Goal: Task Accomplishment & Management: Use online tool/utility

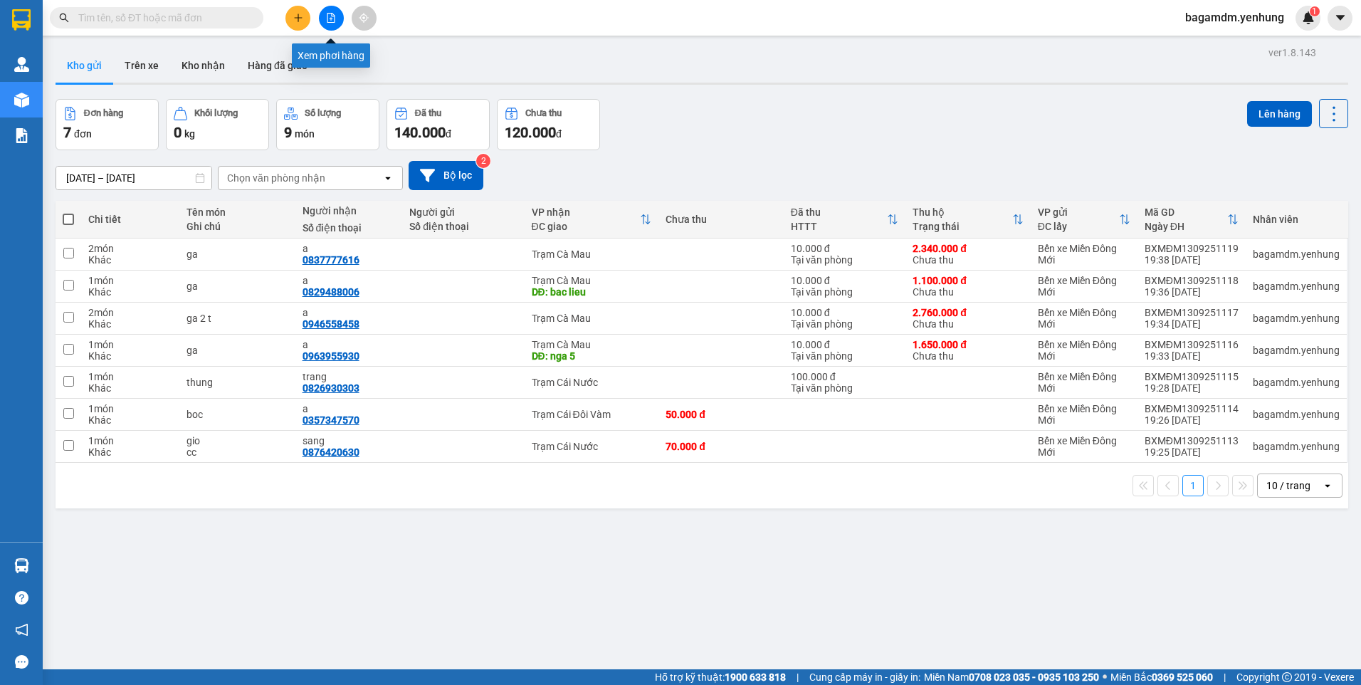
click at [333, 16] on icon "file-add" at bounding box center [331, 18] width 10 height 10
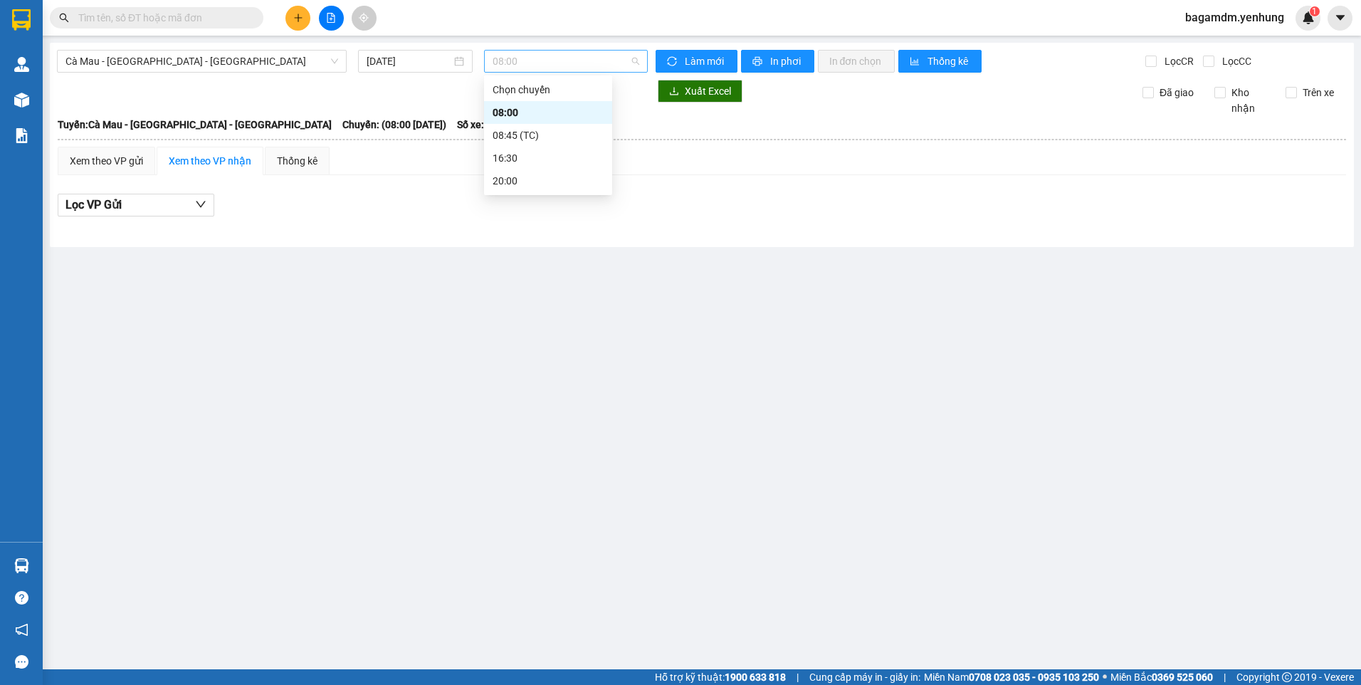
click at [518, 57] on span "08:00" at bounding box center [566, 61] width 147 height 21
drag, startPoint x: 282, startPoint y: 118, endPoint x: 233, endPoint y: 88, distance: 57.9
click at [342, 118] on span "Chuyến: (08:00 [DATE])" at bounding box center [394, 125] width 104 height 16
click at [425, 66] on input "[DATE]" at bounding box center [409, 61] width 84 height 16
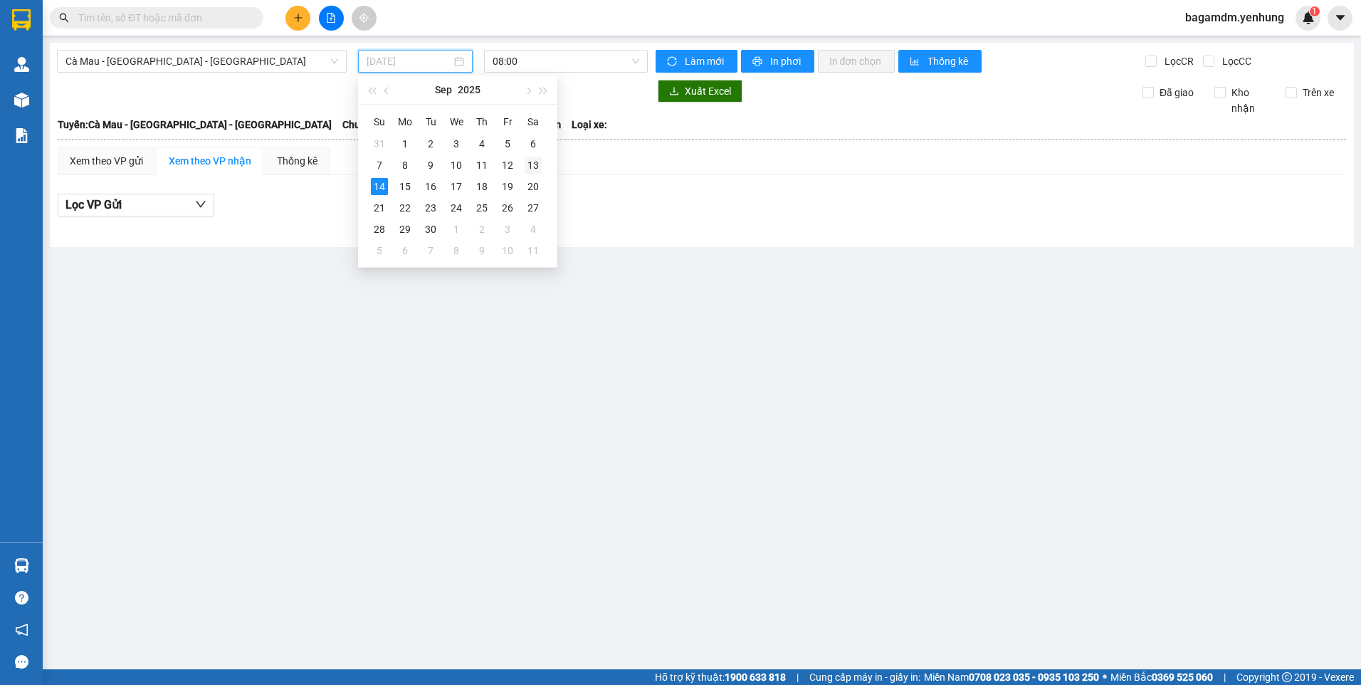
click at [535, 168] on div "13" at bounding box center [533, 165] width 17 height 17
type input "[DATE]"
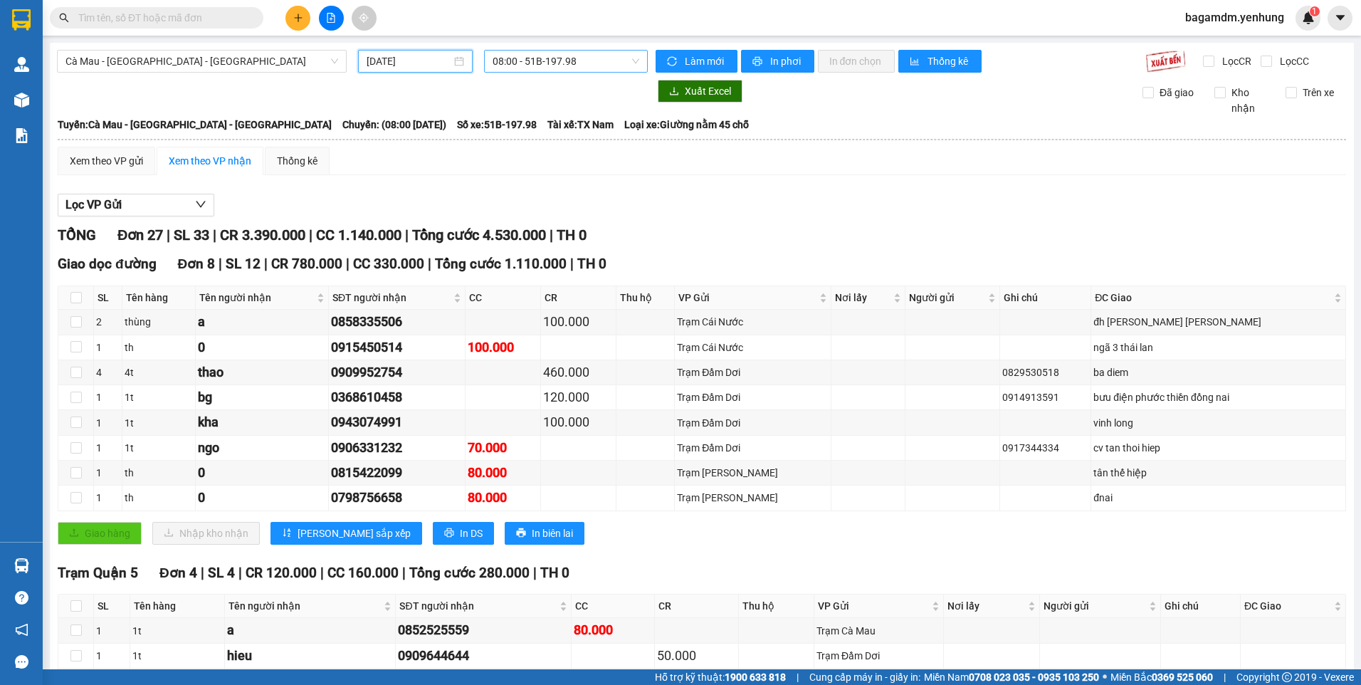
click at [571, 61] on span "08:00 - 51B-197.98" at bounding box center [566, 61] width 147 height 21
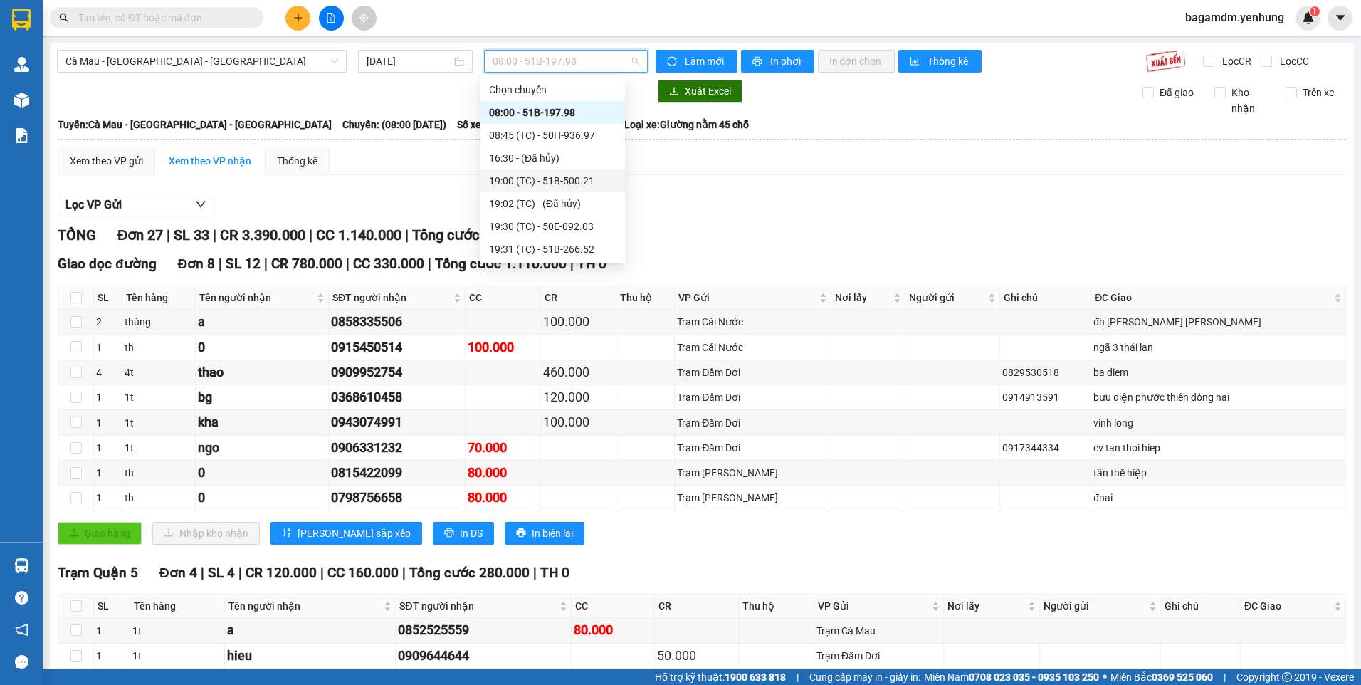
click at [534, 182] on div "19:00 (TC) - 51B-500.21" at bounding box center [552, 181] width 127 height 16
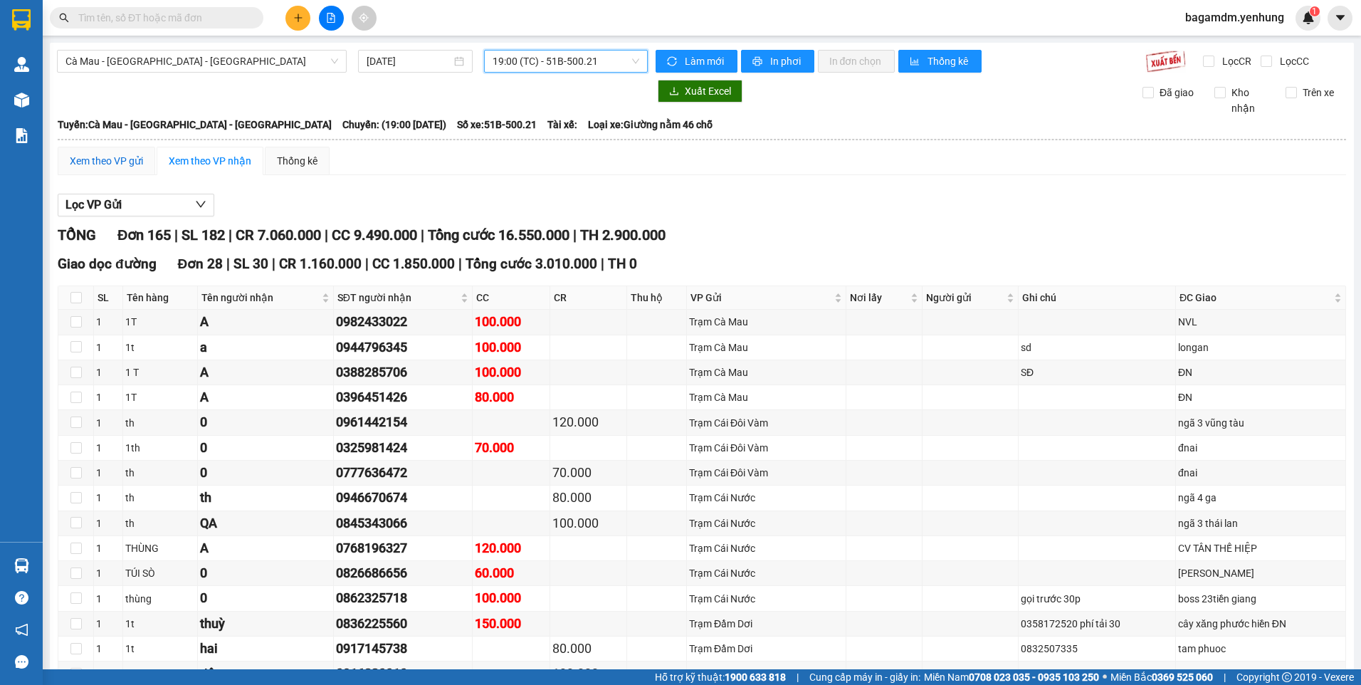
click at [98, 162] on div "Xem theo VP gửi" at bounding box center [106, 161] width 73 height 16
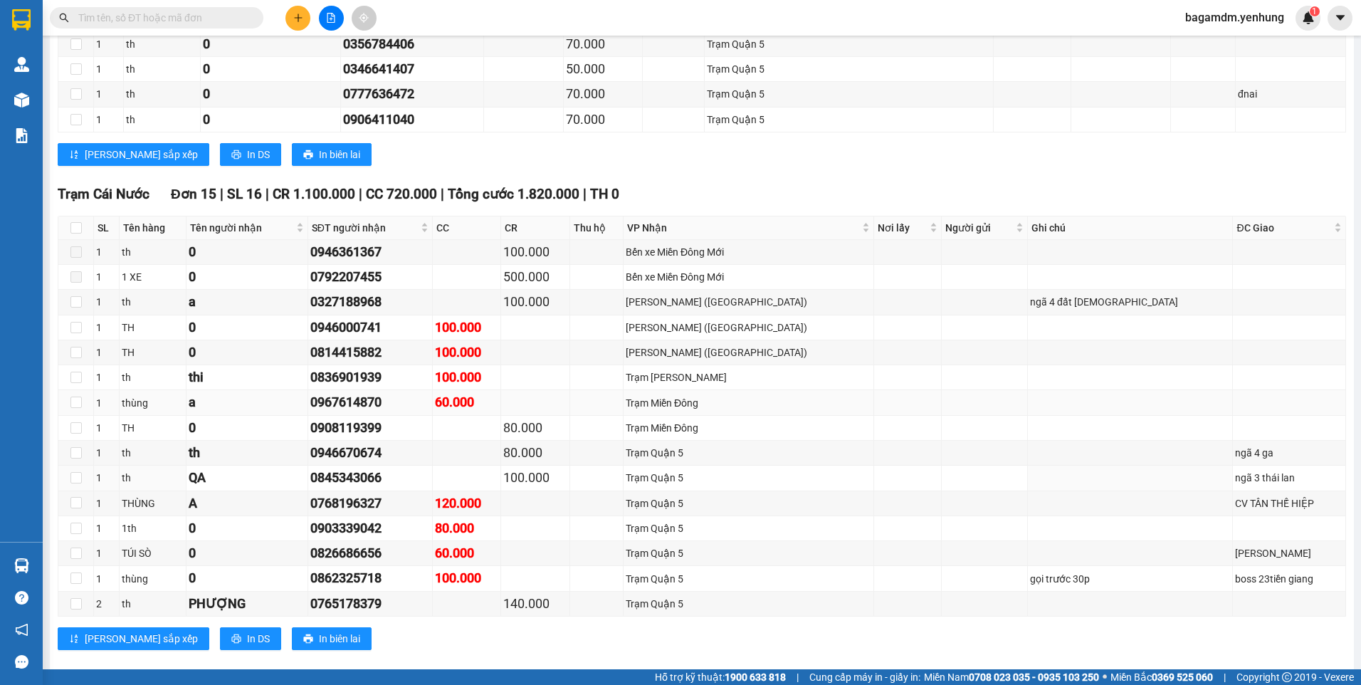
scroll to position [997, 0]
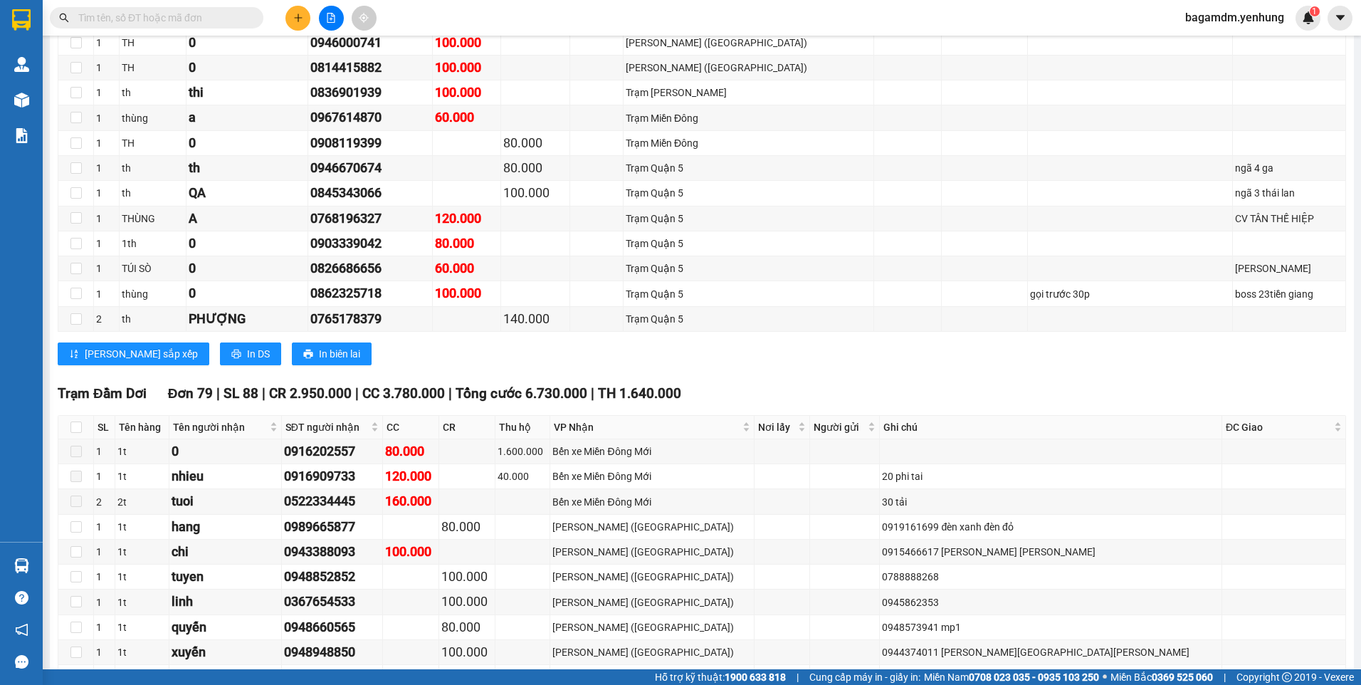
click at [374, 358] on div "[PERSON_NAME] sắp xếp In DS In biên lai" at bounding box center [702, 353] width 1289 height 23
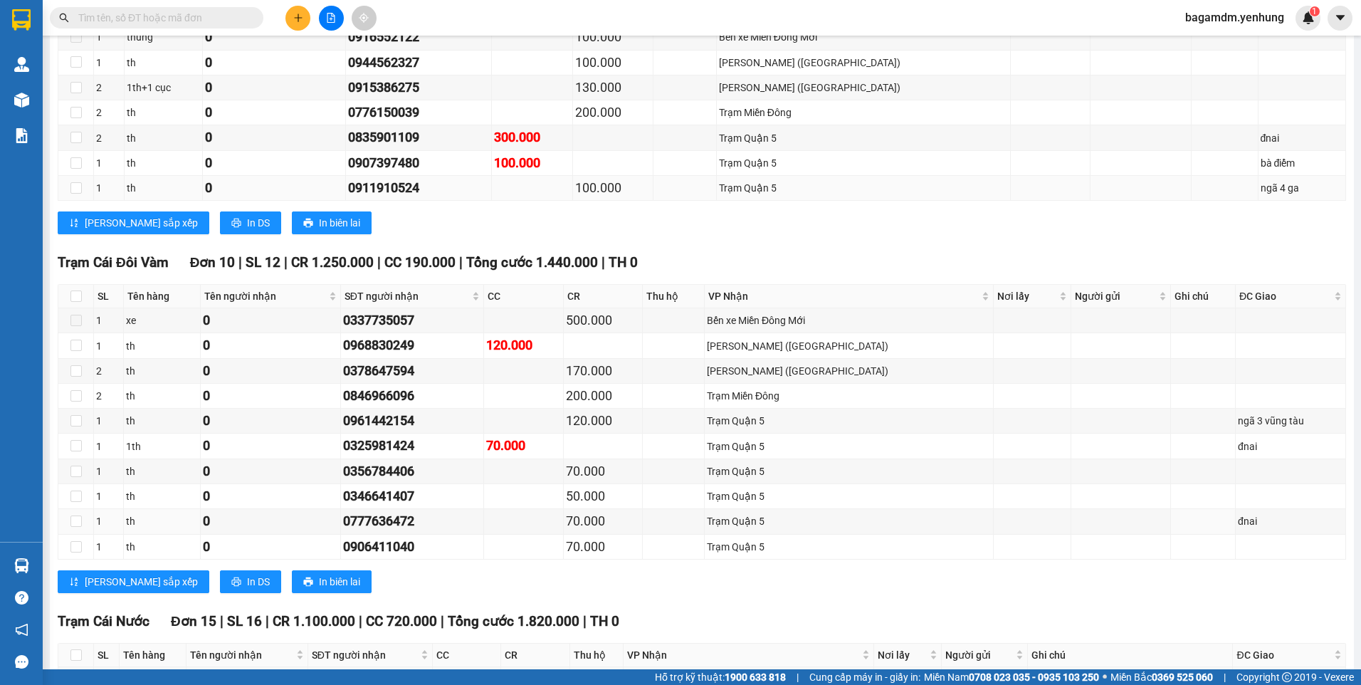
scroll to position [0, 0]
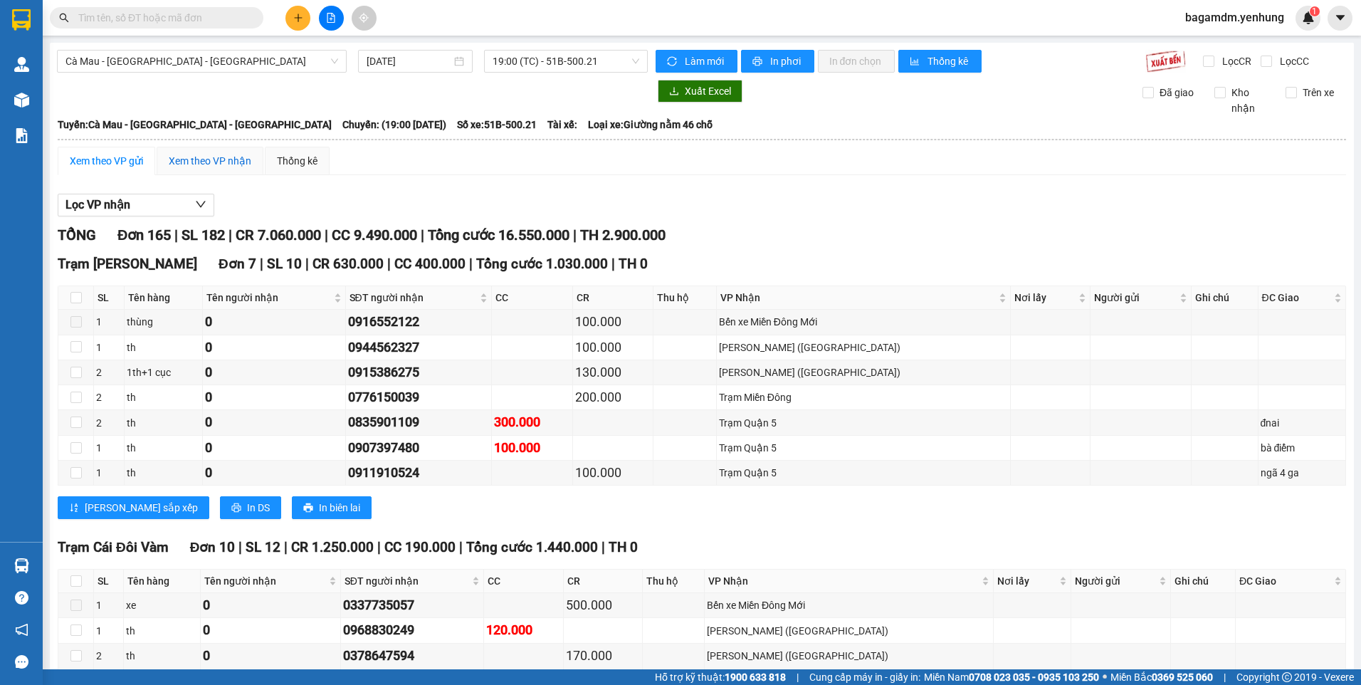
click at [241, 168] on div "Xem theo VP nhận" at bounding box center [210, 161] width 83 height 16
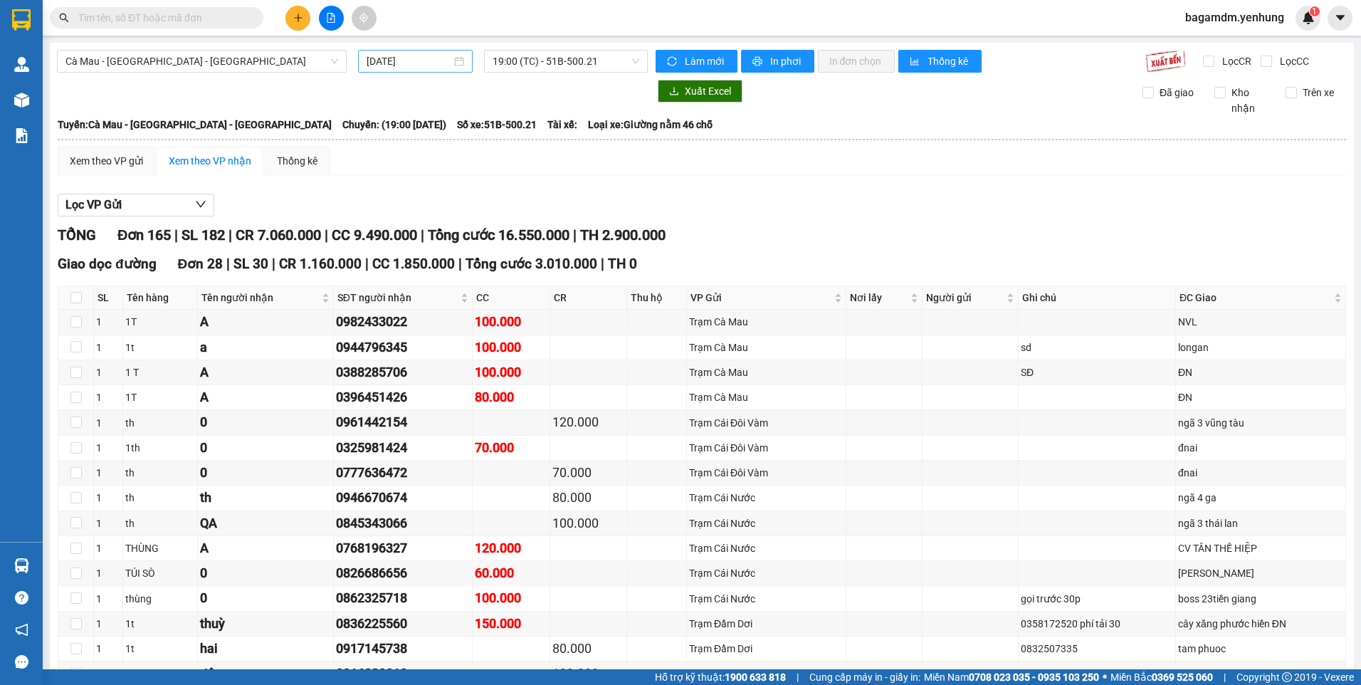
click at [394, 60] on input "[DATE]" at bounding box center [409, 61] width 84 height 16
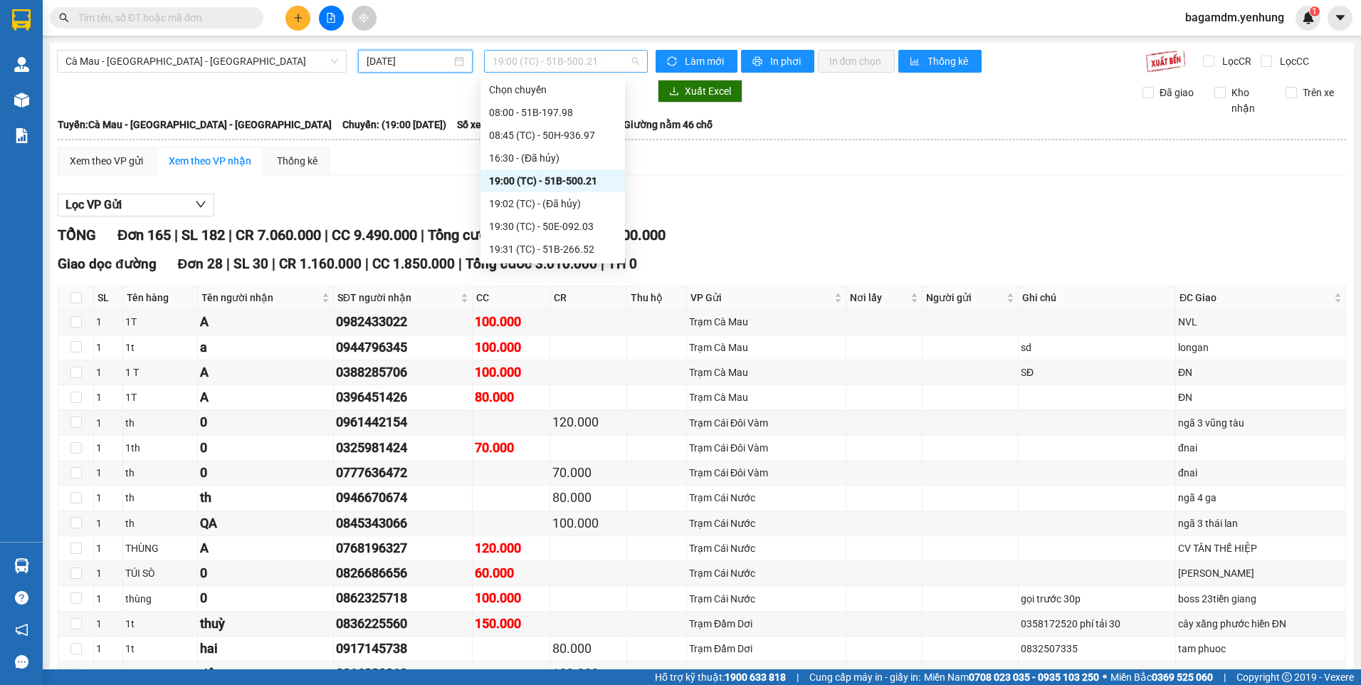
click at [554, 60] on span "19:00 (TC) - 51B-500.21" at bounding box center [566, 61] width 147 height 21
click at [543, 112] on div "08:00 - 51B-197.98" at bounding box center [552, 113] width 127 height 16
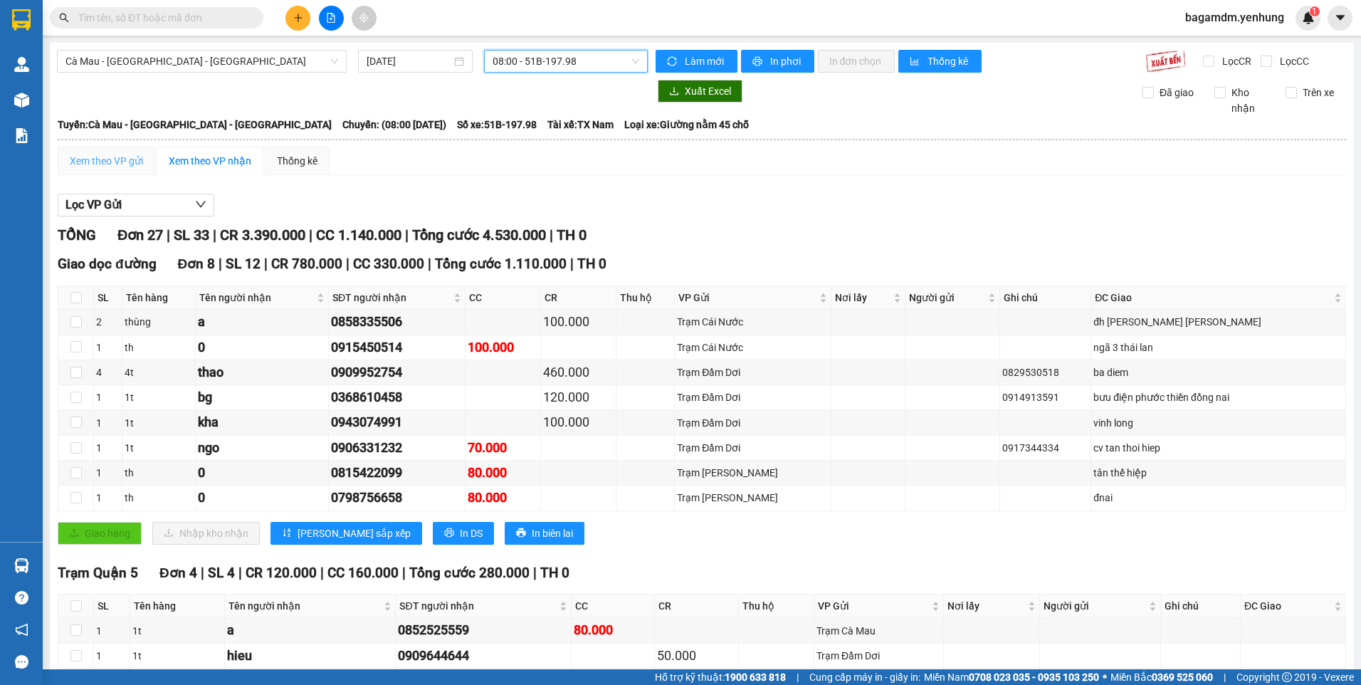
click at [83, 152] on div "Xem theo VP gửi" at bounding box center [107, 161] width 98 height 28
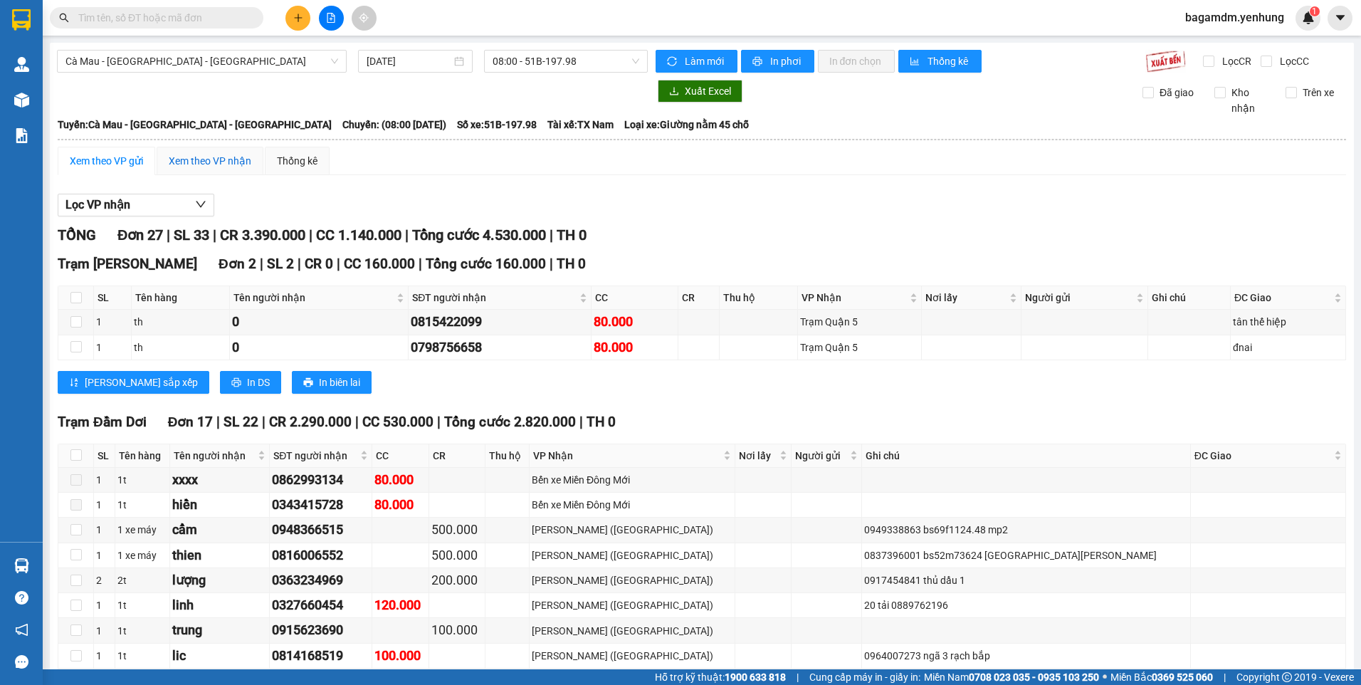
click at [225, 156] on div "Xem theo VP nhận" at bounding box center [210, 161] width 83 height 16
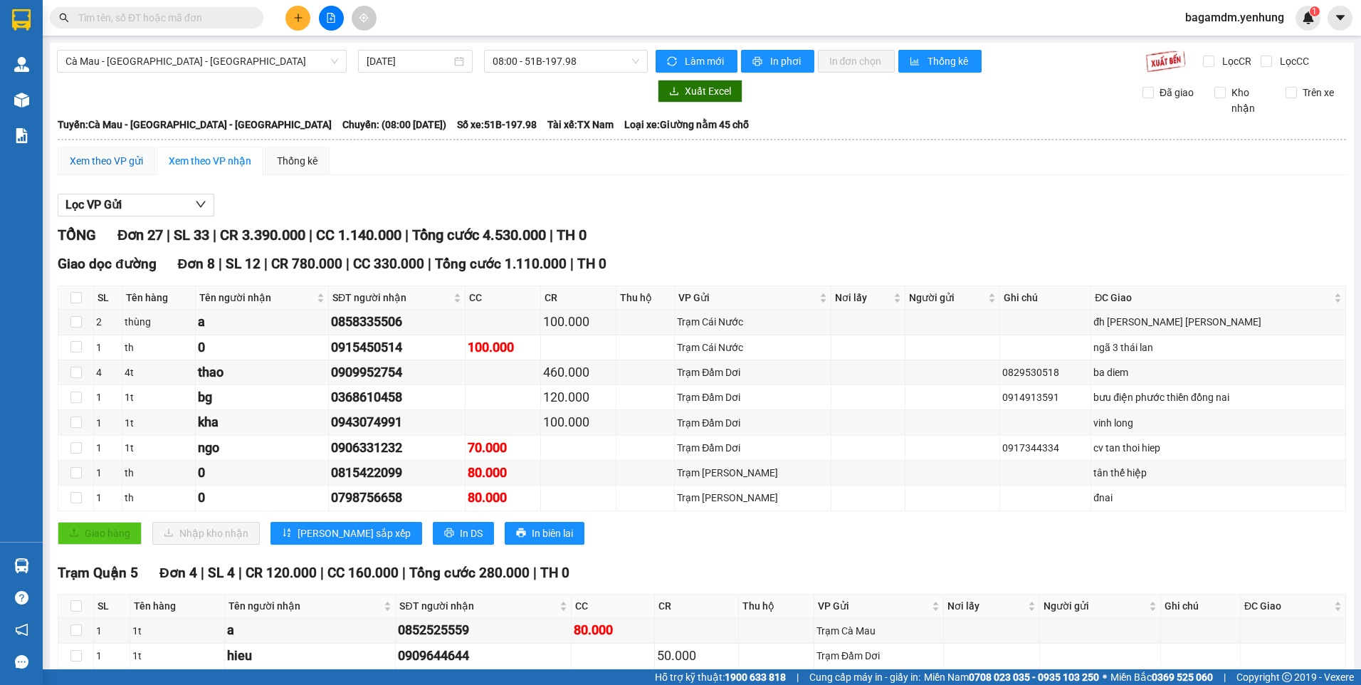
click at [110, 162] on div "Xem theo VP gửi" at bounding box center [106, 161] width 73 height 16
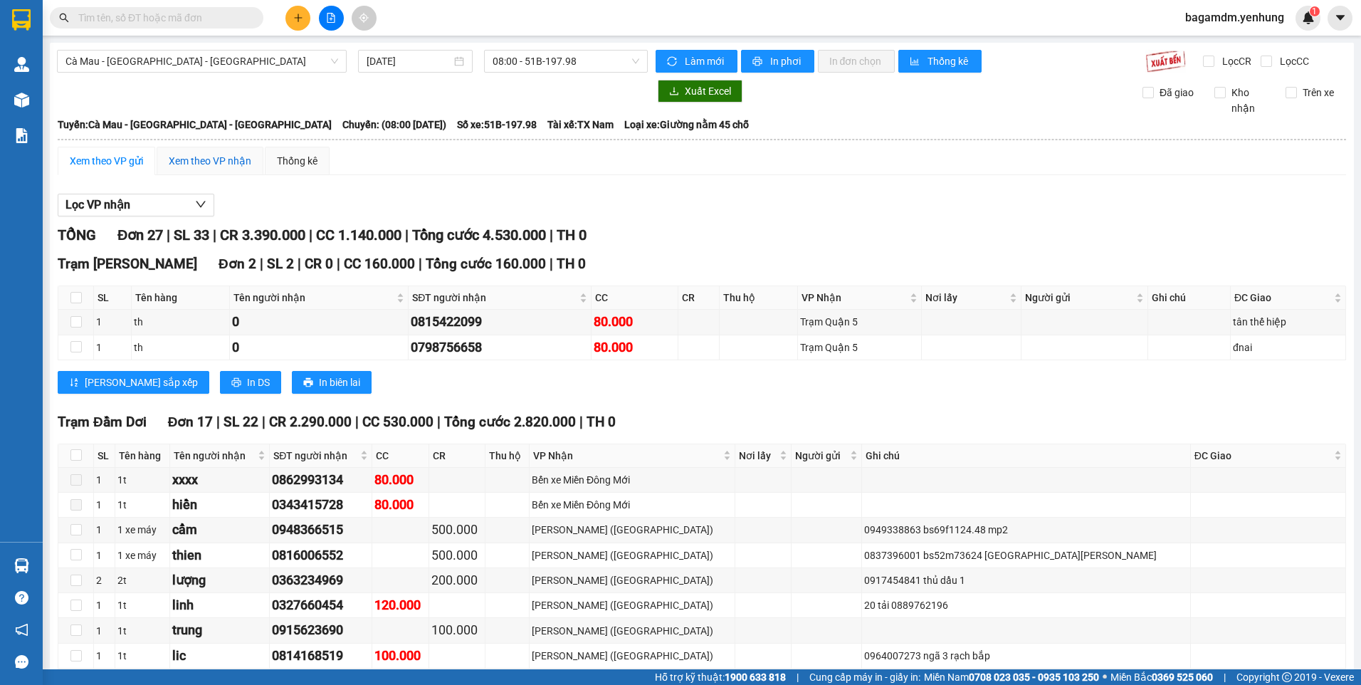
click at [204, 157] on div "Xem theo VP nhận" at bounding box center [210, 161] width 83 height 16
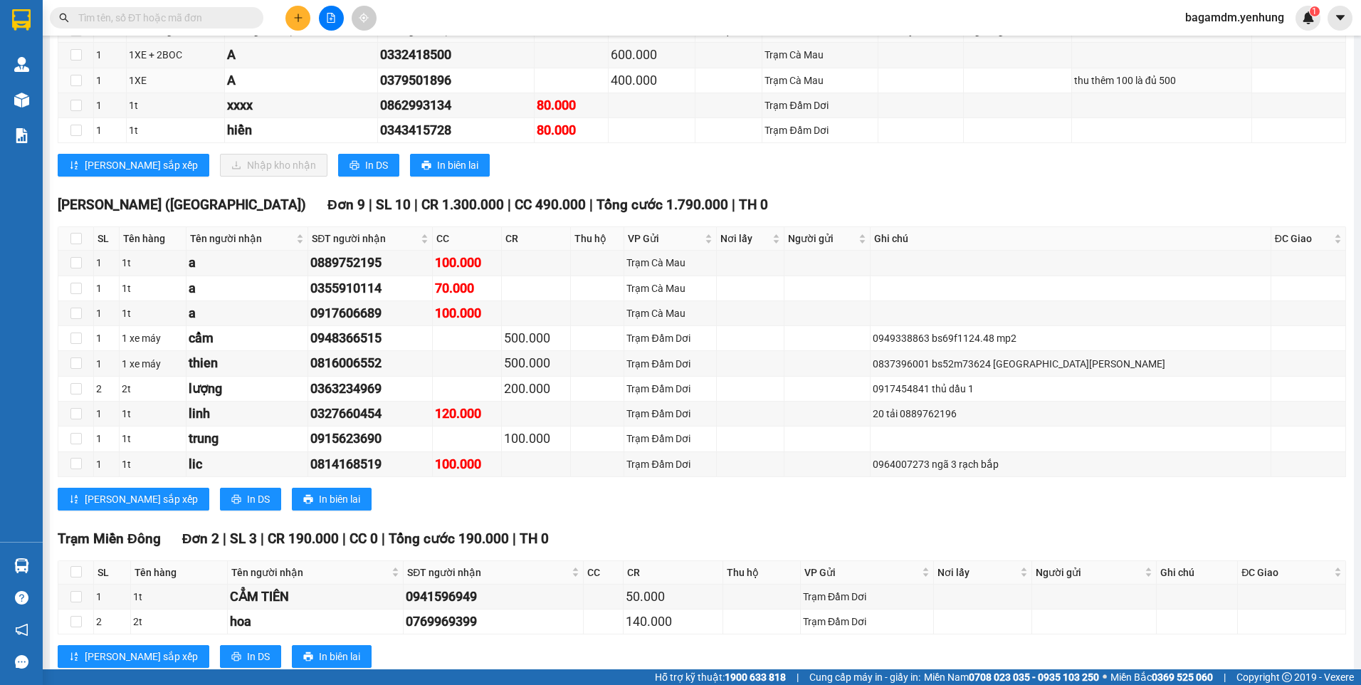
scroll to position [822, 0]
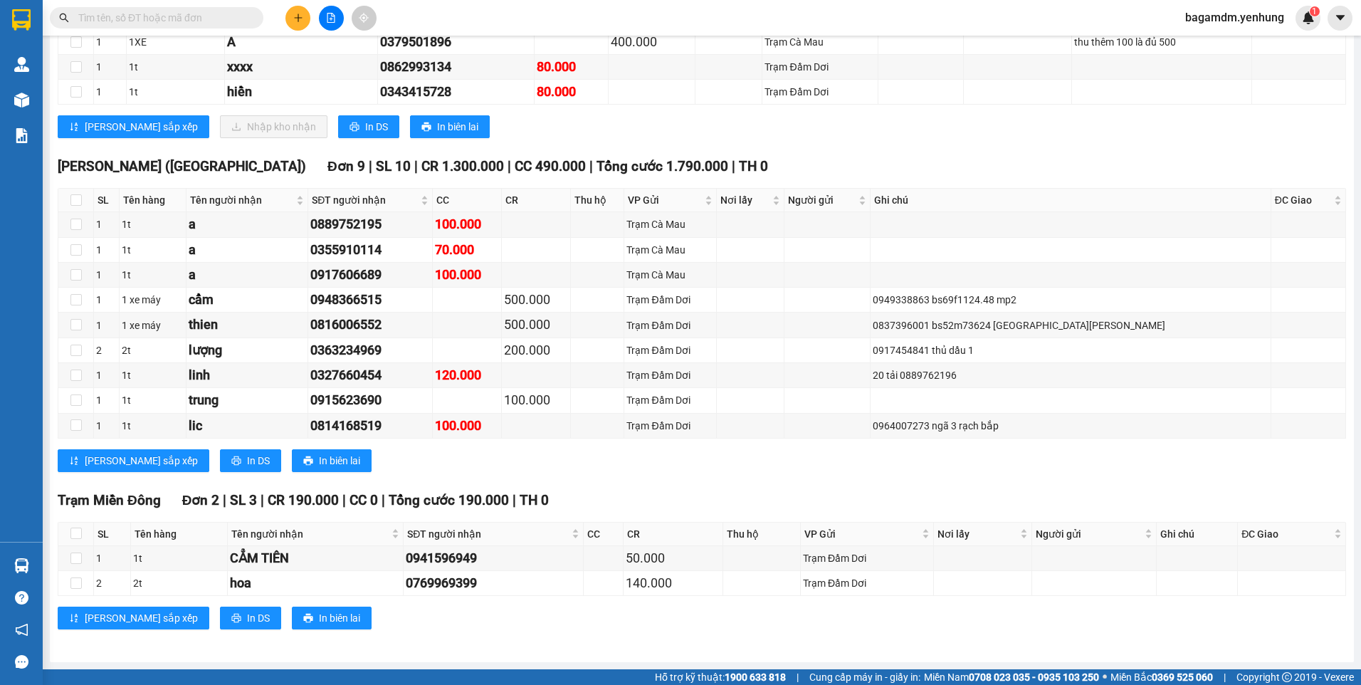
click at [159, 6] on div "Kết quả tìm kiếm ( 0 ) Bộ lọc No Data" at bounding box center [139, 18] width 278 height 25
click at [158, 19] on input "text" at bounding box center [162, 18] width 168 height 16
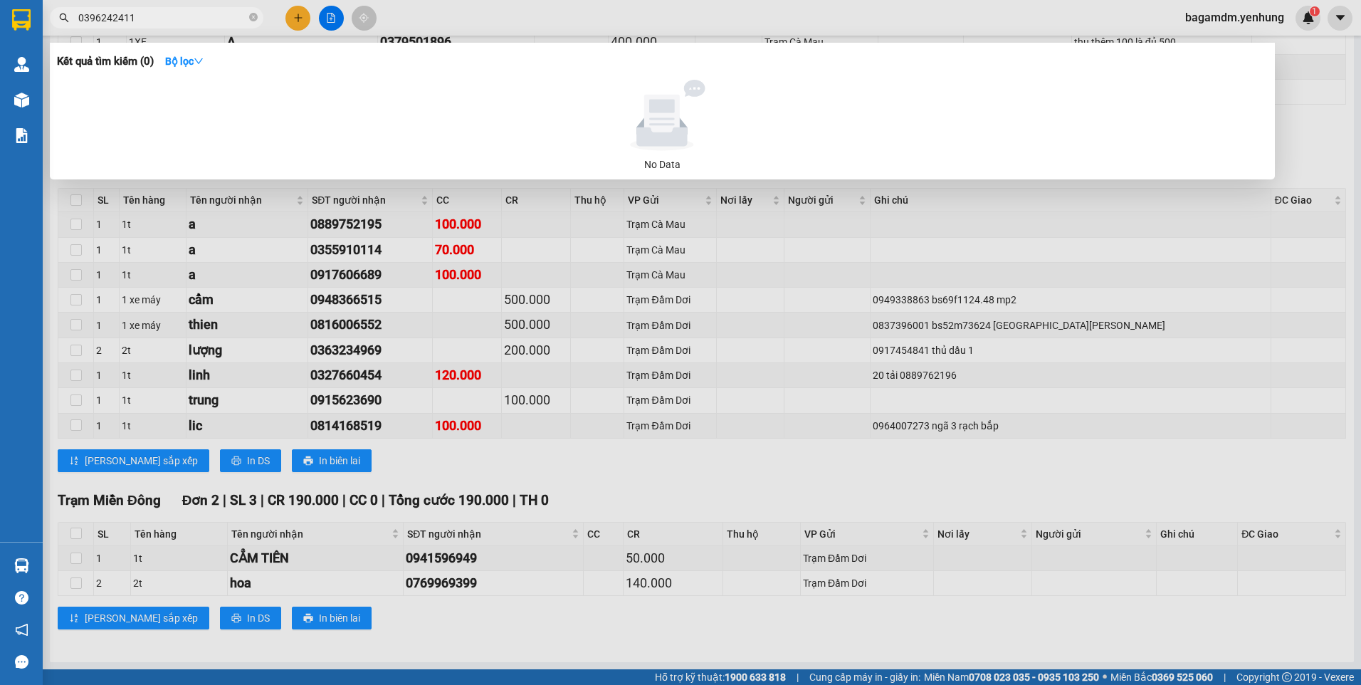
type input "0396242411"
click at [516, 472] on div at bounding box center [680, 342] width 1361 height 685
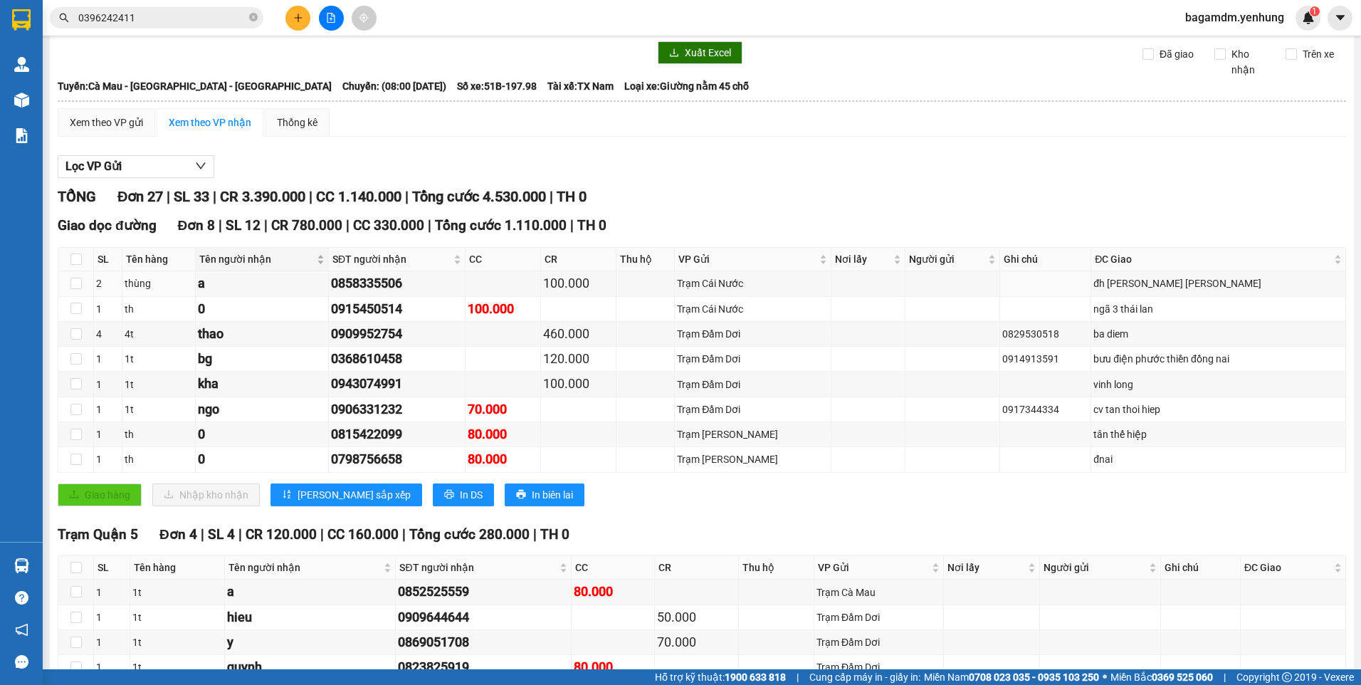
scroll to position [0, 0]
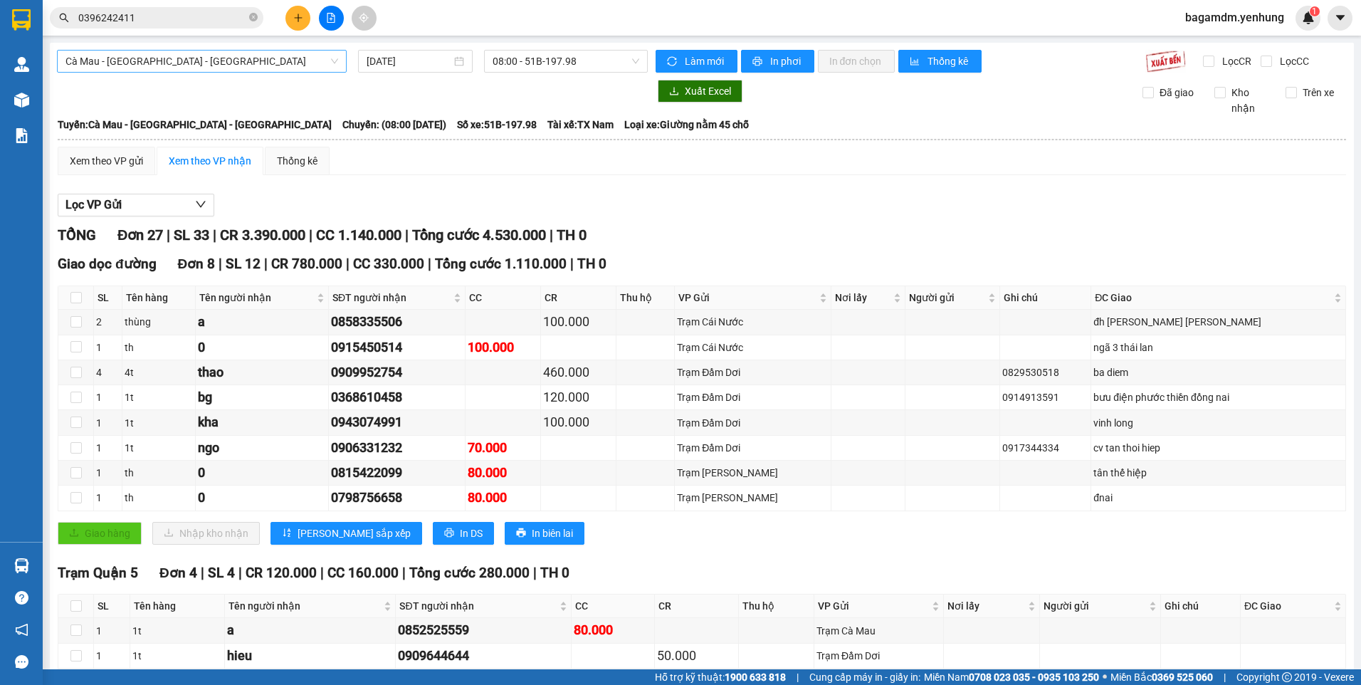
click at [172, 63] on span "Cà Mau - [GEOGRAPHIC_DATA] - [GEOGRAPHIC_DATA]" at bounding box center [202, 61] width 273 height 21
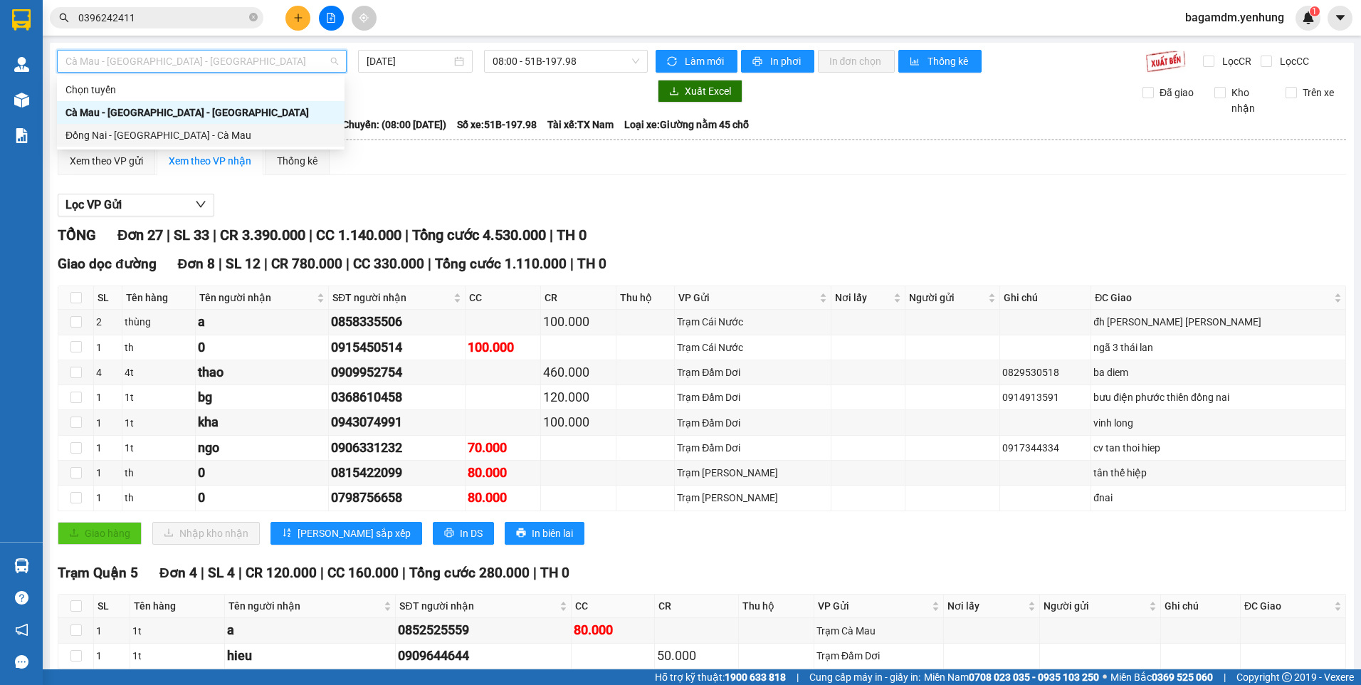
click at [163, 130] on div "Đồng Nai - [GEOGRAPHIC_DATA] - Cà Mau" at bounding box center [201, 135] width 271 height 16
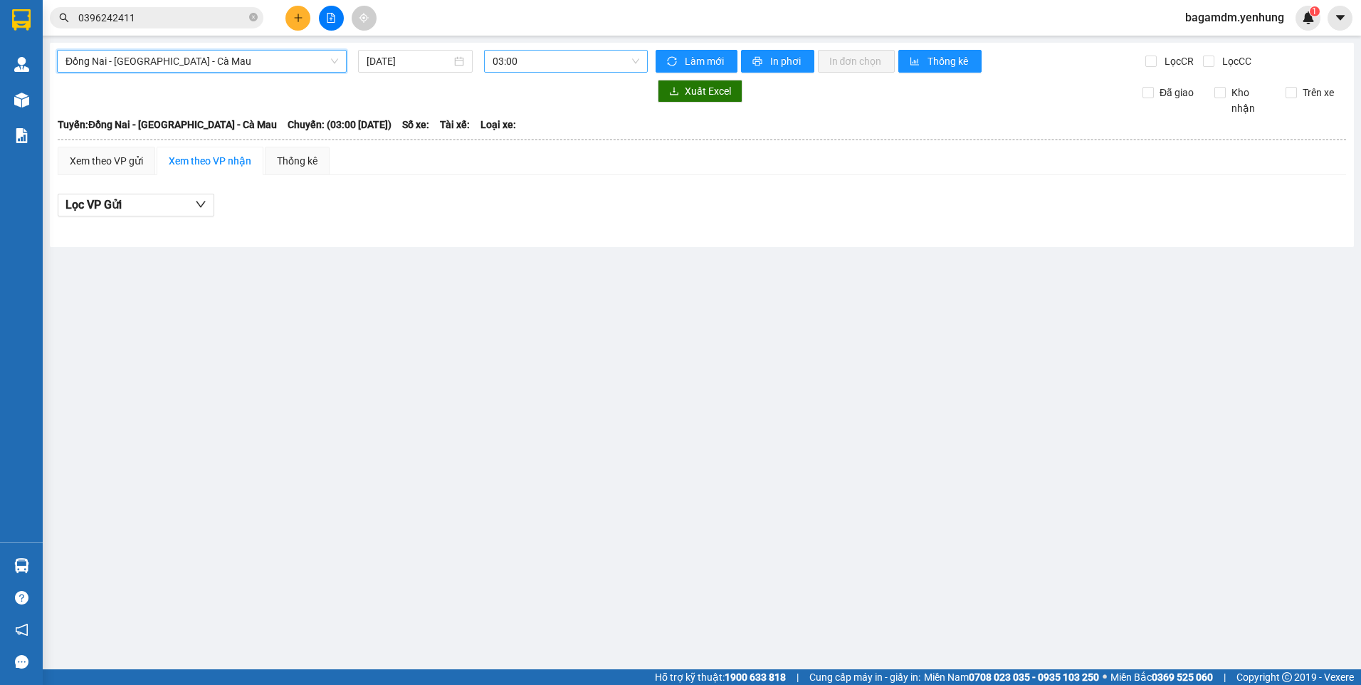
drag, startPoint x: 528, startPoint y: 58, endPoint x: 528, endPoint y: 90, distance: 32.0
click at [528, 59] on span "03:00" at bounding box center [566, 61] width 147 height 21
click at [429, 54] on input "[DATE]" at bounding box center [409, 61] width 84 height 16
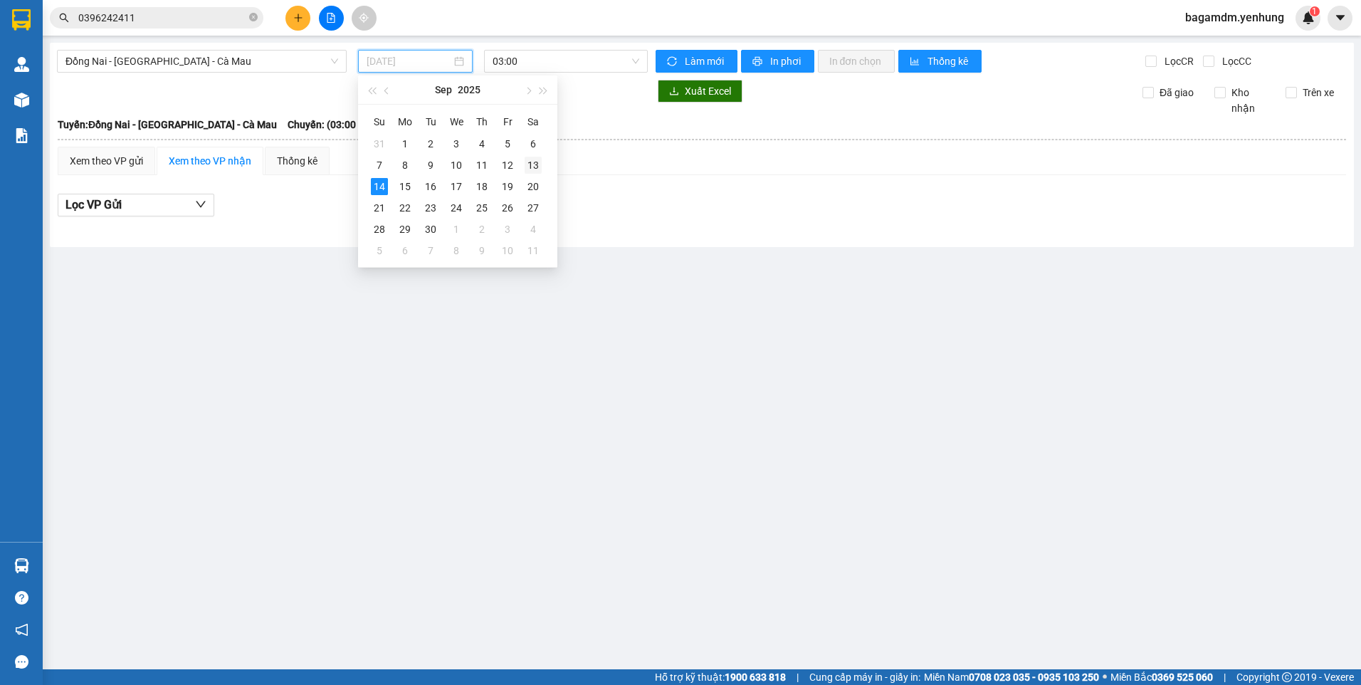
click at [528, 162] on div "13" at bounding box center [533, 165] width 17 height 17
type input "[DATE]"
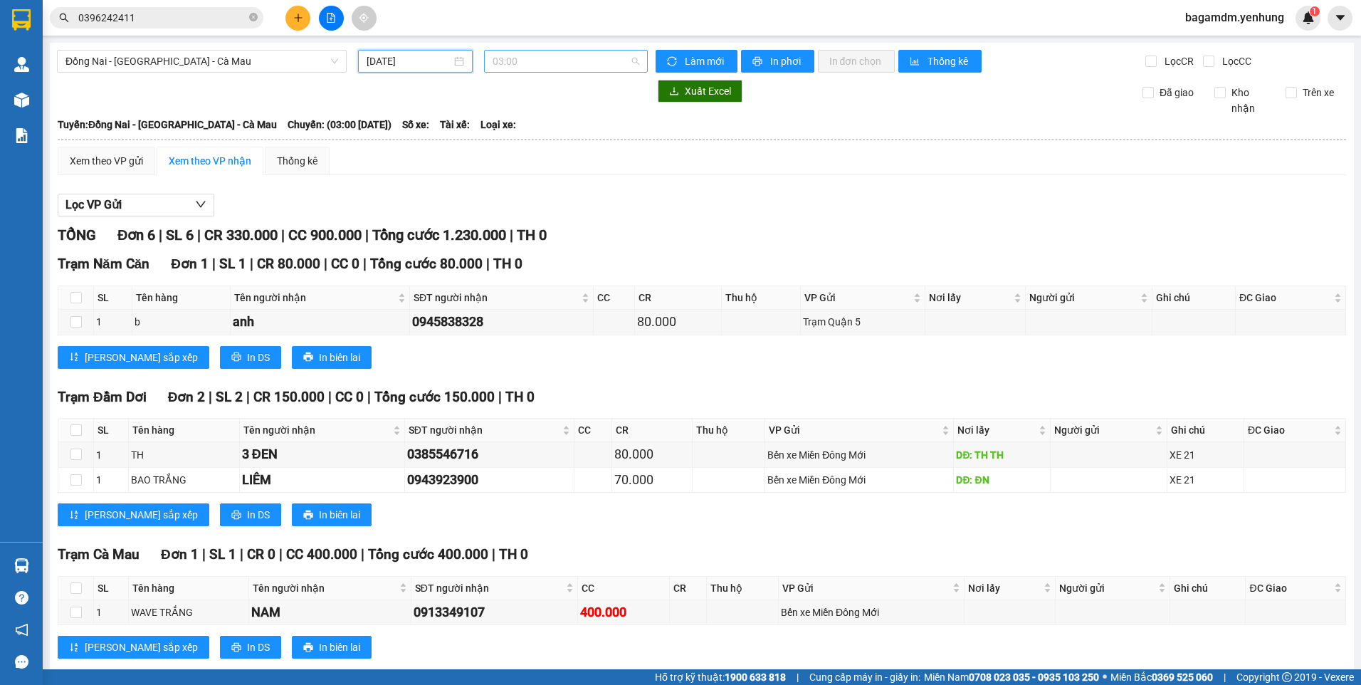
click at [528, 55] on span "03:00" at bounding box center [566, 61] width 147 height 21
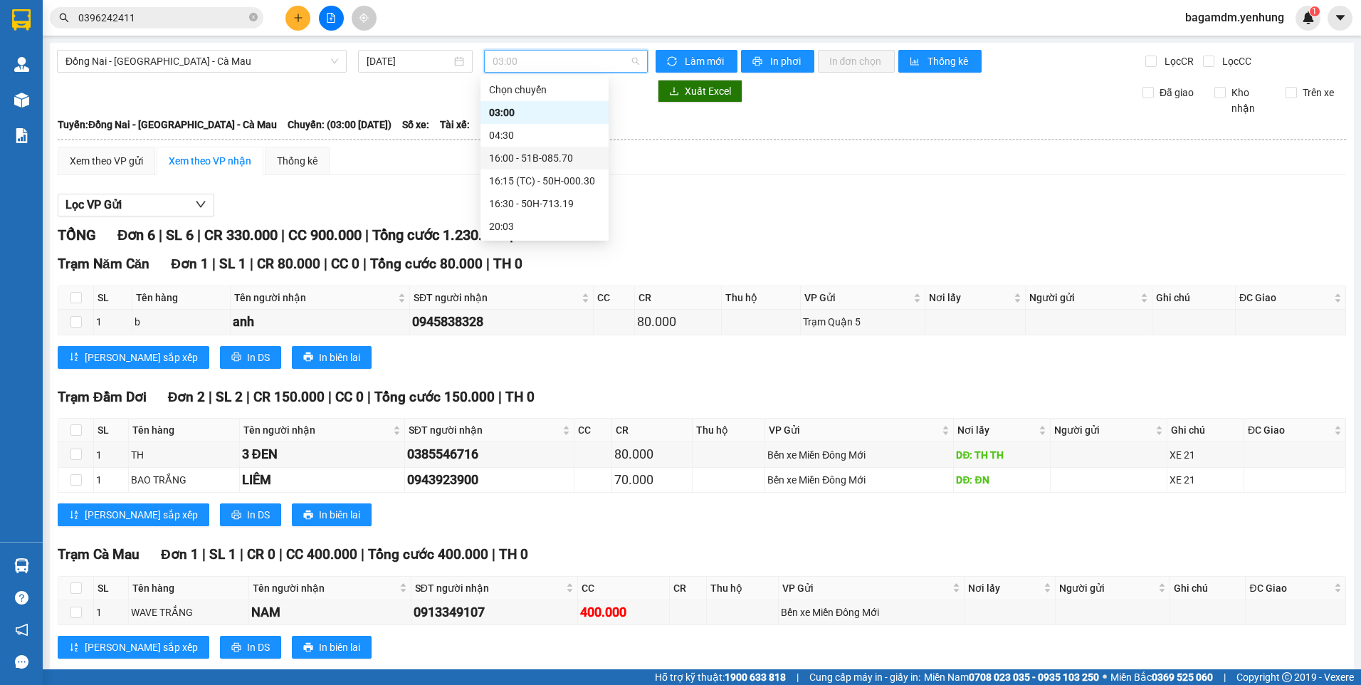
click at [512, 152] on div "16:00 - 51B-085.70" at bounding box center [544, 158] width 111 height 16
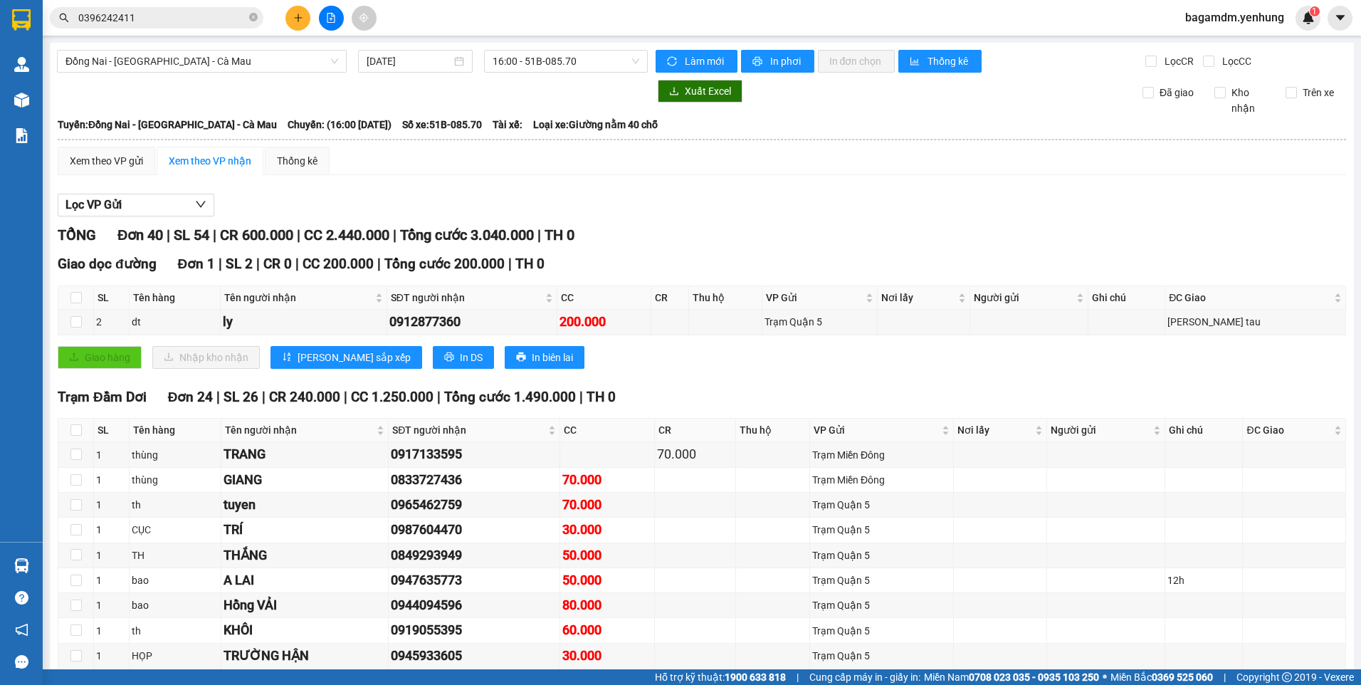
click at [1211, 20] on span "bagamdm.yenhung" at bounding box center [1235, 18] width 122 height 18
click at [1207, 41] on span "Đăng xuất" at bounding box center [1241, 44] width 92 height 16
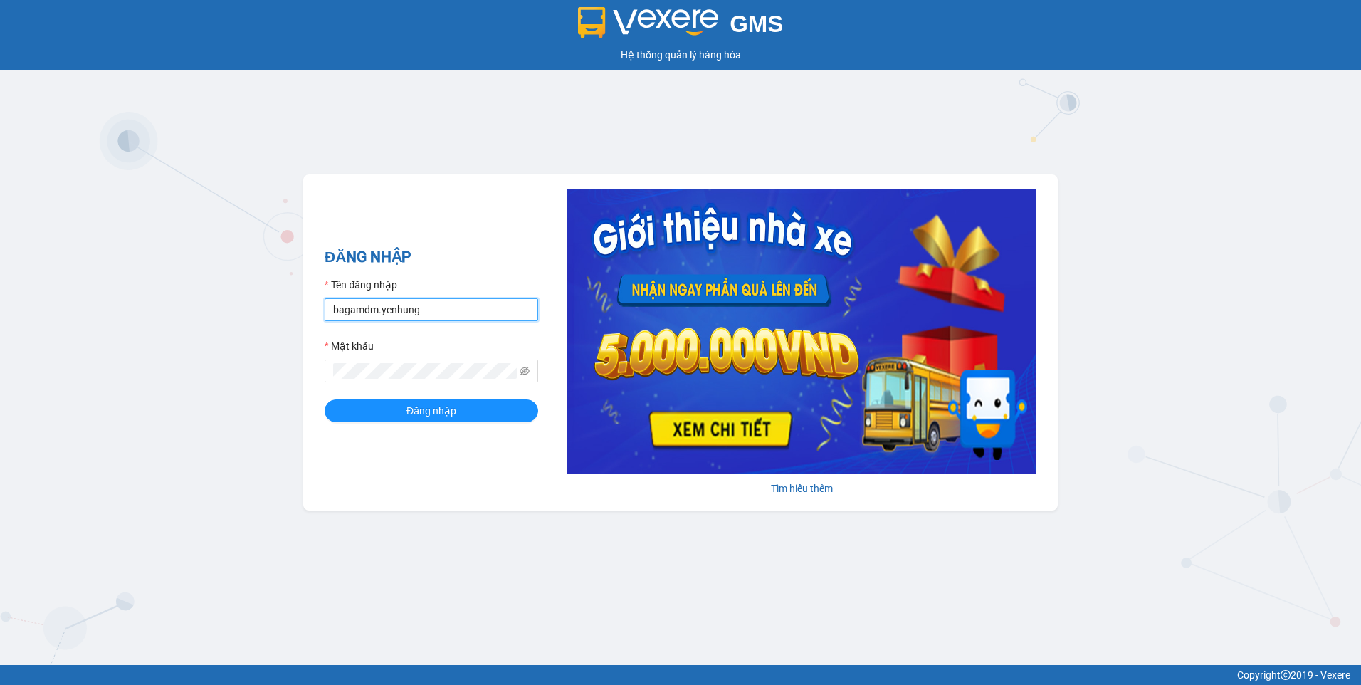
click at [451, 310] on input "bagamdm.yenhung" at bounding box center [432, 309] width 214 height 23
drag, startPoint x: 451, startPoint y: 310, endPoint x: 451, endPoint y: 319, distance: 8.5
click at [451, 319] on input "bagamdm.yenhung" at bounding box center [432, 309] width 214 height 23
type input "bagaquan5.yenhung"
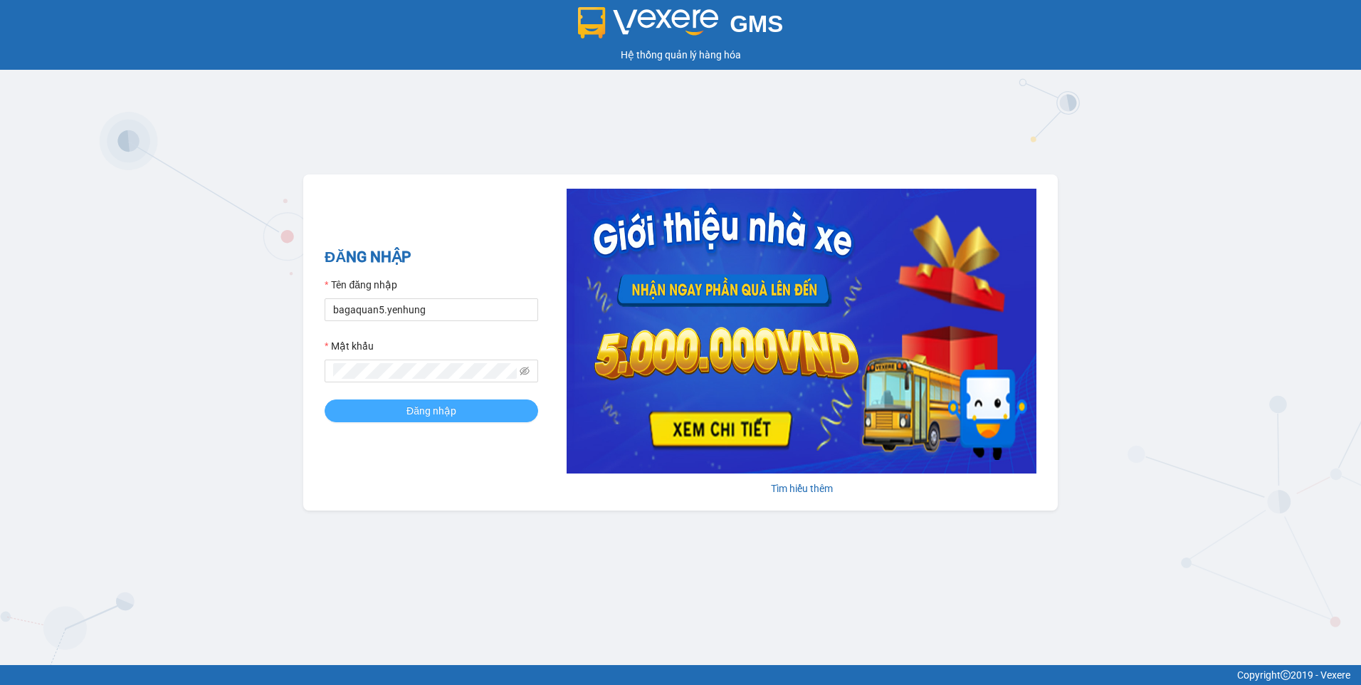
click at [426, 418] on span "Đăng nhập" at bounding box center [432, 411] width 50 height 16
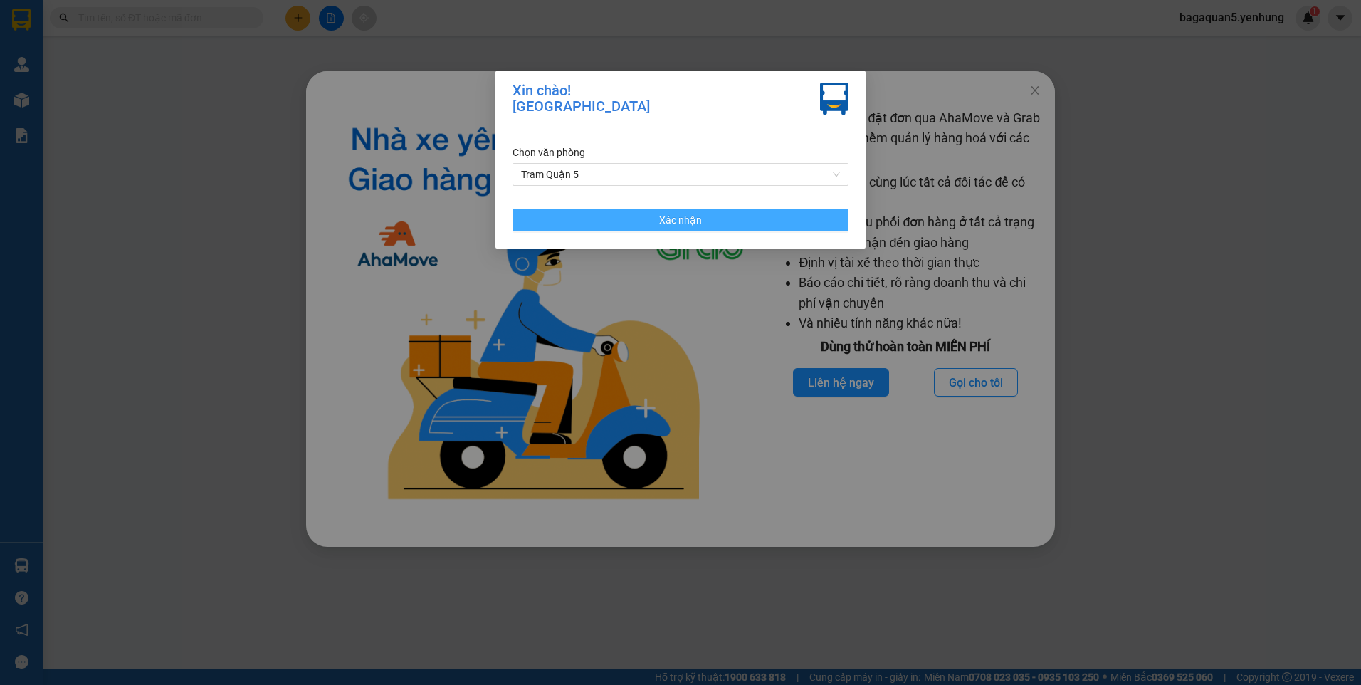
drag, startPoint x: 751, startPoint y: 223, endPoint x: 995, endPoint y: 122, distance: 264.3
click at [767, 218] on button "Xác nhận" at bounding box center [681, 220] width 336 height 23
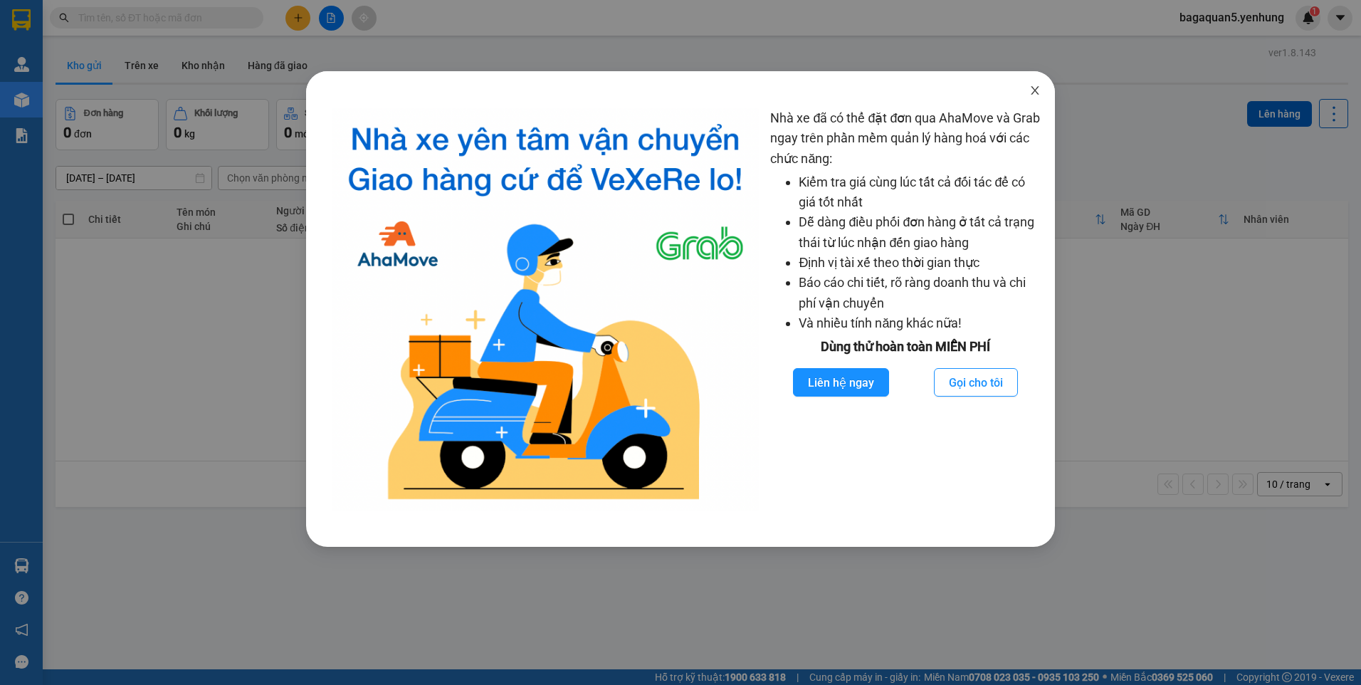
click at [1034, 93] on icon "close" at bounding box center [1035, 90] width 8 height 9
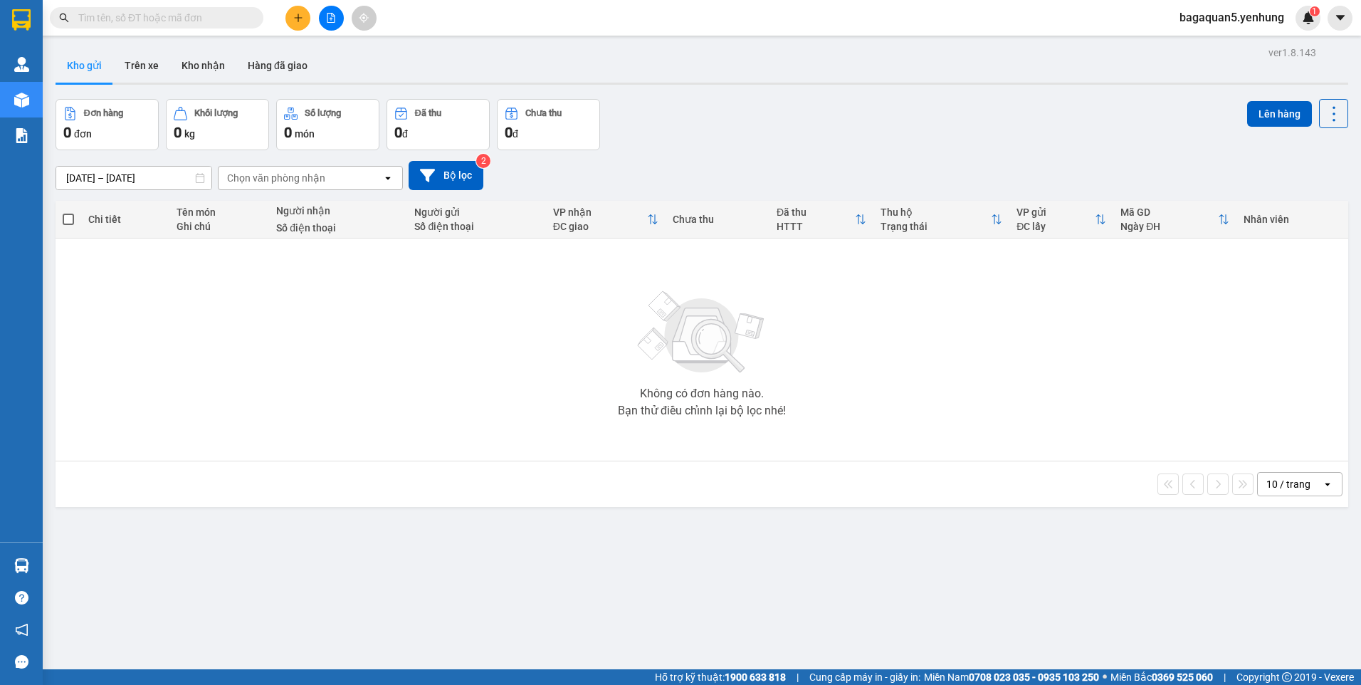
click at [335, 17] on icon "file-add" at bounding box center [331, 18] width 10 height 10
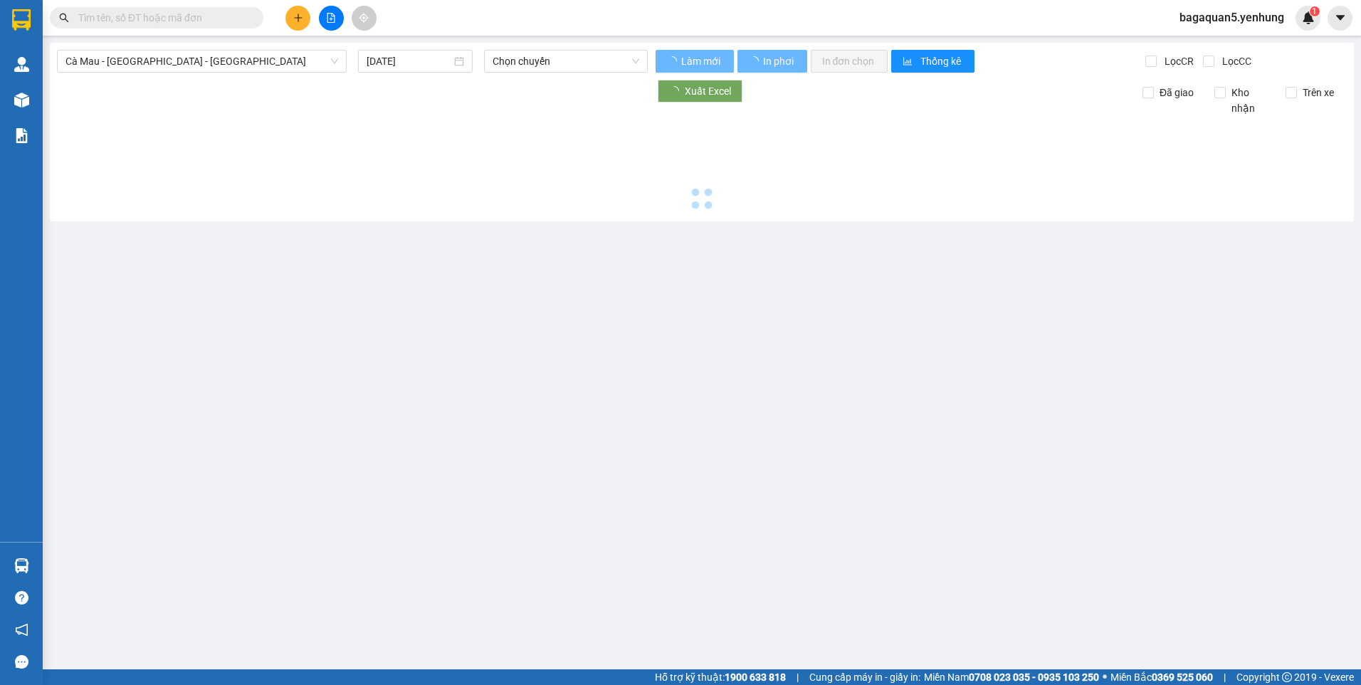
type input "[DATE]"
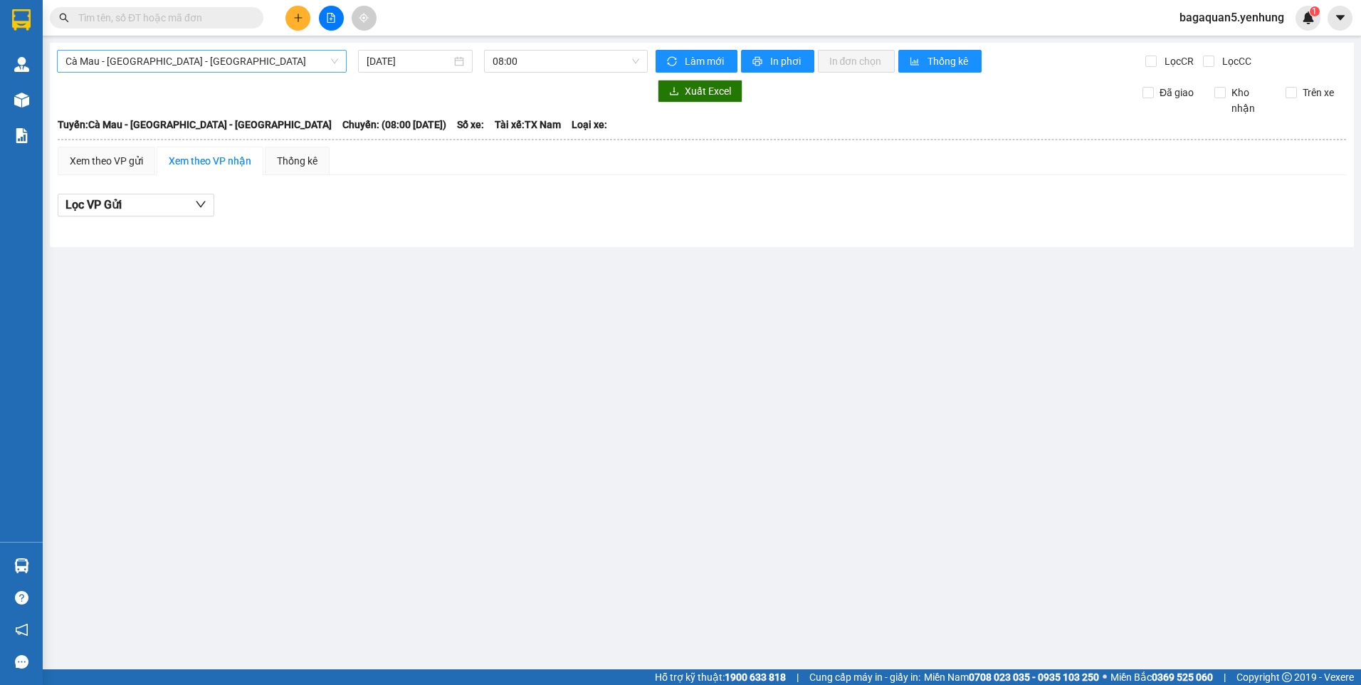
click at [158, 50] on div "Cà Mau - [GEOGRAPHIC_DATA] - [GEOGRAPHIC_DATA]" at bounding box center [202, 61] width 290 height 23
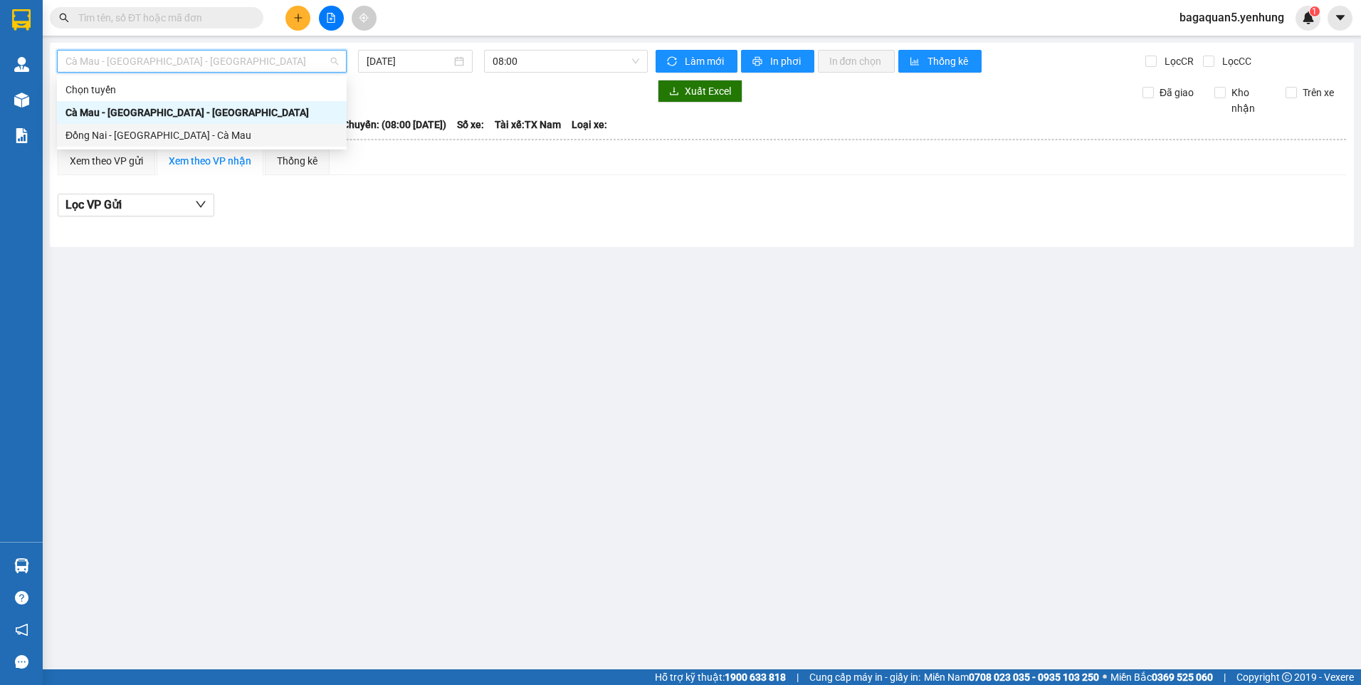
drag, startPoint x: 132, startPoint y: 132, endPoint x: 186, endPoint y: 115, distance: 56.1
click at [129, 131] on div "Đồng Nai - [GEOGRAPHIC_DATA] - Cà Mau" at bounding box center [202, 135] width 273 height 16
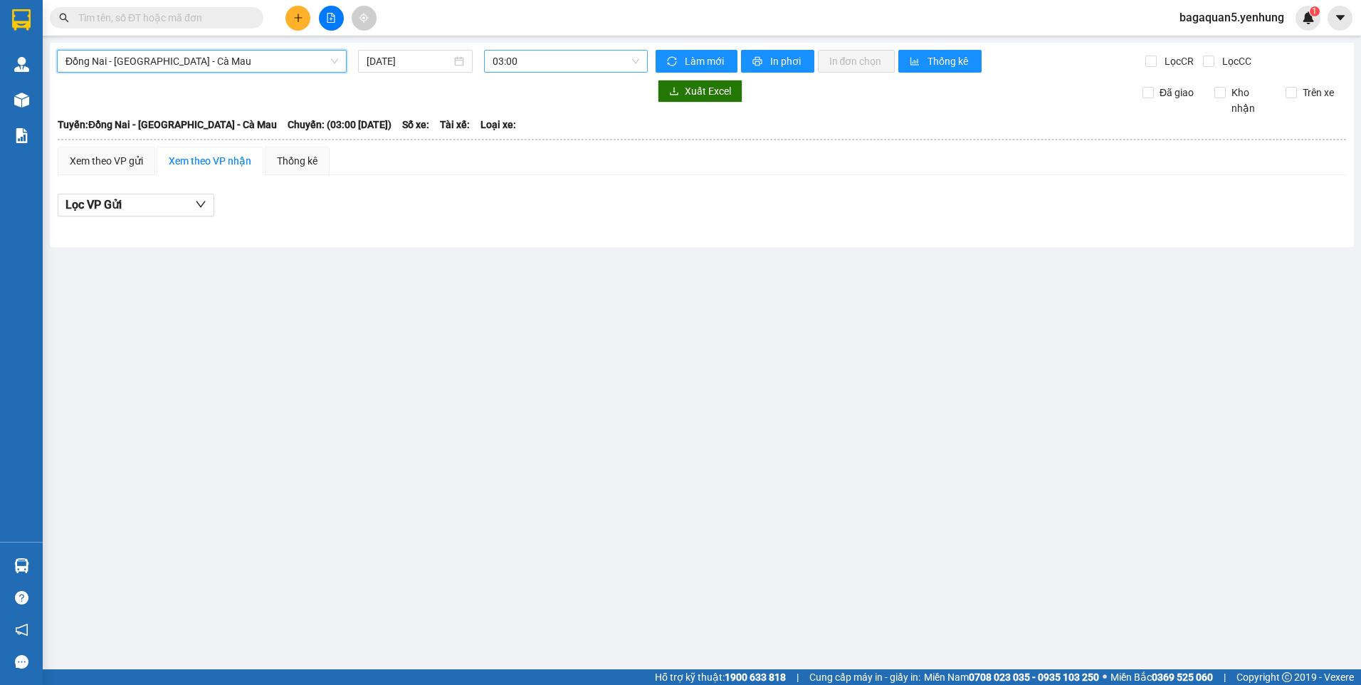
click at [502, 56] on span "03:00" at bounding box center [566, 61] width 147 height 21
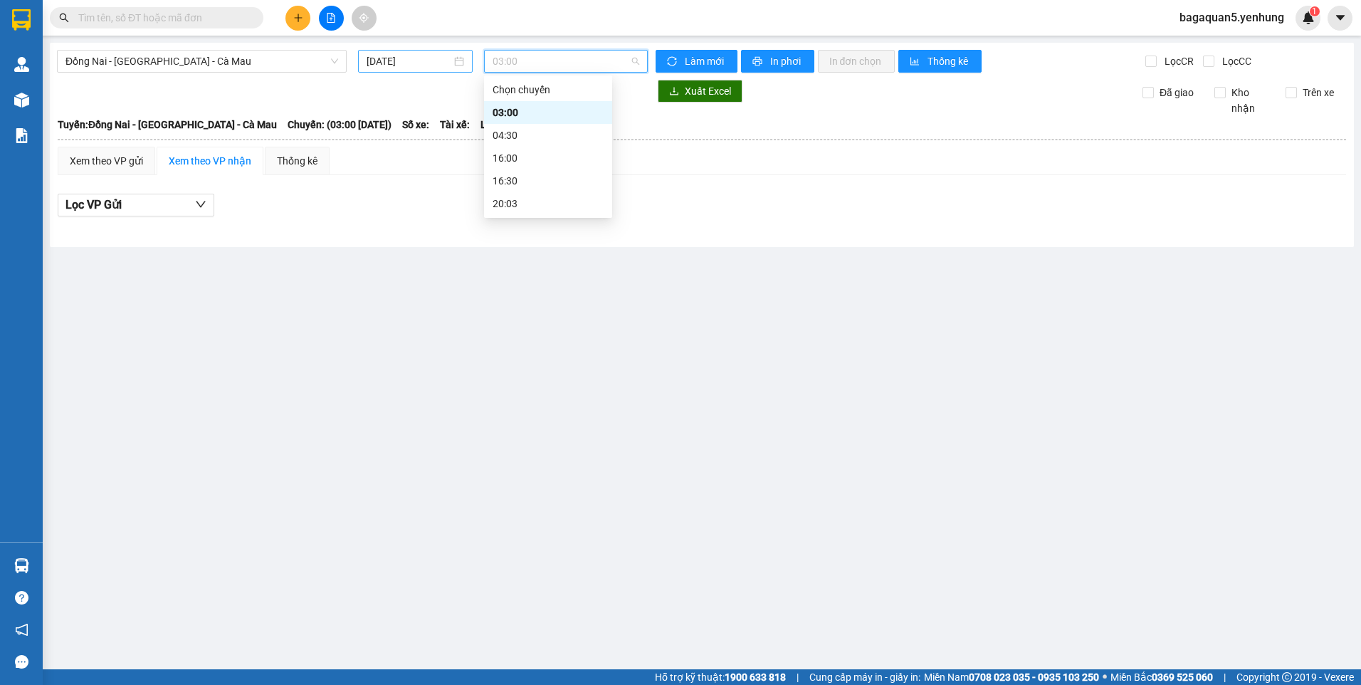
click at [402, 62] on input "[DATE]" at bounding box center [409, 61] width 84 height 16
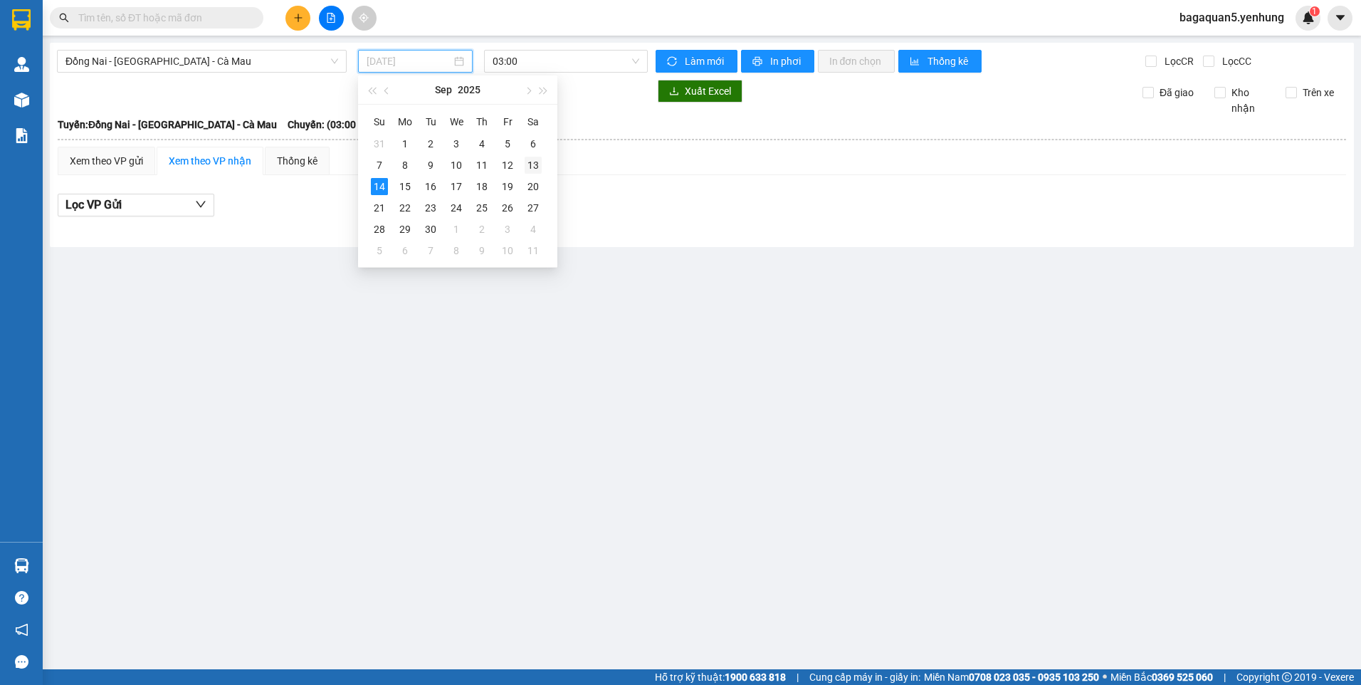
click at [522, 163] on tr "7 8 9 10 11 12 13" at bounding box center [456, 164] width 179 height 21
click at [525, 163] on div "13" at bounding box center [533, 165] width 17 height 17
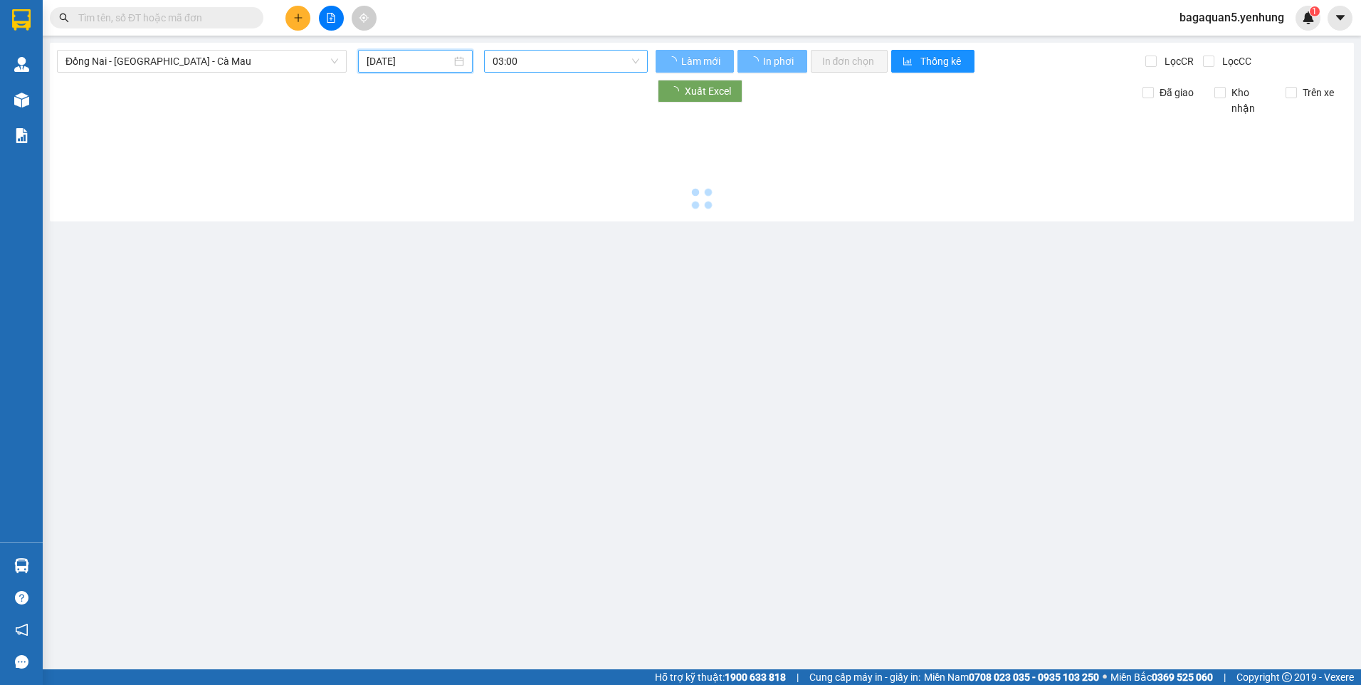
type input "[DATE]"
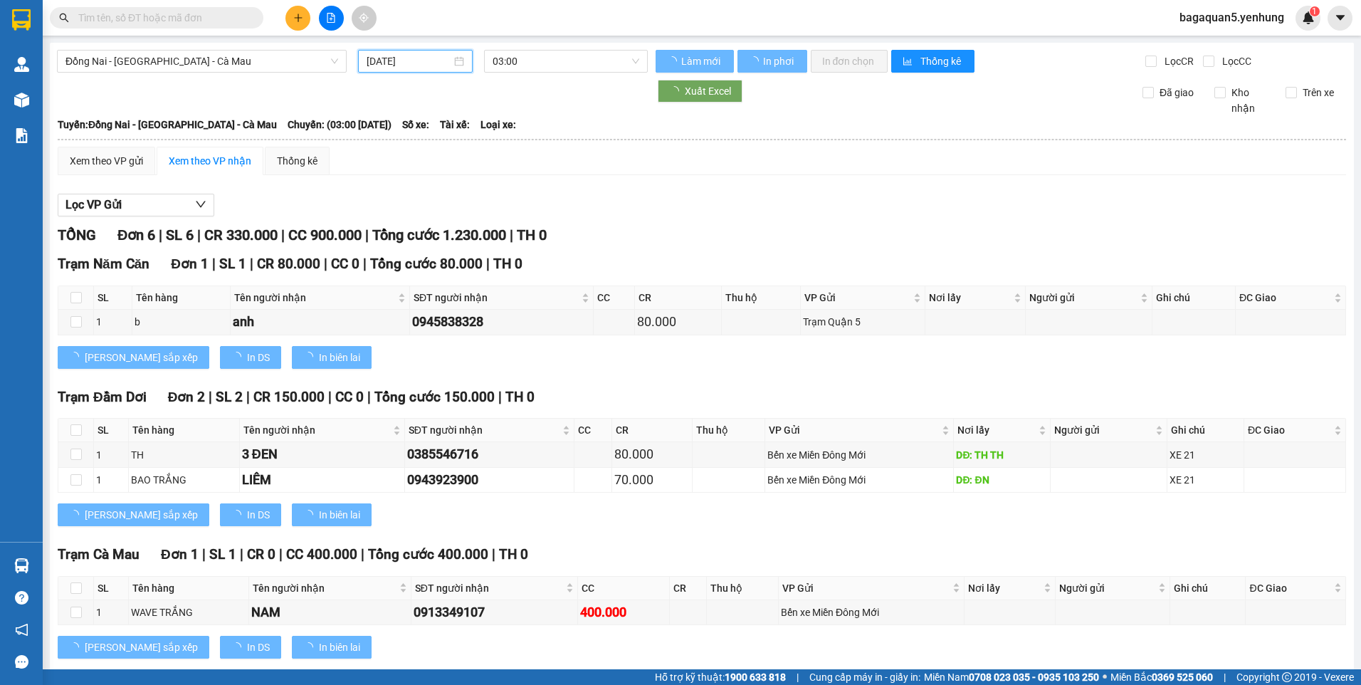
click at [510, 55] on span "03:00" at bounding box center [566, 61] width 147 height 21
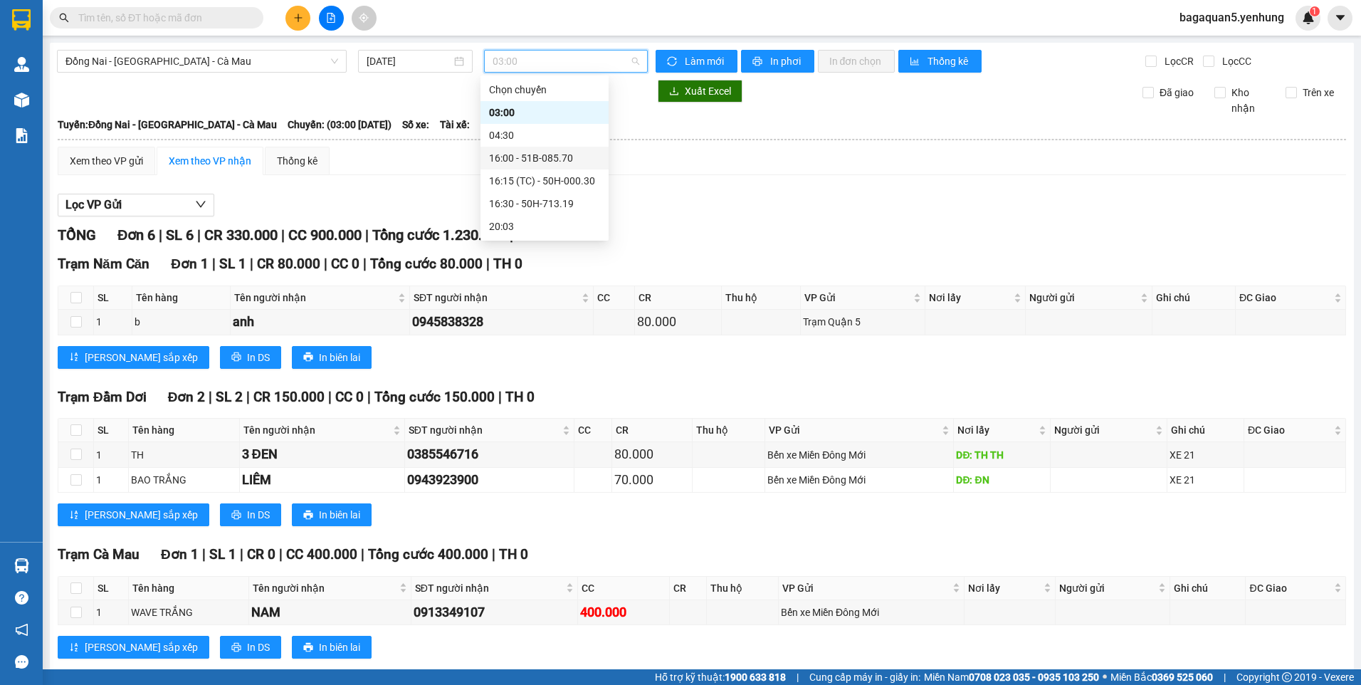
click at [503, 153] on div "16:00 - 51B-085.70" at bounding box center [544, 158] width 111 height 16
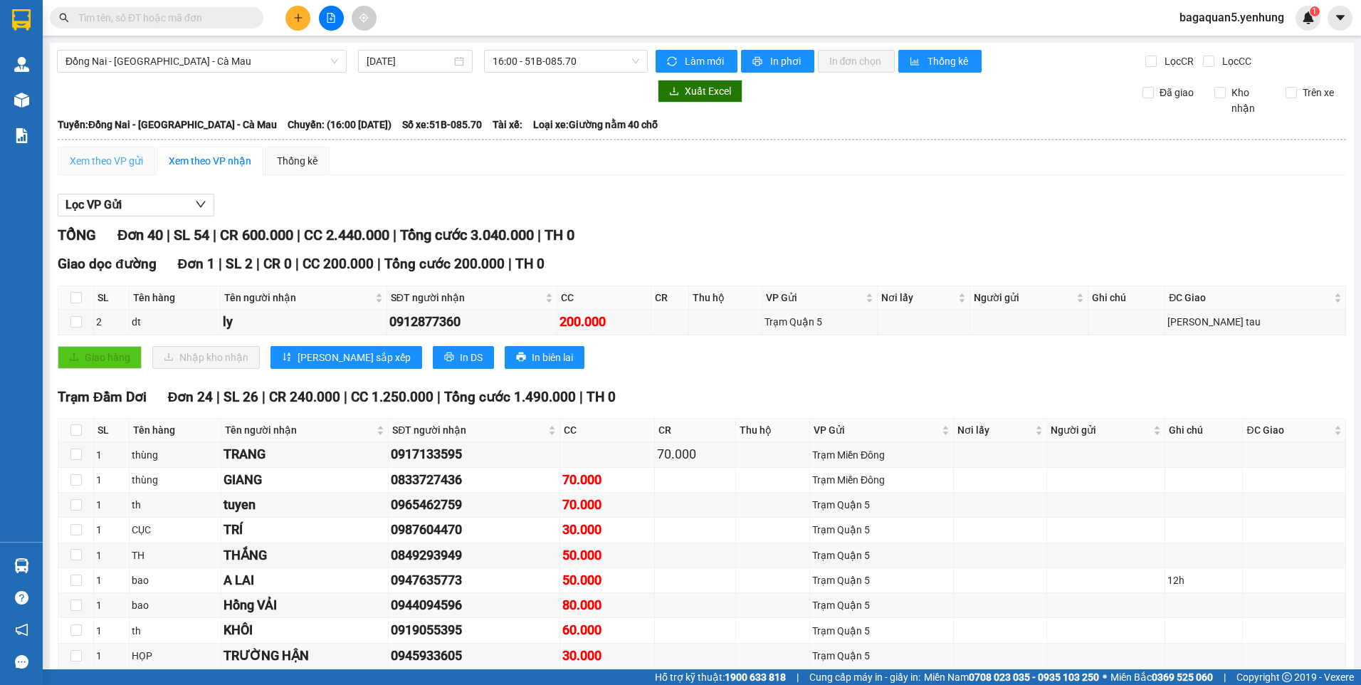
click at [90, 148] on div "Xem theo VP gửi" at bounding box center [107, 161] width 98 height 28
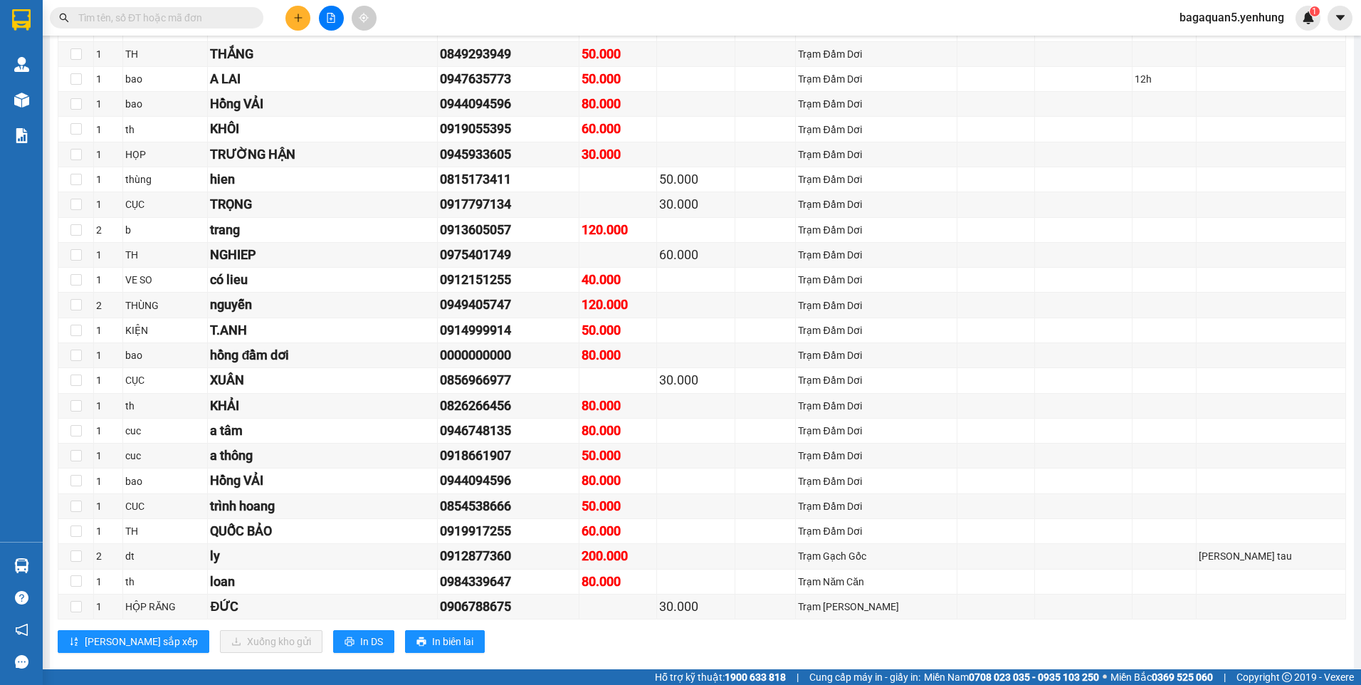
scroll to position [783, 0]
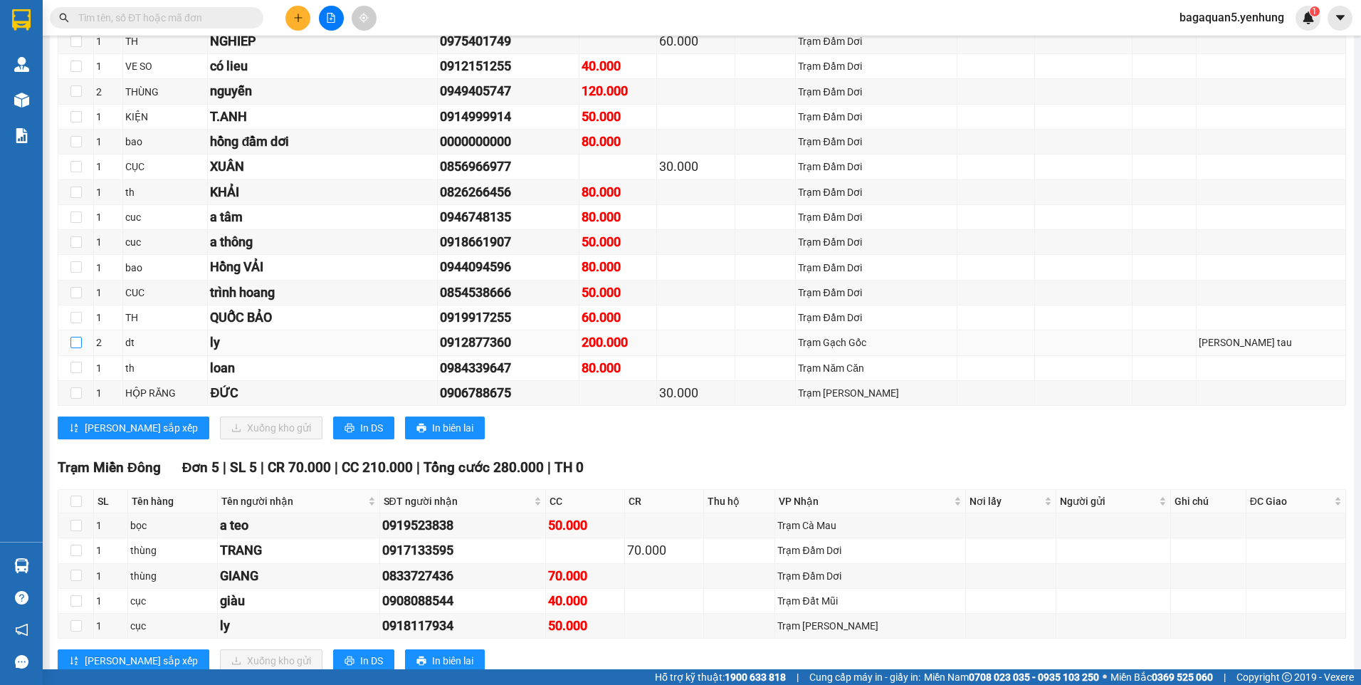
click at [79, 342] on input "checkbox" at bounding box center [75, 342] width 11 height 11
checkbox input "true"
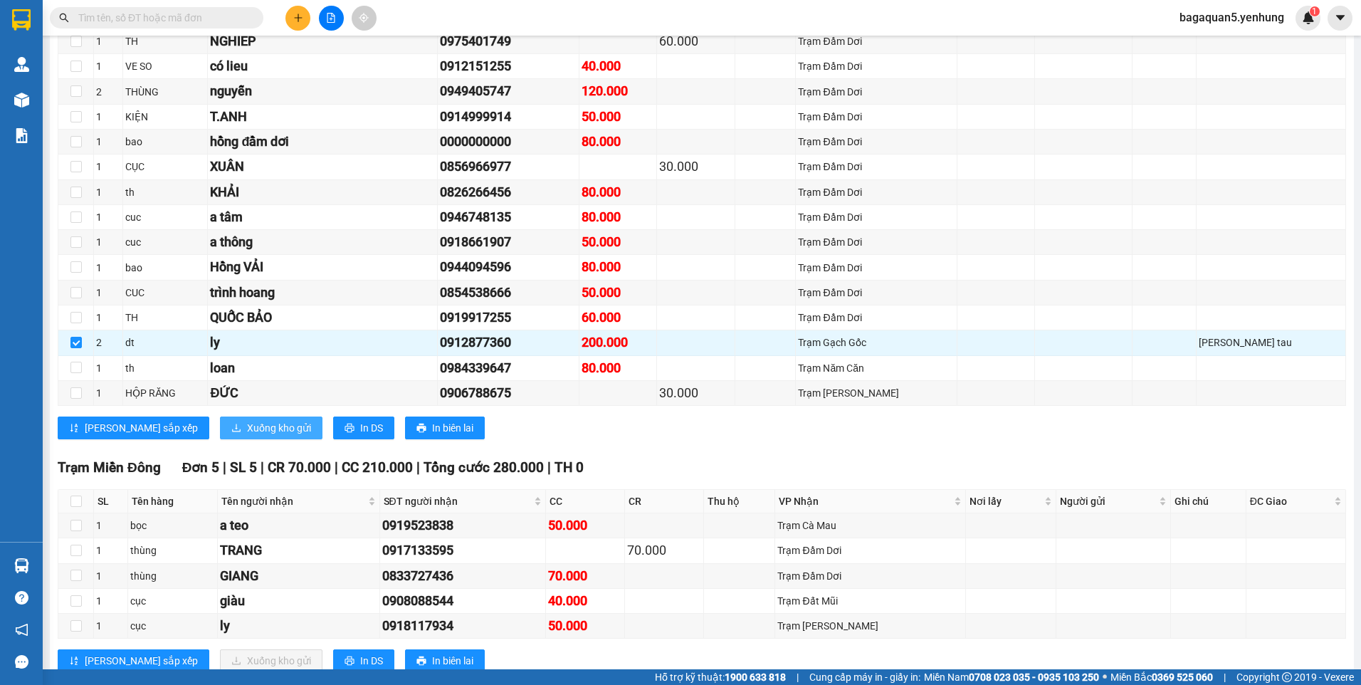
click at [247, 434] on span "Xuống kho gửi" at bounding box center [279, 428] width 64 height 16
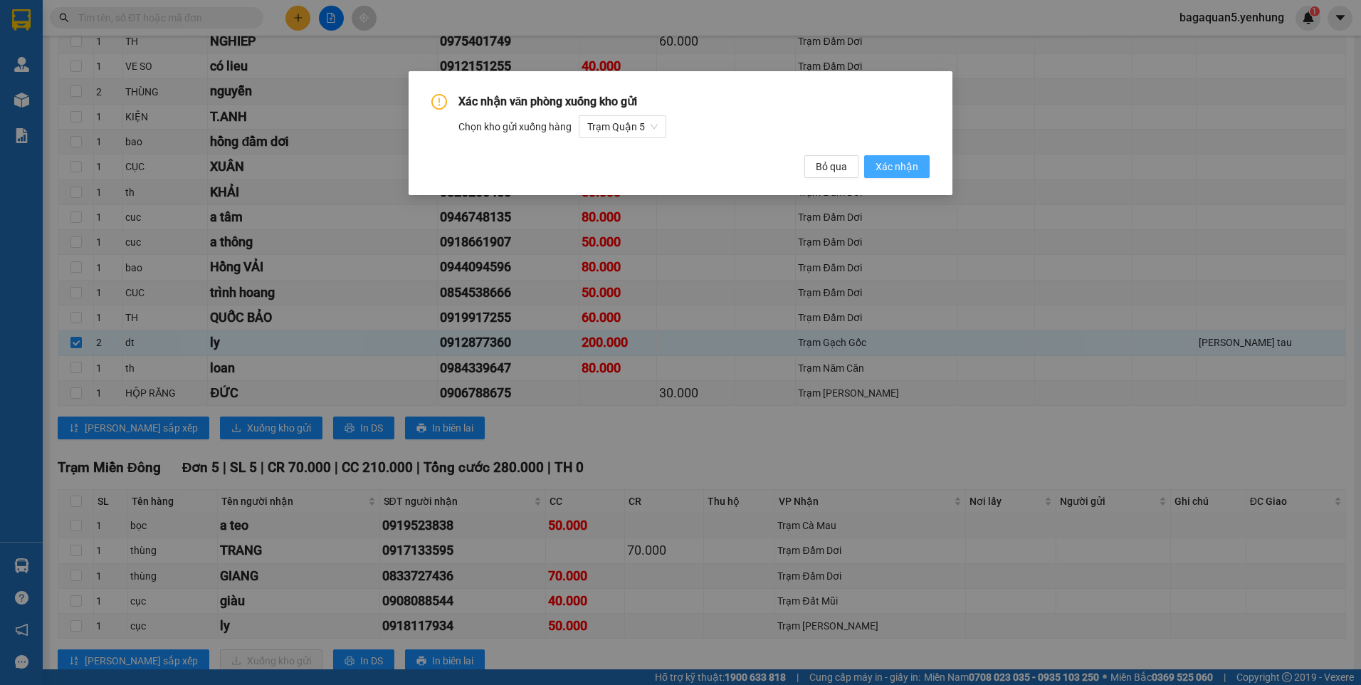
click at [921, 169] on button "Xác nhận" at bounding box center [897, 166] width 66 height 23
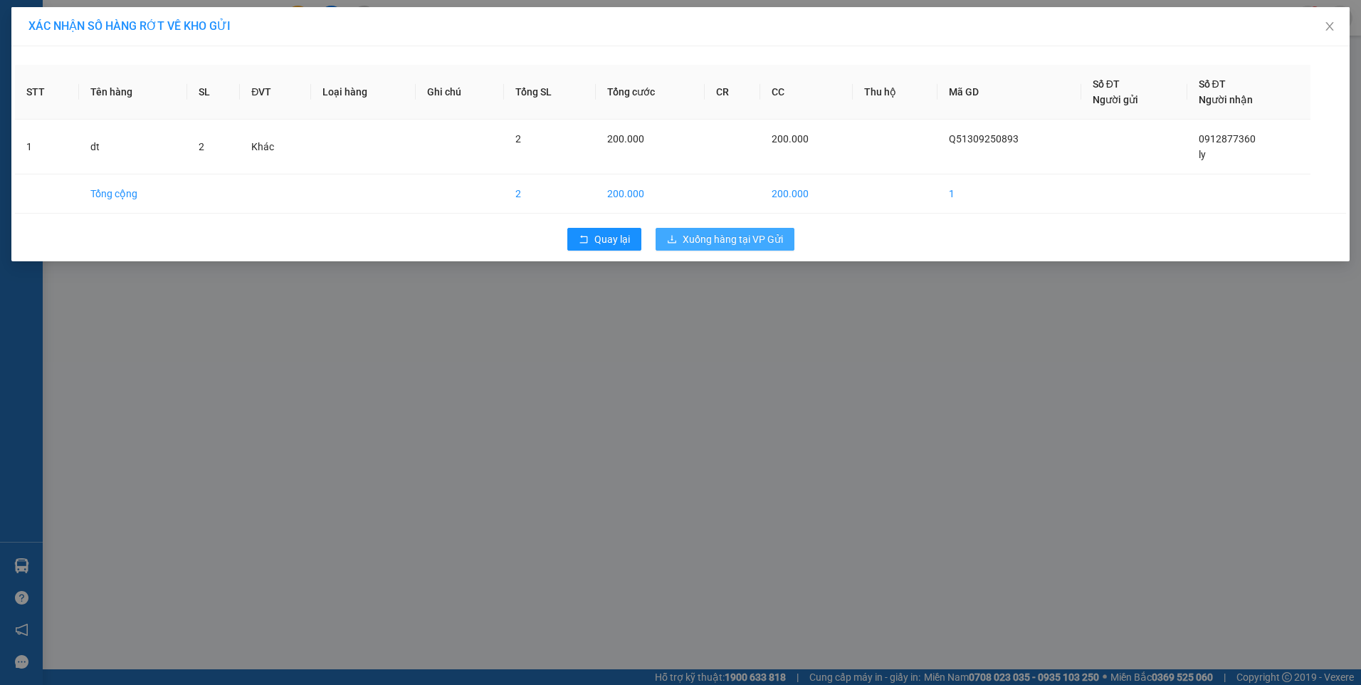
click at [733, 238] on span "Xuống hàng tại VP Gửi" at bounding box center [733, 239] width 100 height 16
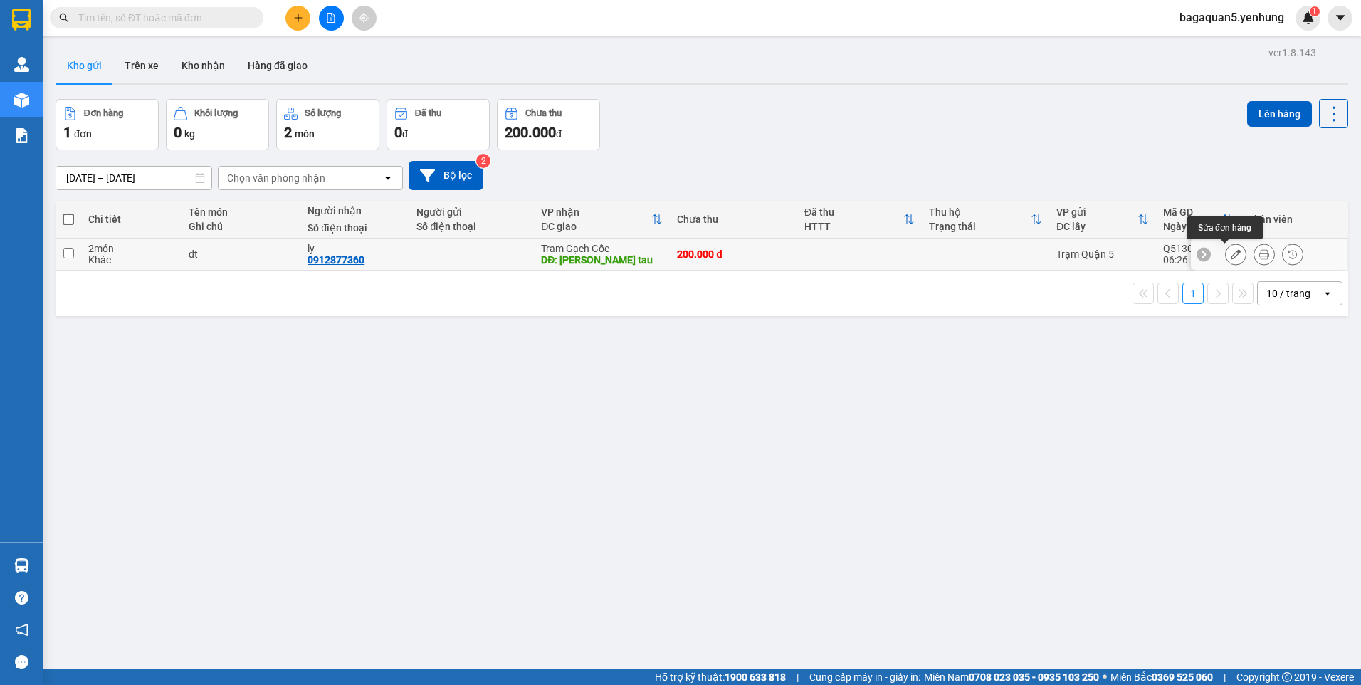
click at [1231, 252] on button at bounding box center [1236, 254] width 20 height 25
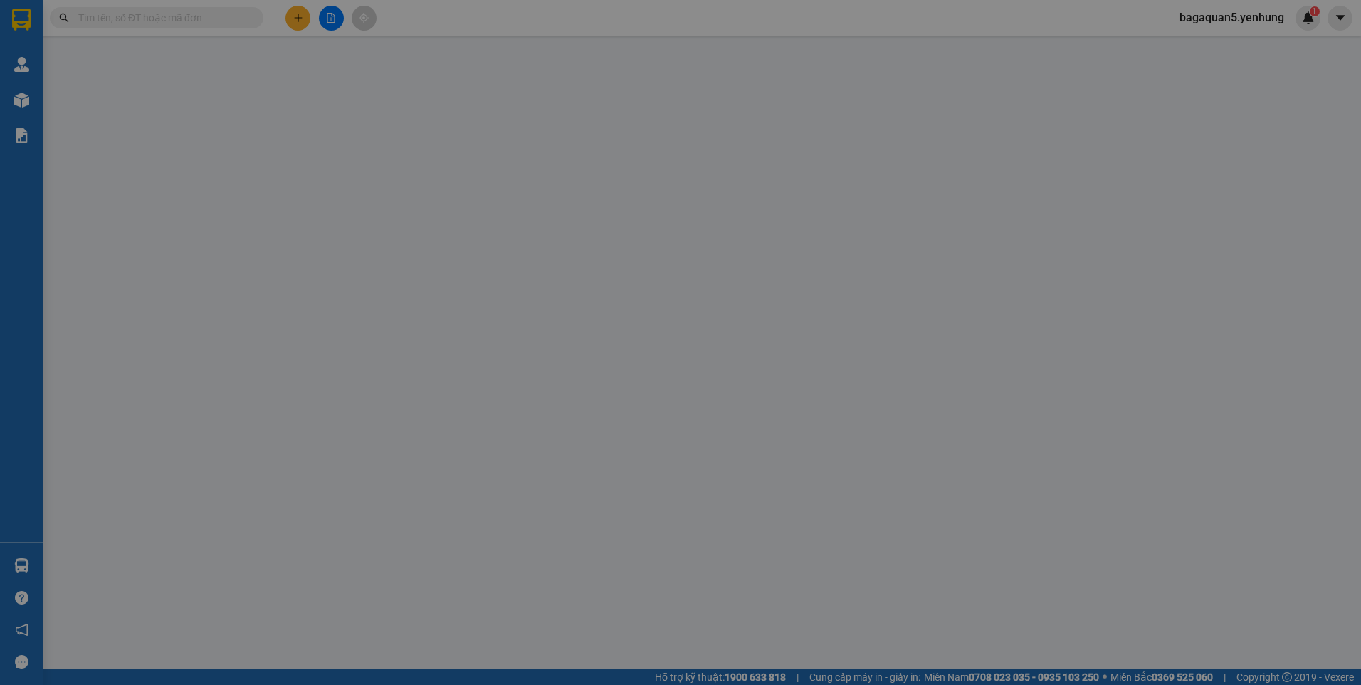
type input "0912877360"
type input "ly"
type input "[PERSON_NAME] tau"
type input "200.000"
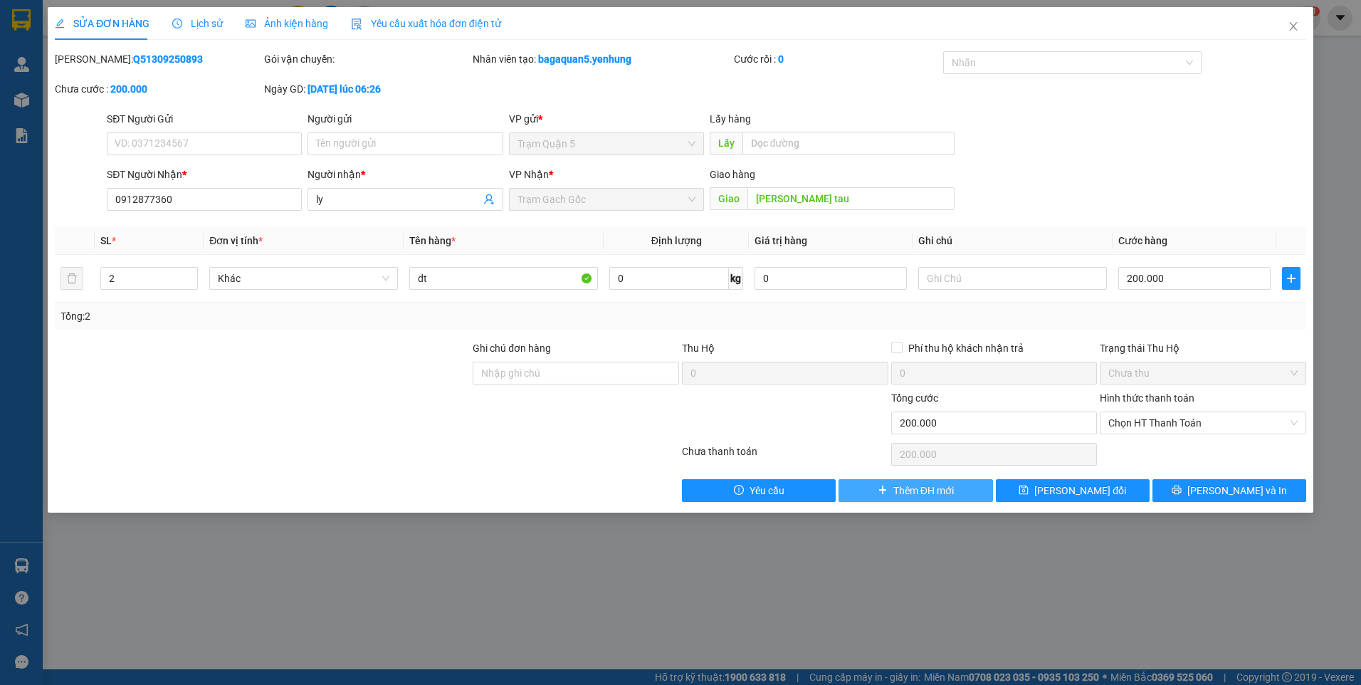
click at [953, 485] on span "Thêm ĐH mới" at bounding box center [924, 491] width 61 height 16
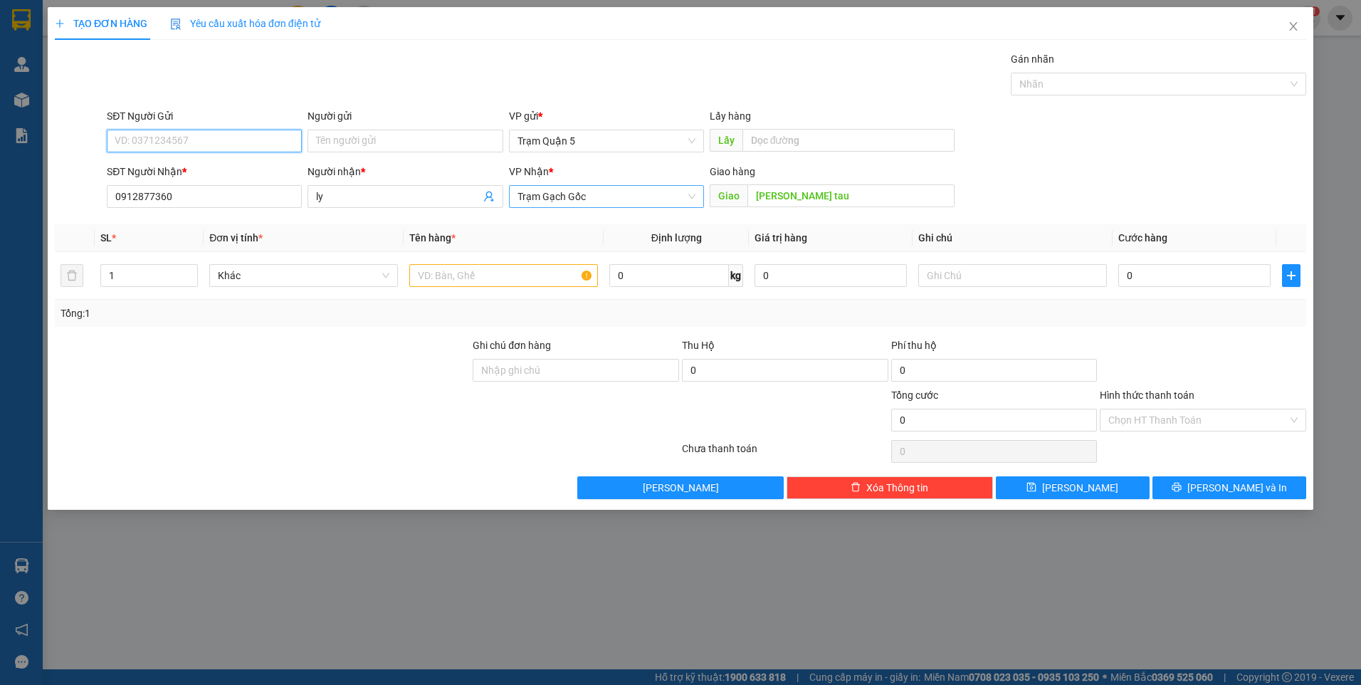
click at [542, 205] on span "Trạm Gạch Gốc" at bounding box center [607, 196] width 178 height 21
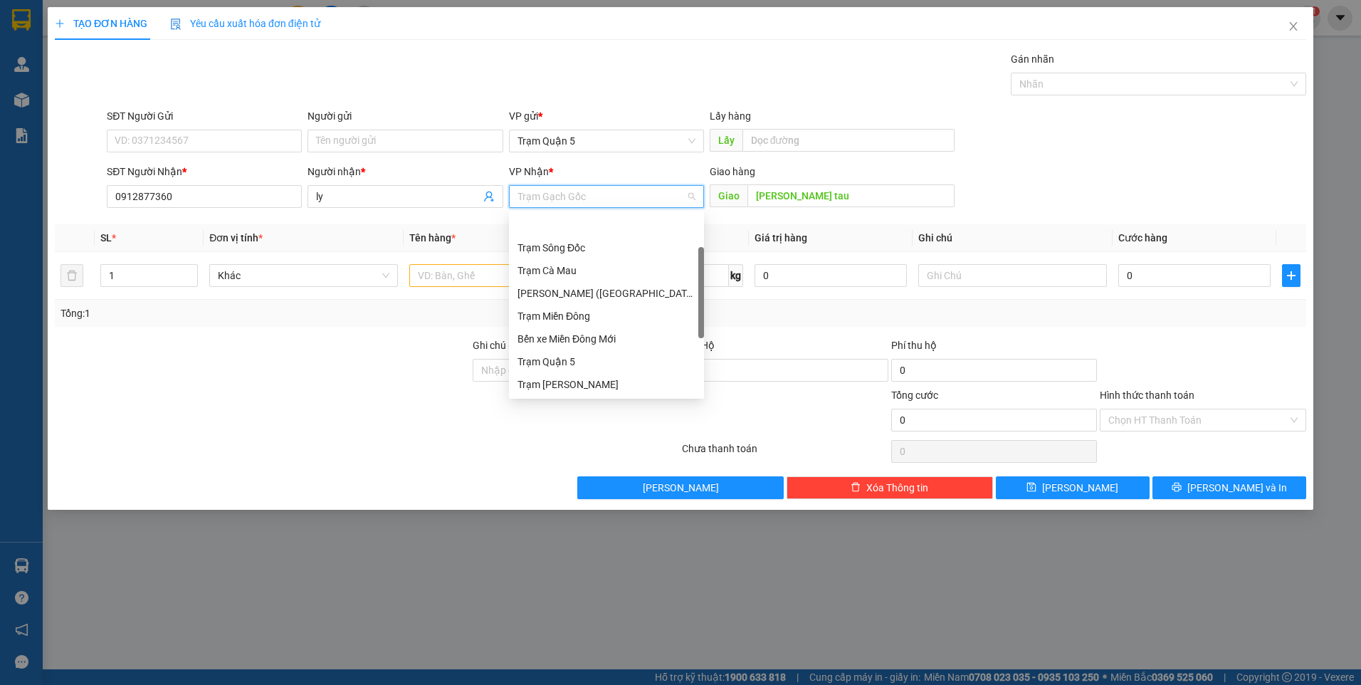
scroll to position [46, 0]
type input "d"
click at [573, 226] on div "Trạm Đất Mũi" at bounding box center [609, 225] width 182 height 16
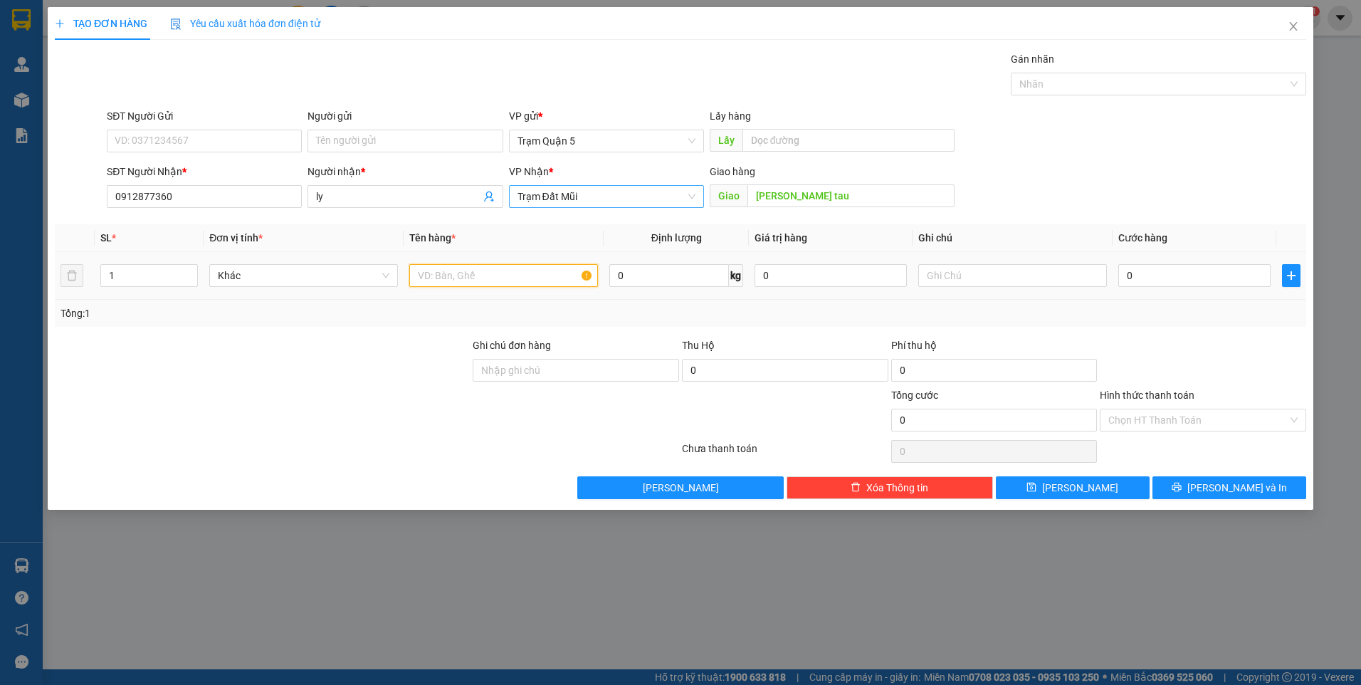
click at [498, 276] on input "text" at bounding box center [503, 275] width 189 height 23
type input "th"
click at [995, 276] on input "text" at bounding box center [1012, 275] width 189 height 23
click at [1199, 276] on input "0" at bounding box center [1194, 275] width 152 height 23
type input "2"
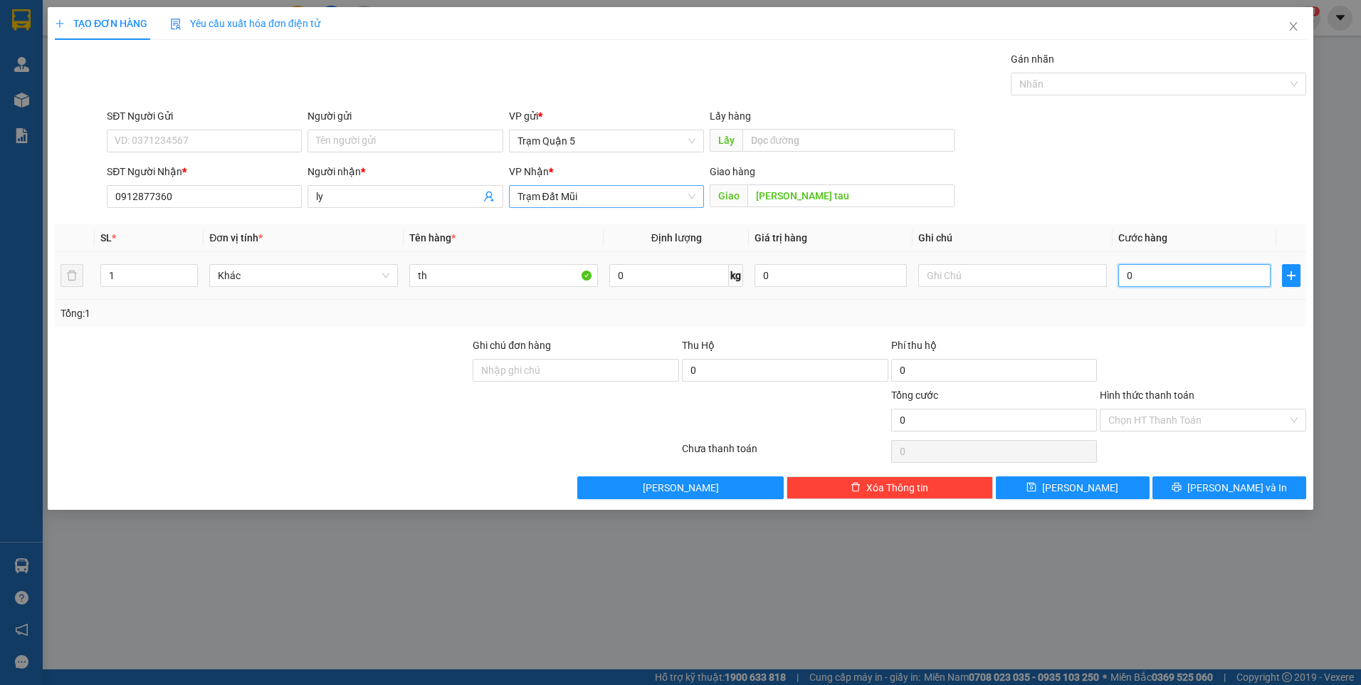
type input "2"
type input "20"
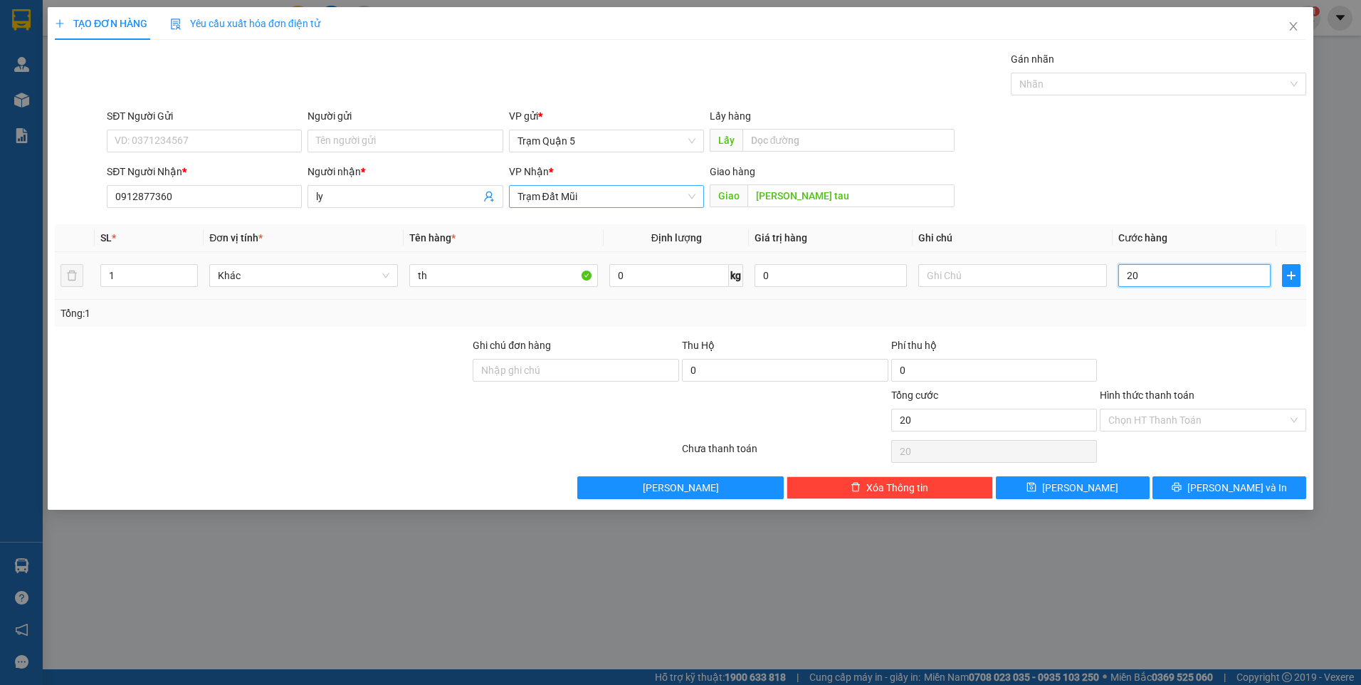
type input "200"
type input "2.000"
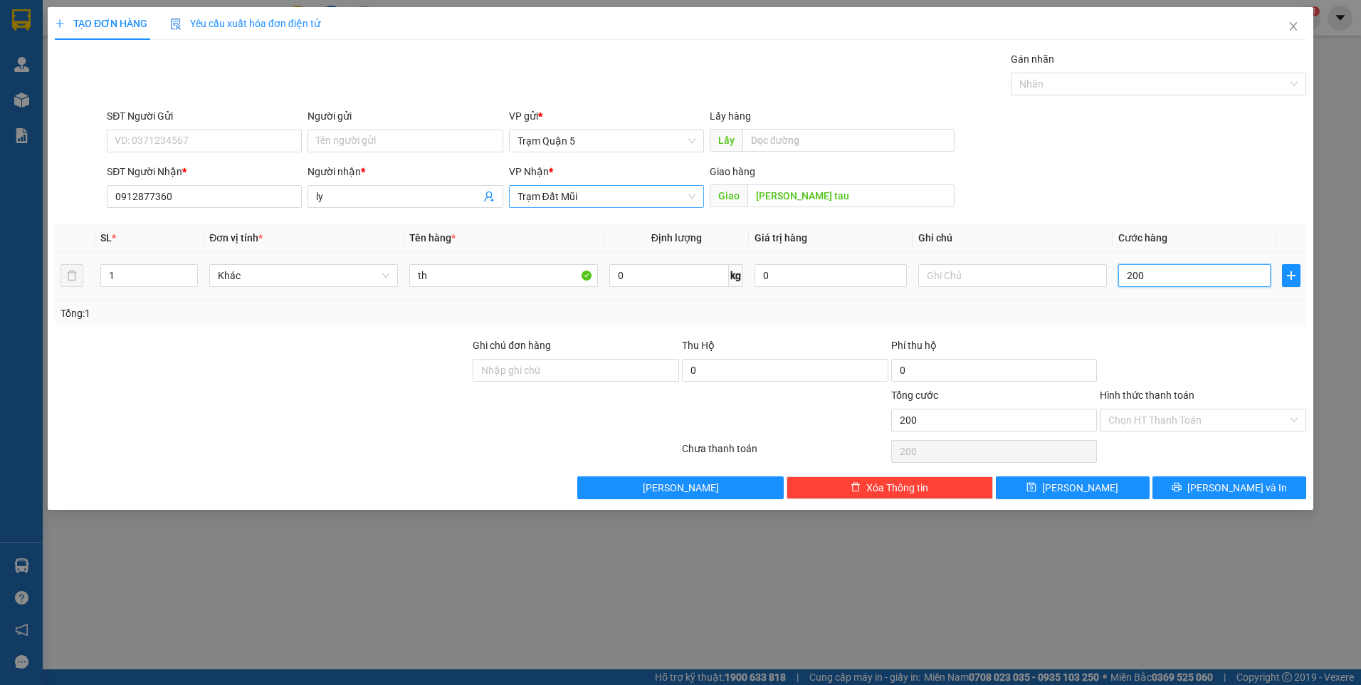
type input "2.000"
type input "20.000"
type input "200.000"
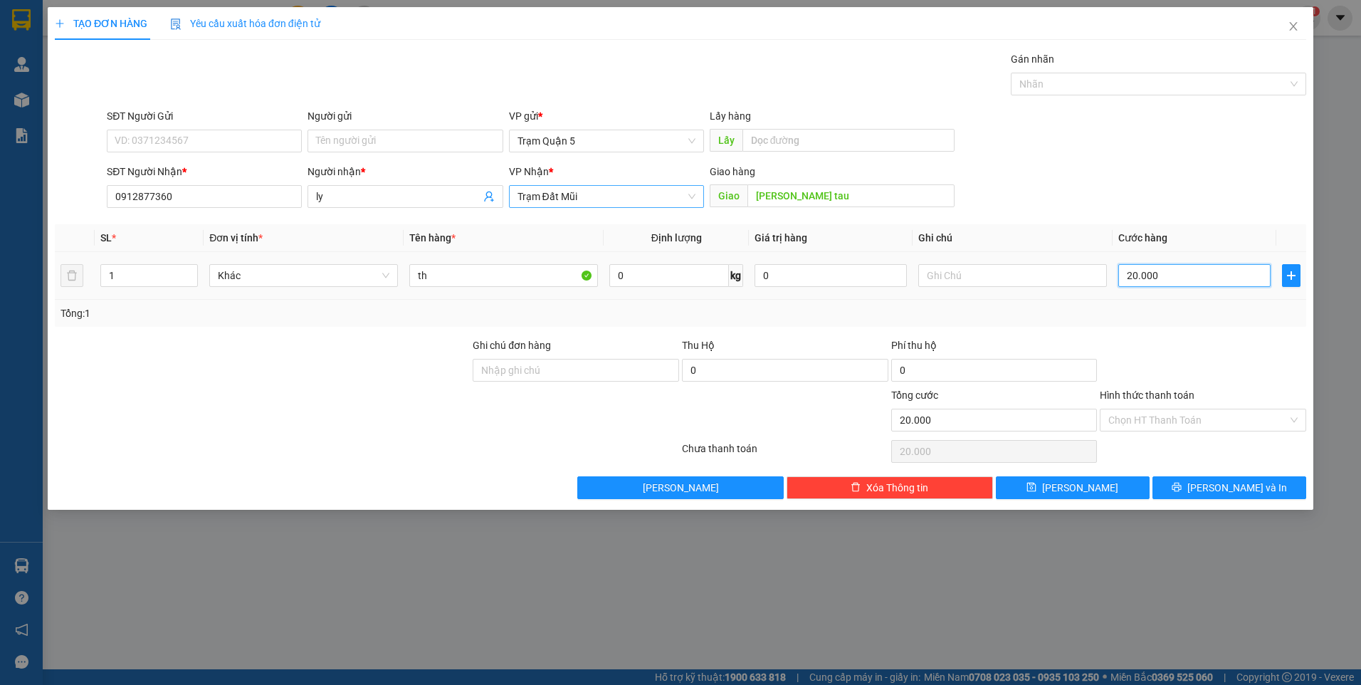
type input "200.000"
click at [1121, 487] on button "Lưu" at bounding box center [1073, 487] width 154 height 23
type input "0"
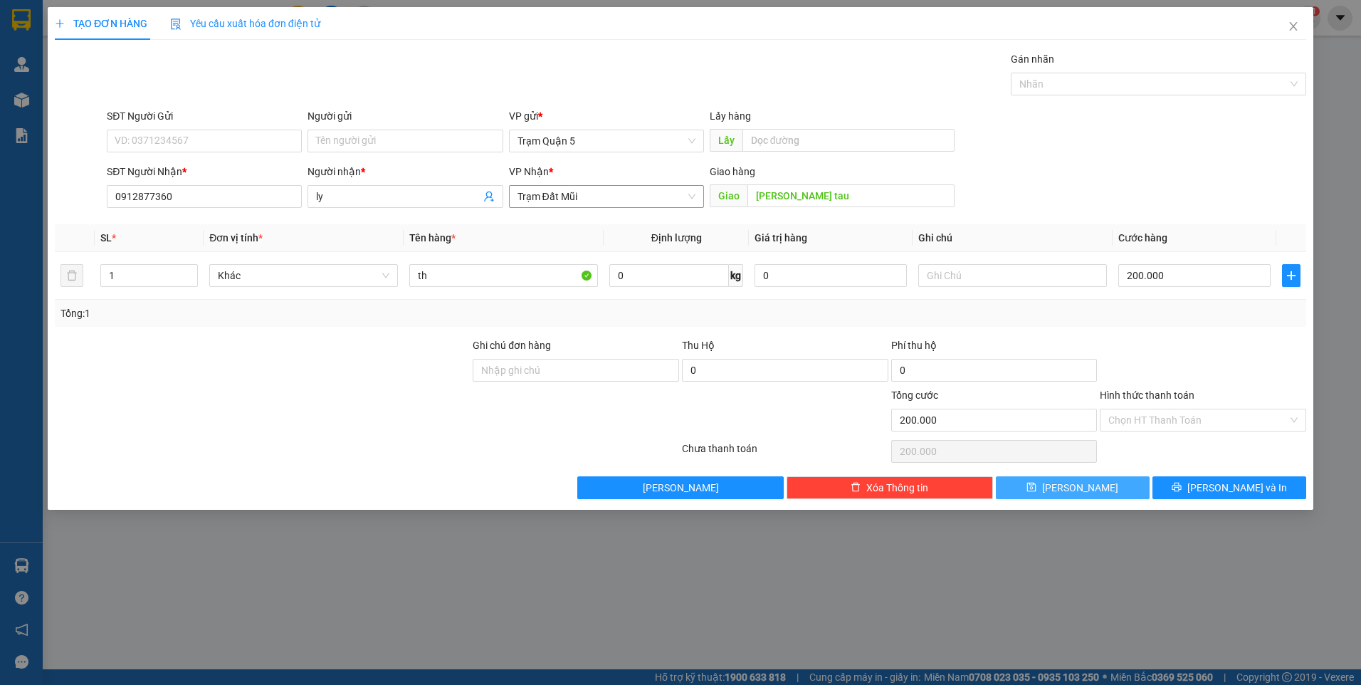
type input "0"
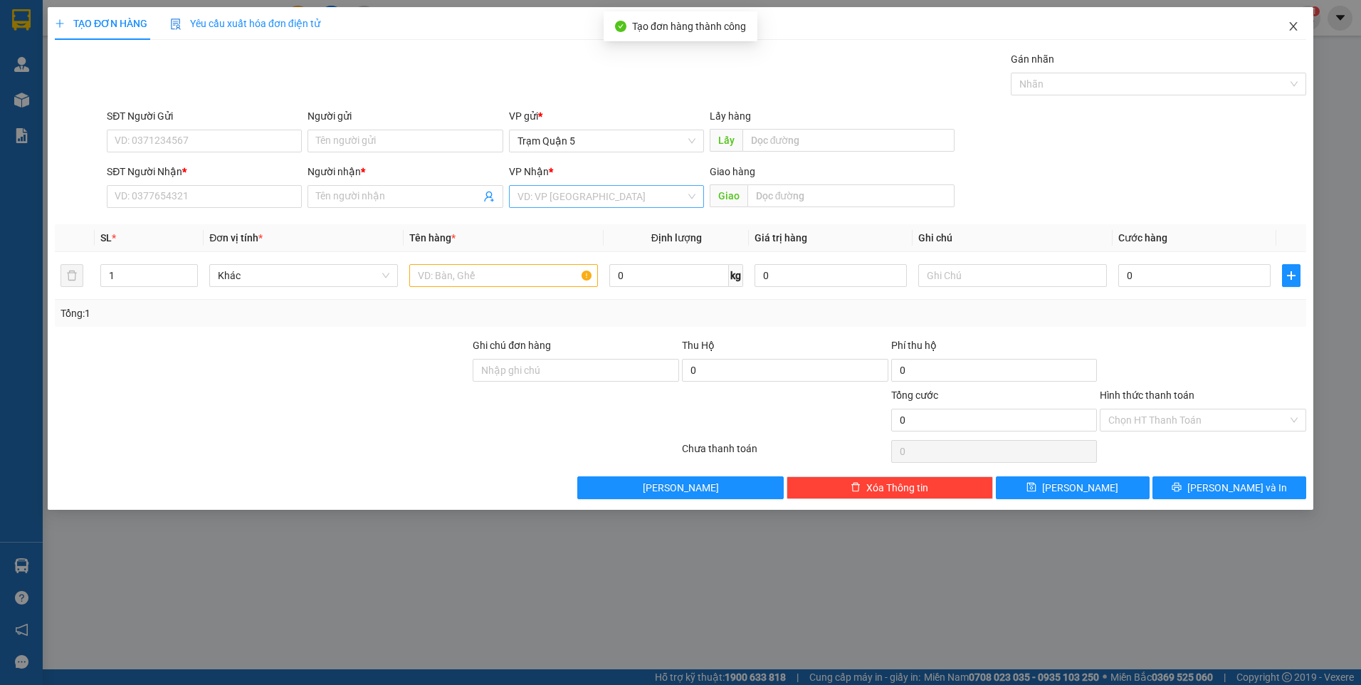
click at [1290, 26] on icon "close" at bounding box center [1293, 26] width 11 height 11
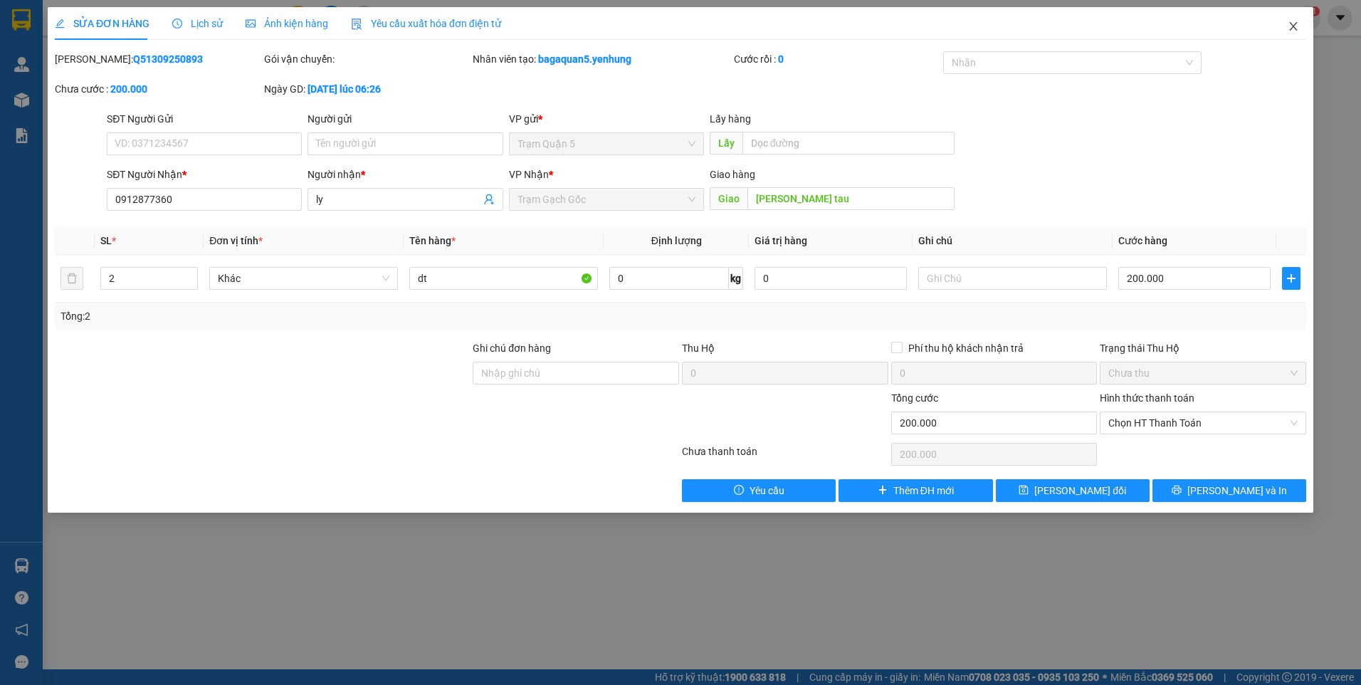
click at [1290, 23] on icon "close" at bounding box center [1293, 26] width 8 height 9
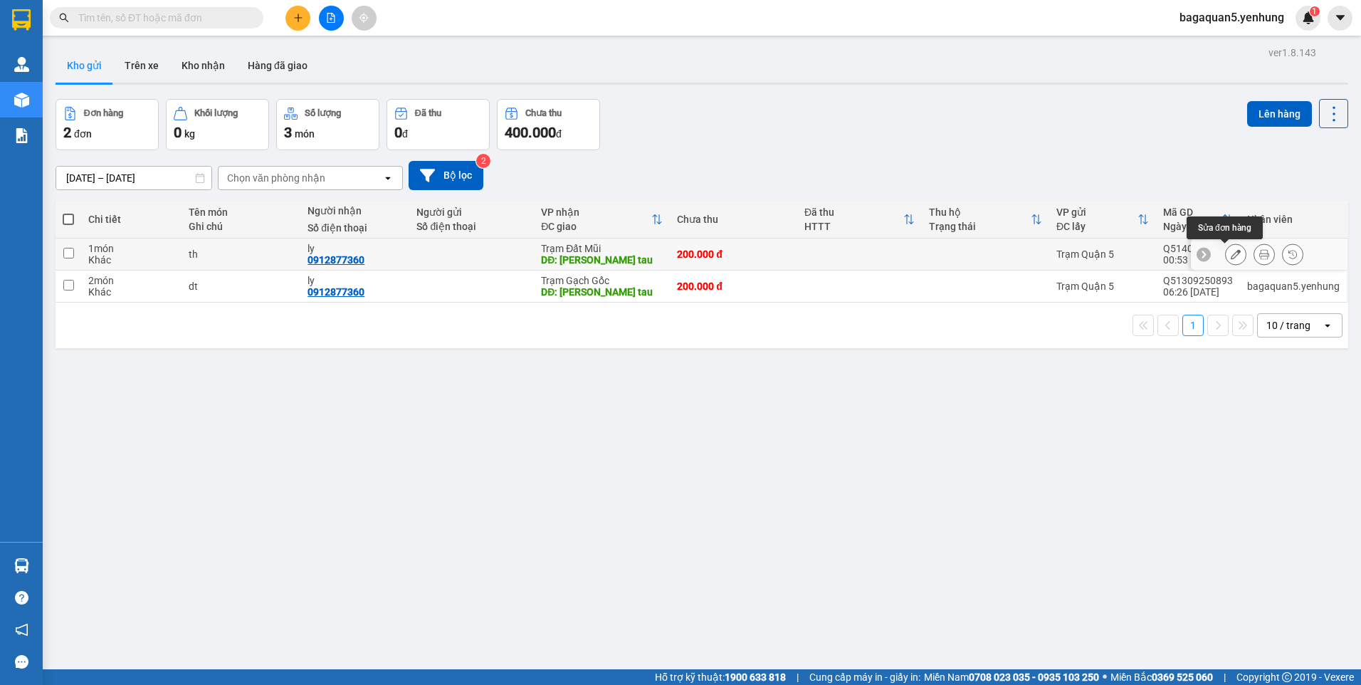
click at [1231, 254] on icon at bounding box center [1236, 254] width 10 height 10
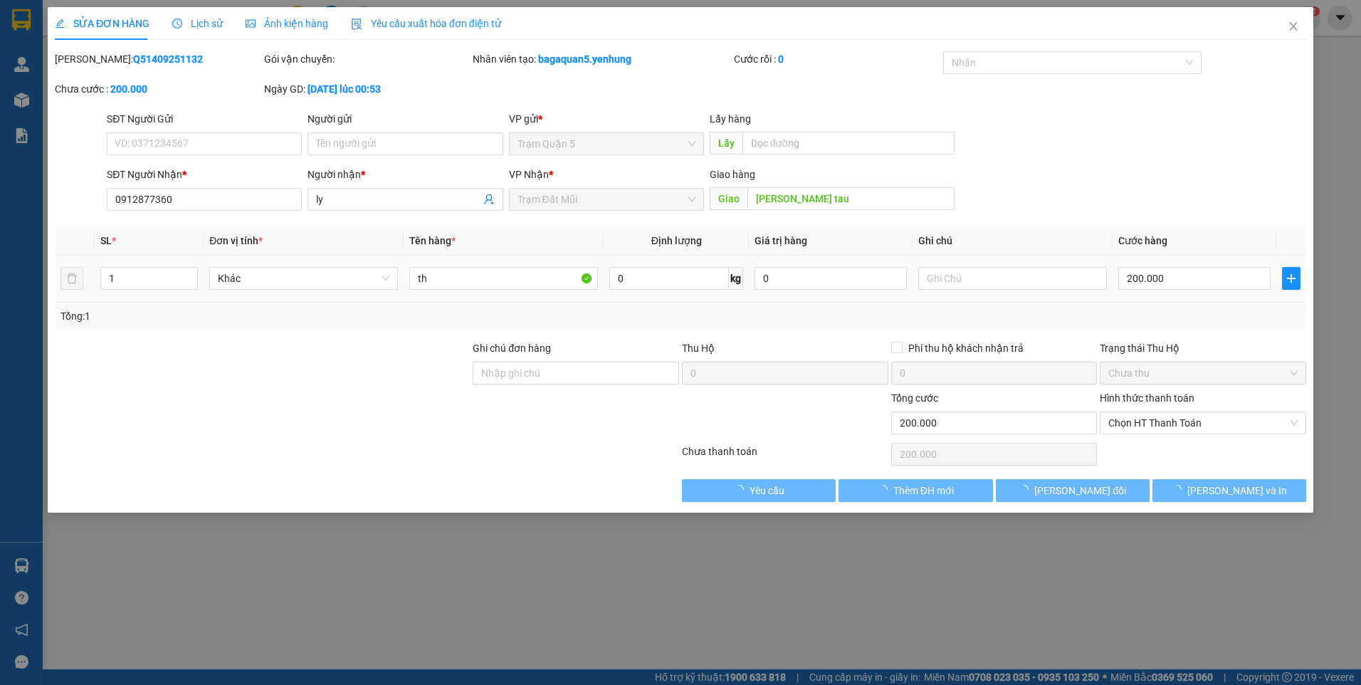
type input "0912877360"
type input "ly"
type input "[PERSON_NAME] tau"
type input "200.000"
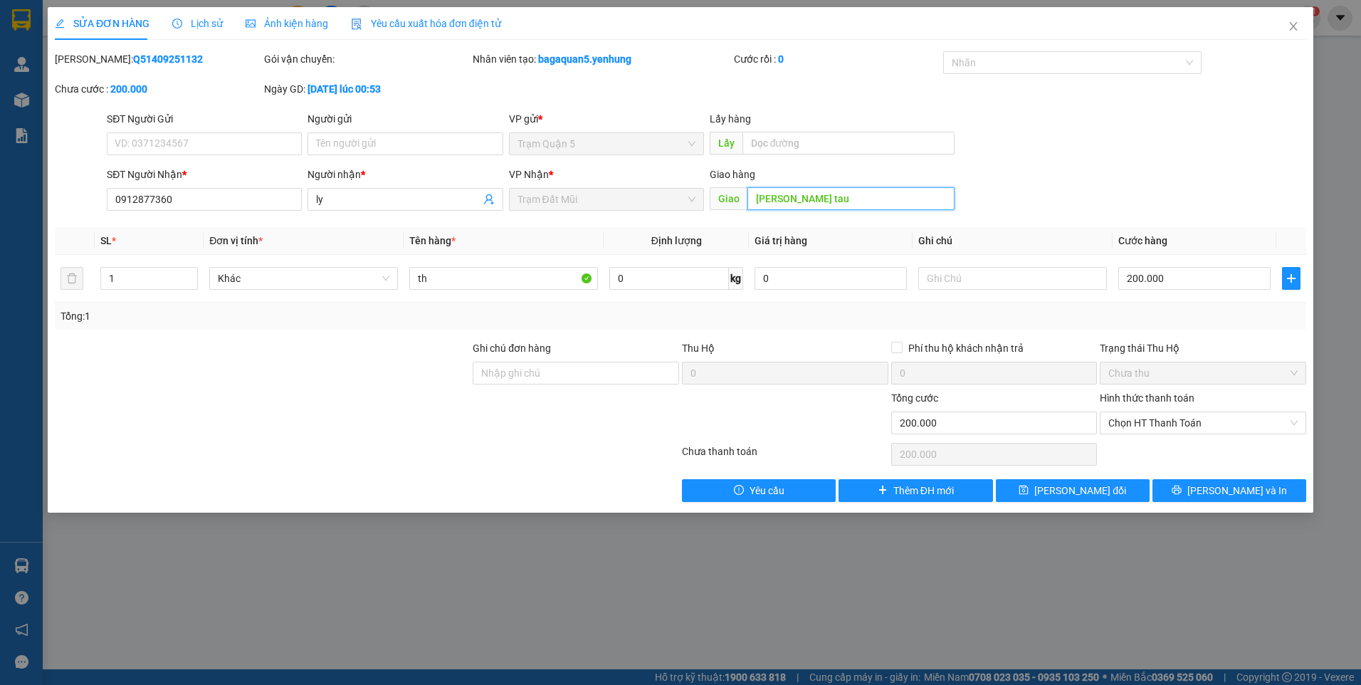
click at [856, 208] on input "[PERSON_NAME] tau" at bounding box center [852, 198] width 208 height 23
click at [1093, 493] on span "Lưu thay đổi" at bounding box center [1080, 491] width 92 height 16
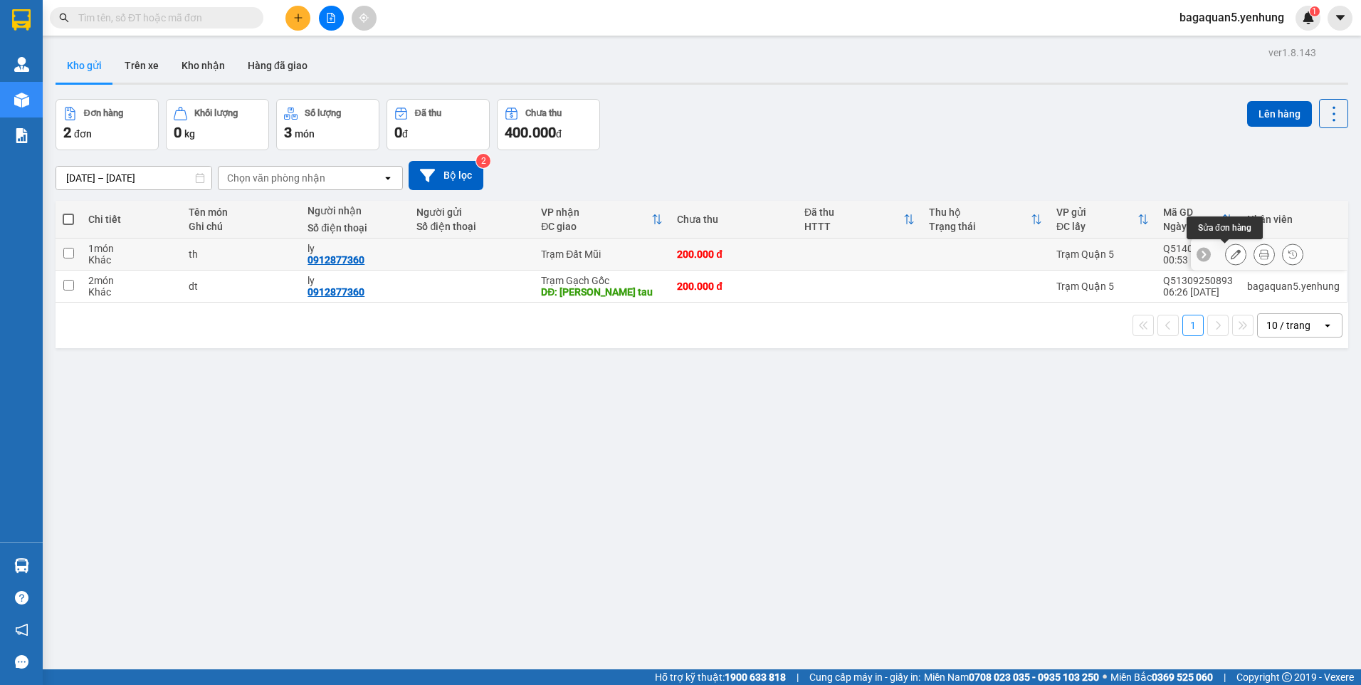
click at [1231, 252] on icon at bounding box center [1236, 254] width 10 height 10
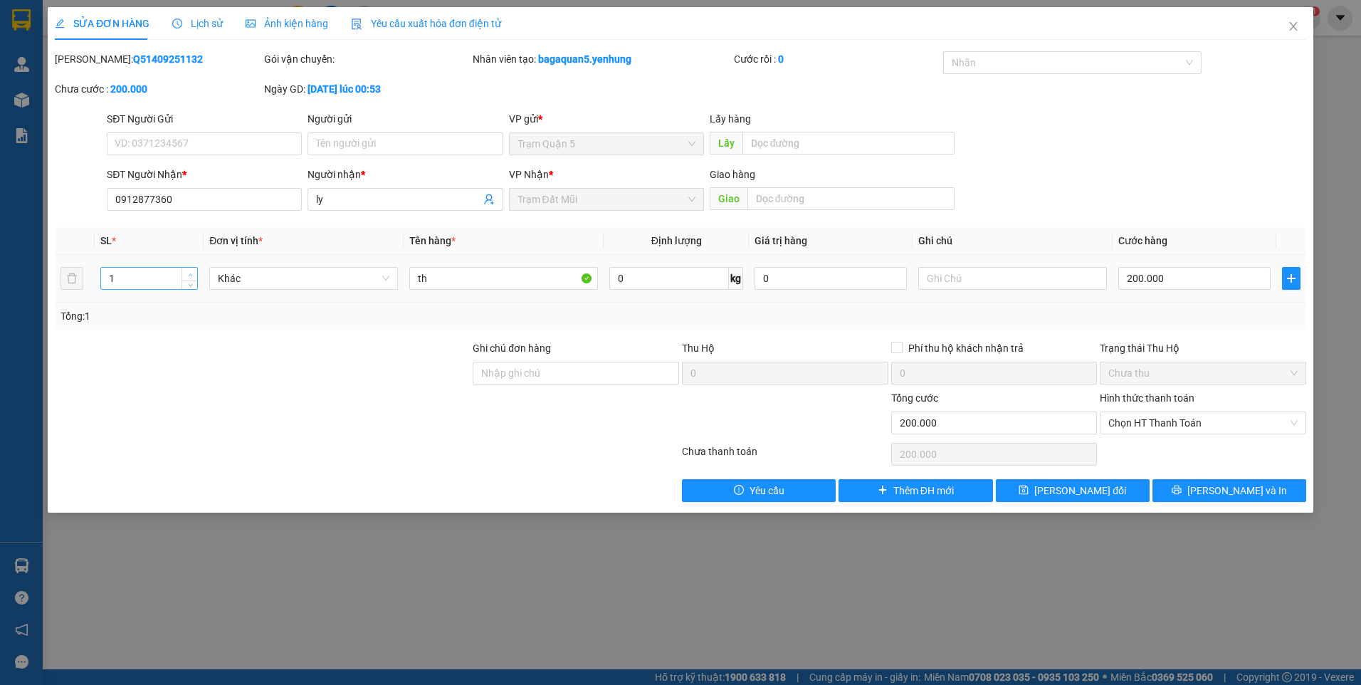
type input "2"
click at [187, 272] on span "up" at bounding box center [190, 275] width 9 height 9
drag, startPoint x: 1055, startPoint y: 490, endPoint x: 1044, endPoint y: 476, distance: 17.7
click at [1044, 477] on div "Total Paid Fee 0 Total UnPaid Fee 200.000 Cash Collection Total Fee Mã ĐH: Q514…" at bounding box center [681, 276] width 1252 height 451
click at [1091, 489] on span "Lưu thay đổi" at bounding box center [1080, 491] width 92 height 16
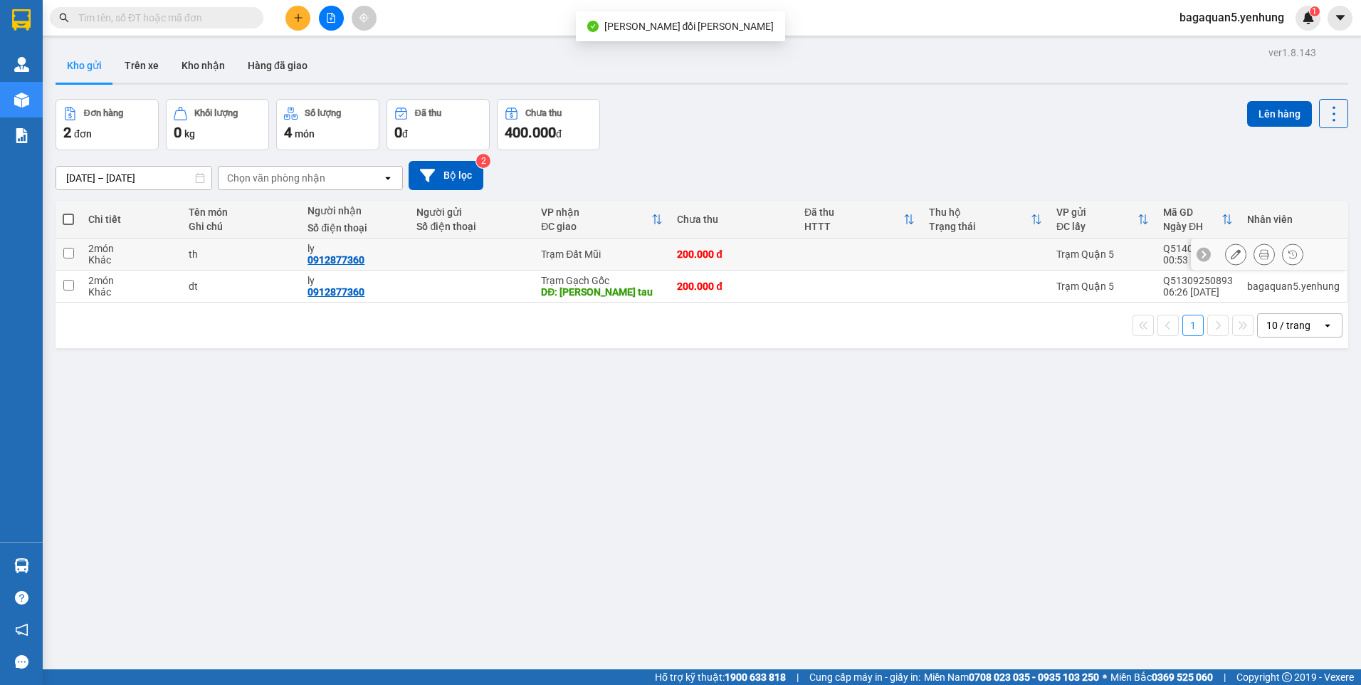
click at [101, 248] on div "2 món" at bounding box center [131, 248] width 86 height 11
checkbox input "true"
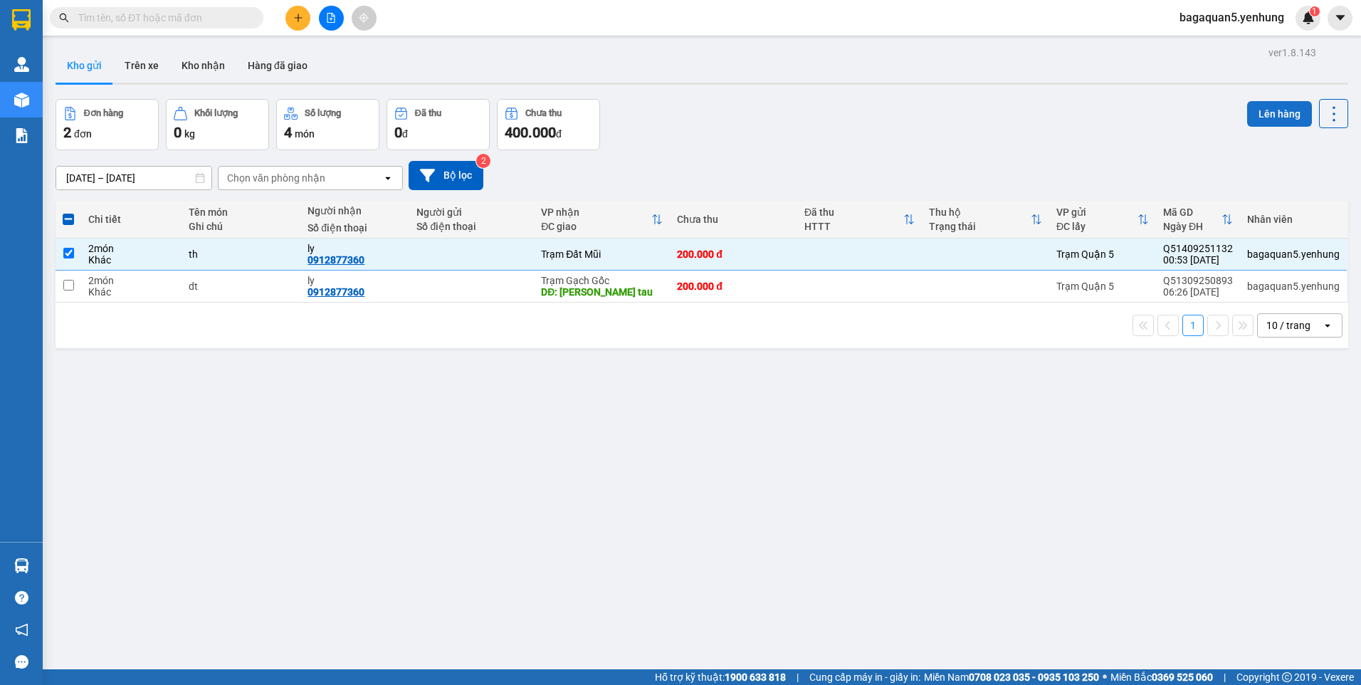
drag, startPoint x: 1259, startPoint y: 112, endPoint x: 1242, endPoint y: 107, distance: 17.1
click at [1247, 108] on button "Lên hàng" at bounding box center [1279, 114] width 65 height 26
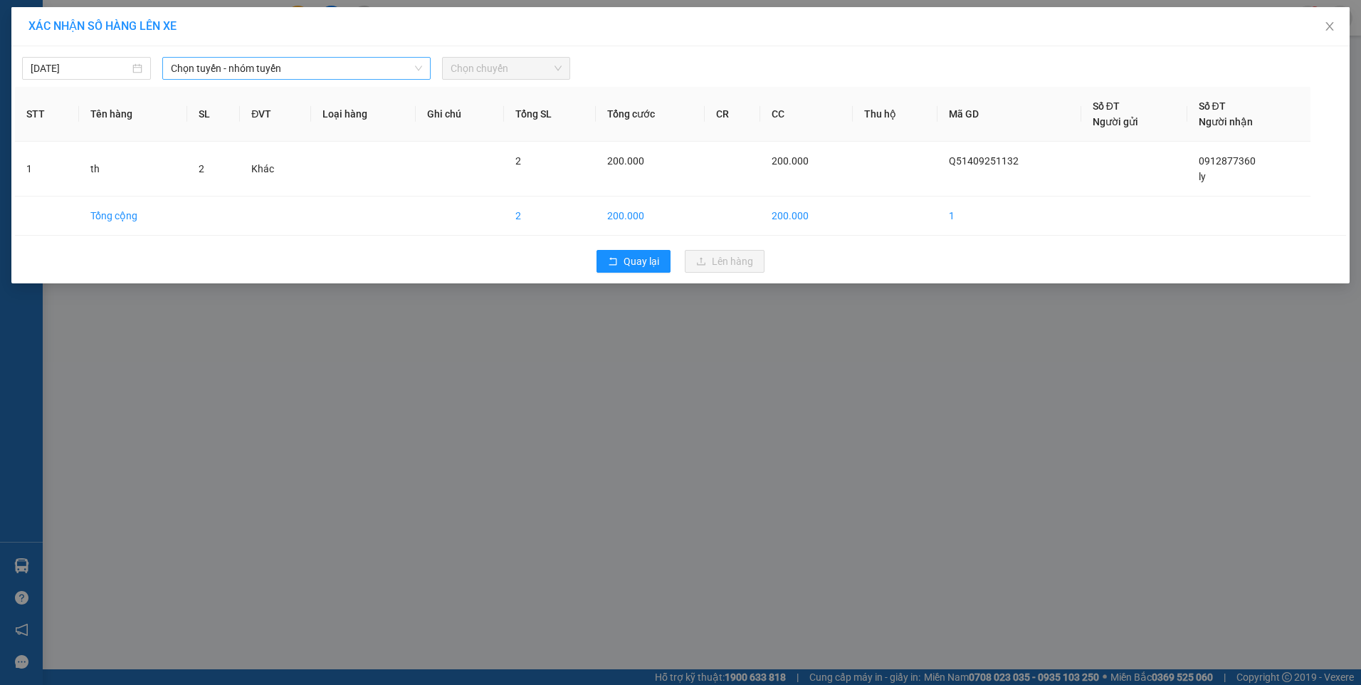
click at [252, 75] on span "Chọn tuyến - nhóm tuyến" at bounding box center [296, 68] width 251 height 21
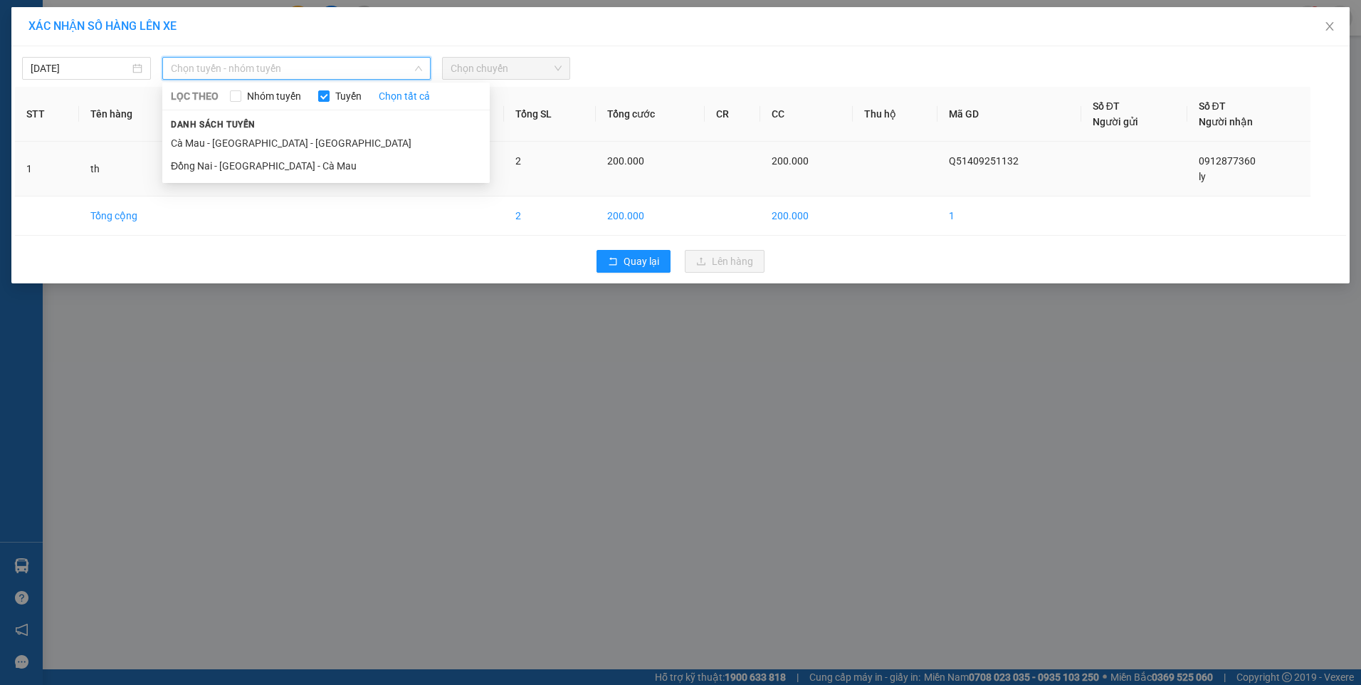
click at [193, 171] on li "Đồng Nai - [GEOGRAPHIC_DATA] - Cà Mau" at bounding box center [326, 165] width 328 height 23
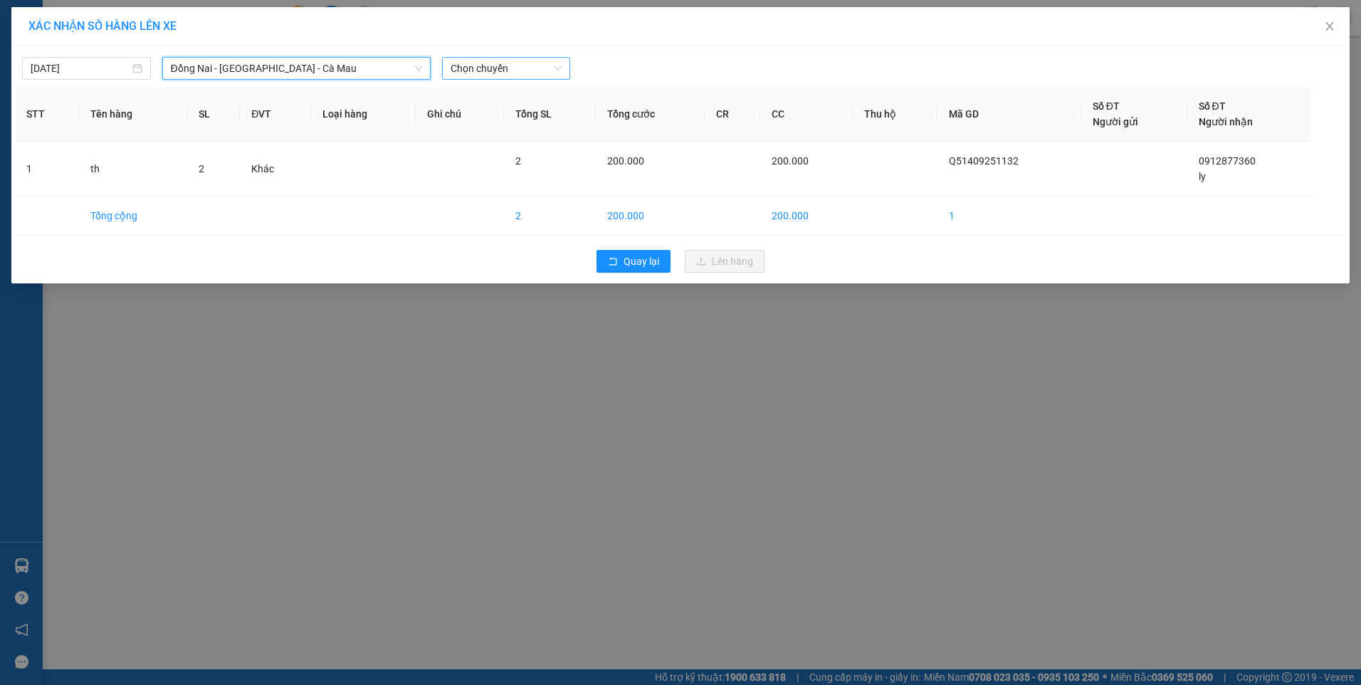
click at [489, 70] on span "Chọn chuyến" at bounding box center [507, 68] width 112 height 21
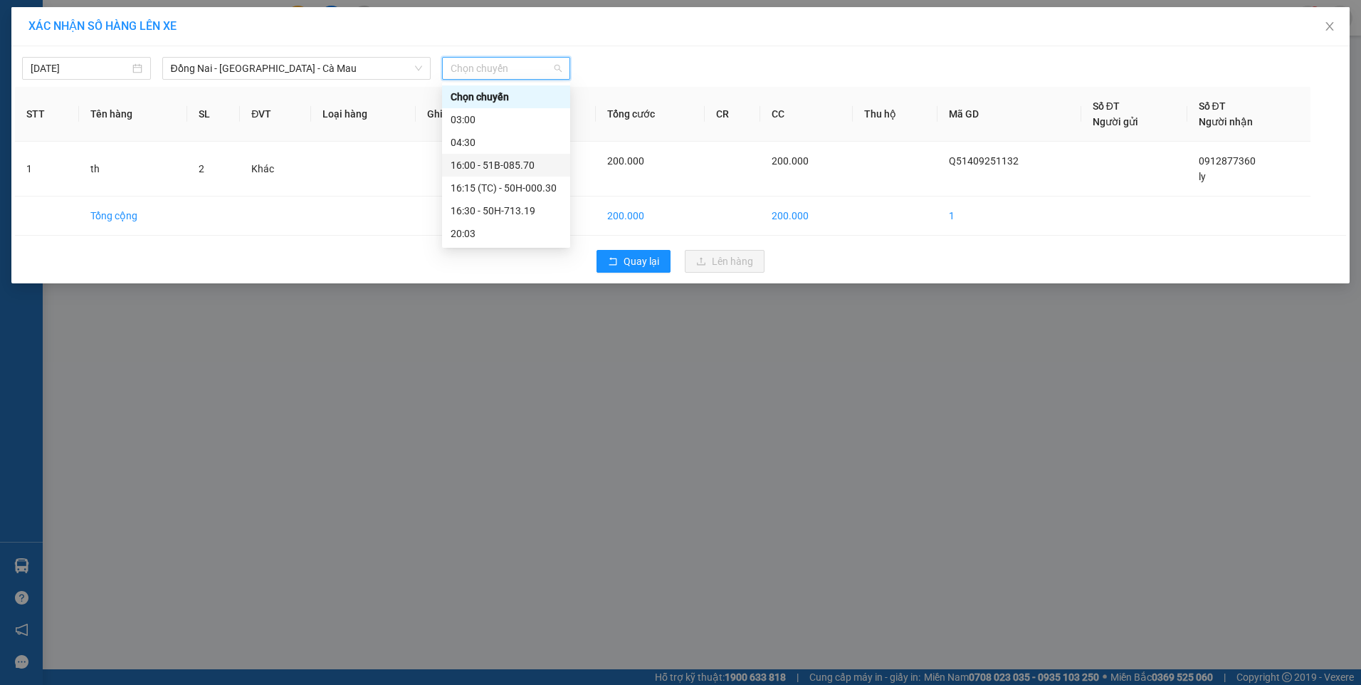
click at [465, 170] on div "16:00 - 51B-085.70" at bounding box center [506, 165] width 111 height 16
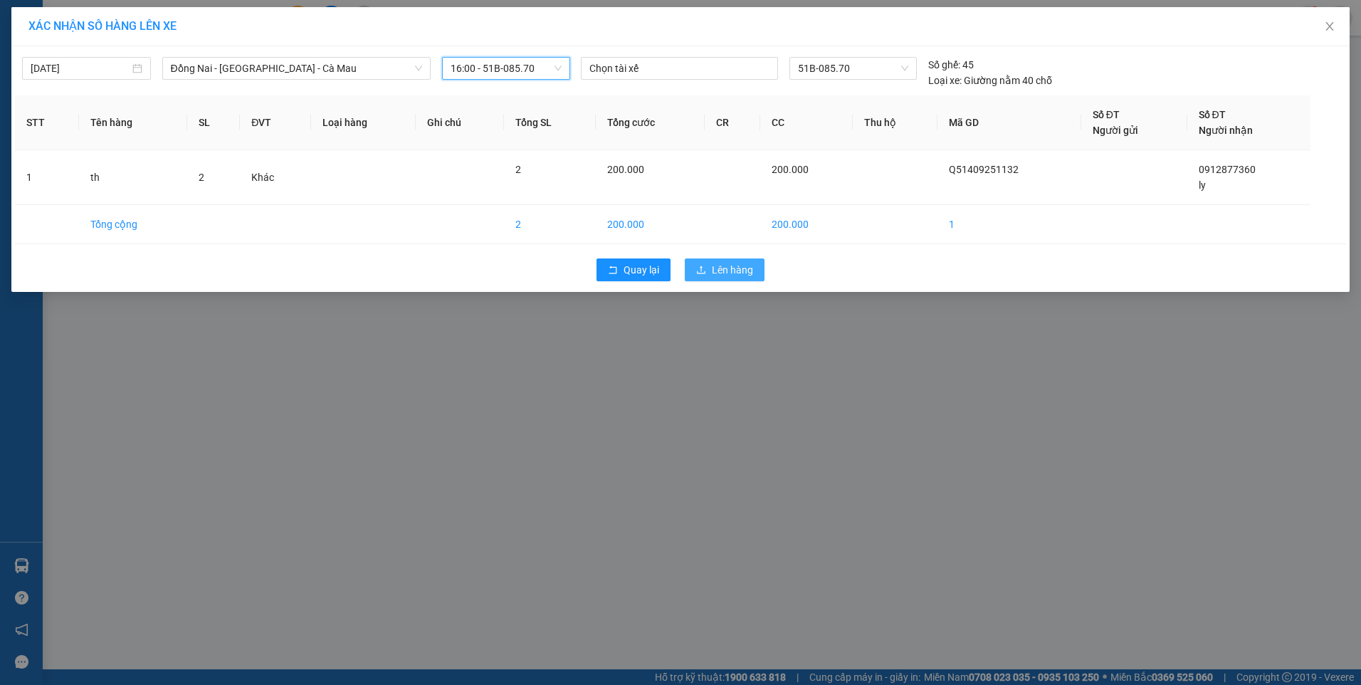
click at [709, 264] on button "Lên hàng" at bounding box center [725, 269] width 80 height 23
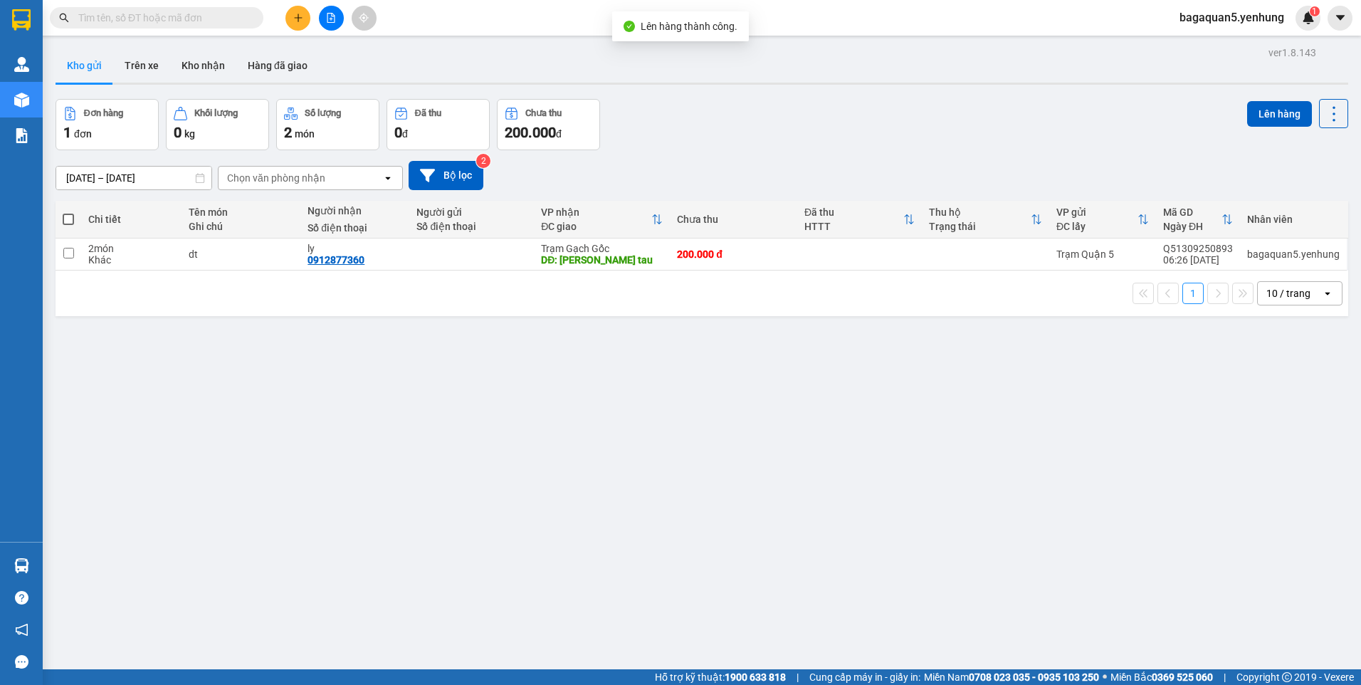
click at [1255, 23] on span "bagaquan5.yenhung" at bounding box center [1231, 18] width 127 height 18
click at [1237, 41] on span "Đăng xuất" at bounding box center [1239, 44] width 98 height 16
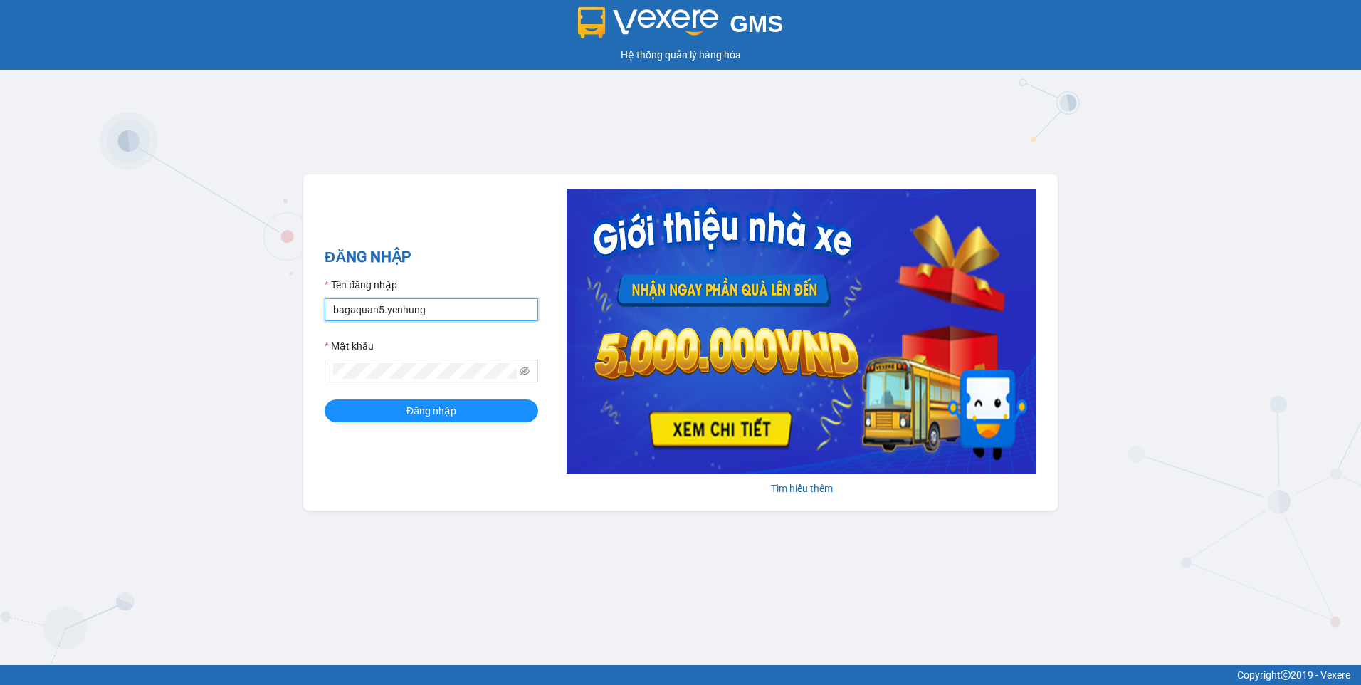
click at [481, 305] on input "bagaquan5.yenhung" at bounding box center [432, 309] width 214 height 23
type input "bagamdm.yenhung"
click at [424, 404] on span "Đăng nhập" at bounding box center [432, 411] width 50 height 16
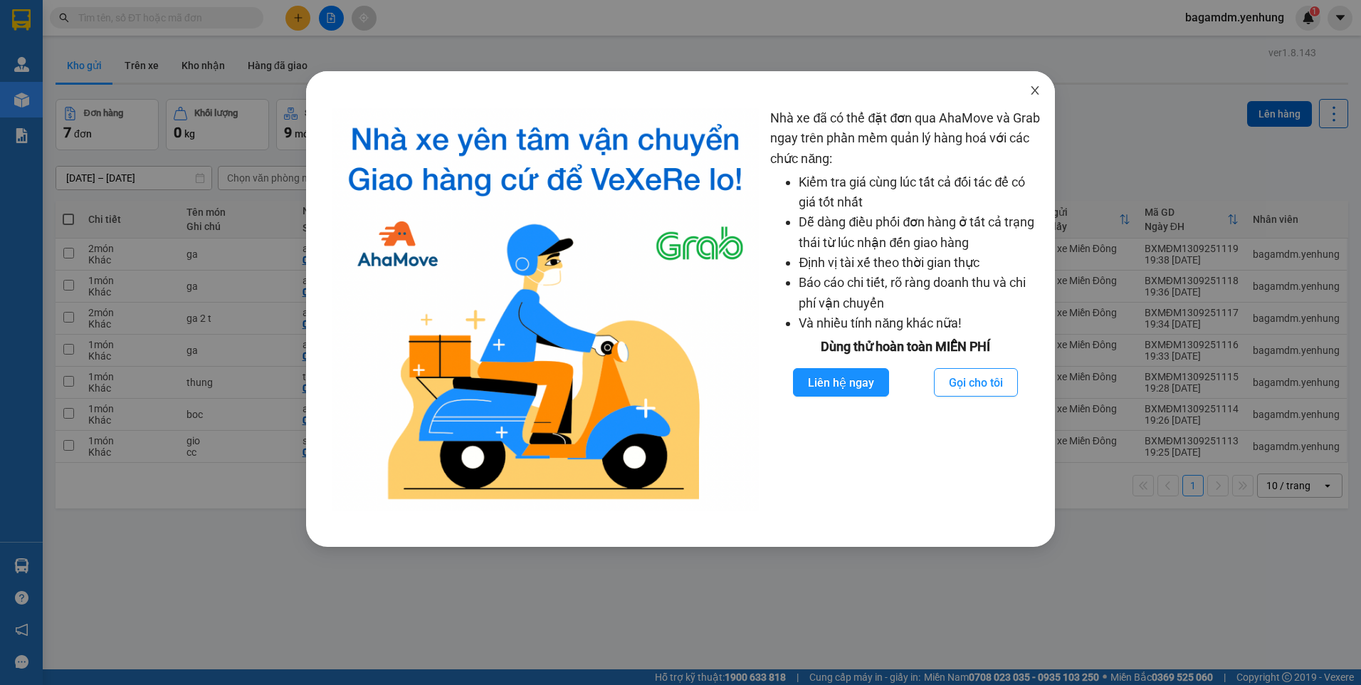
click at [1034, 84] on span "Close" at bounding box center [1035, 91] width 40 height 40
